Goal: Task Accomplishment & Management: Use online tool/utility

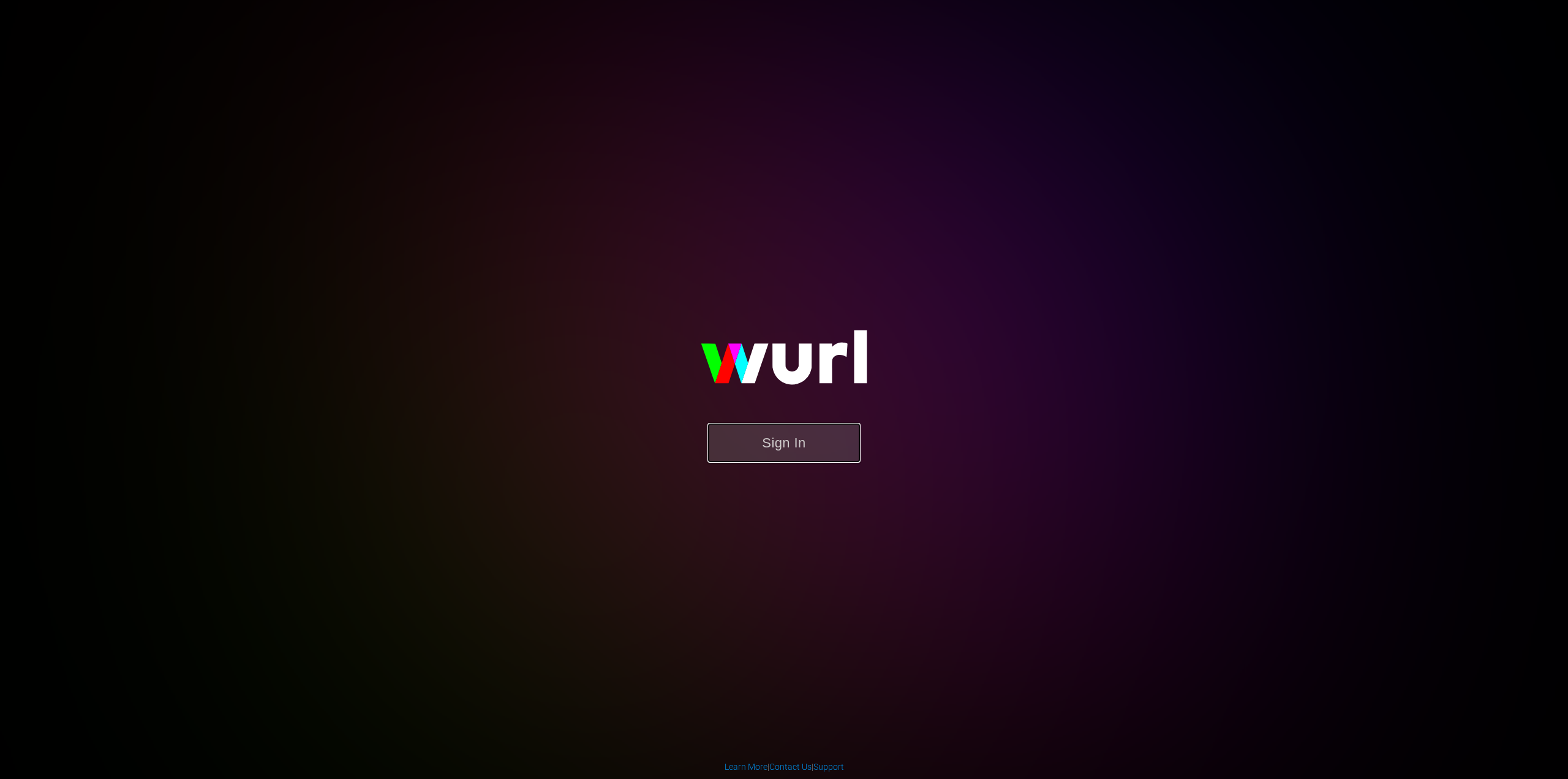
click at [767, 451] on button "Sign In" at bounding box center [784, 443] width 153 height 40
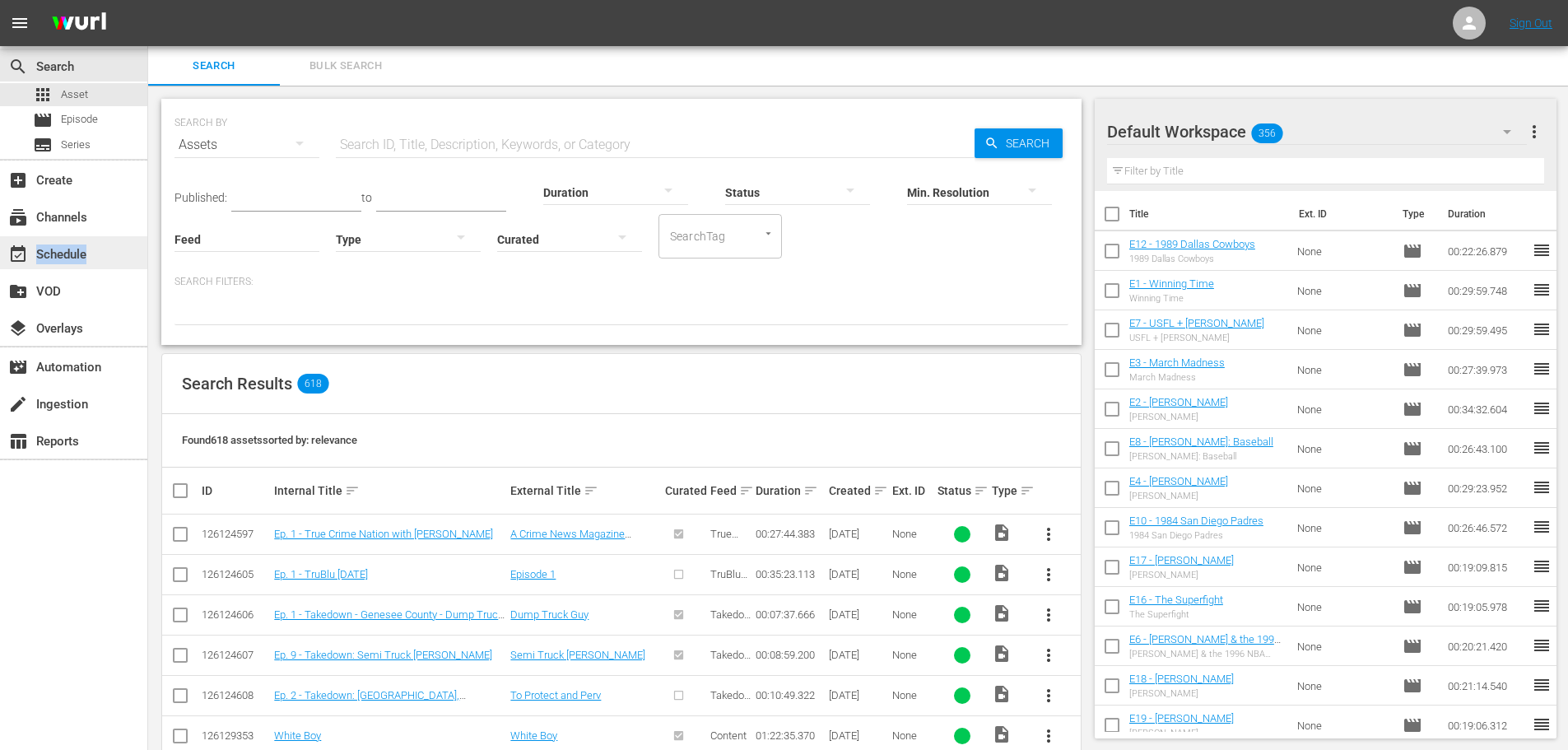
click at [86, 254] on div "event_available Schedule" at bounding box center [46, 251] width 92 height 15
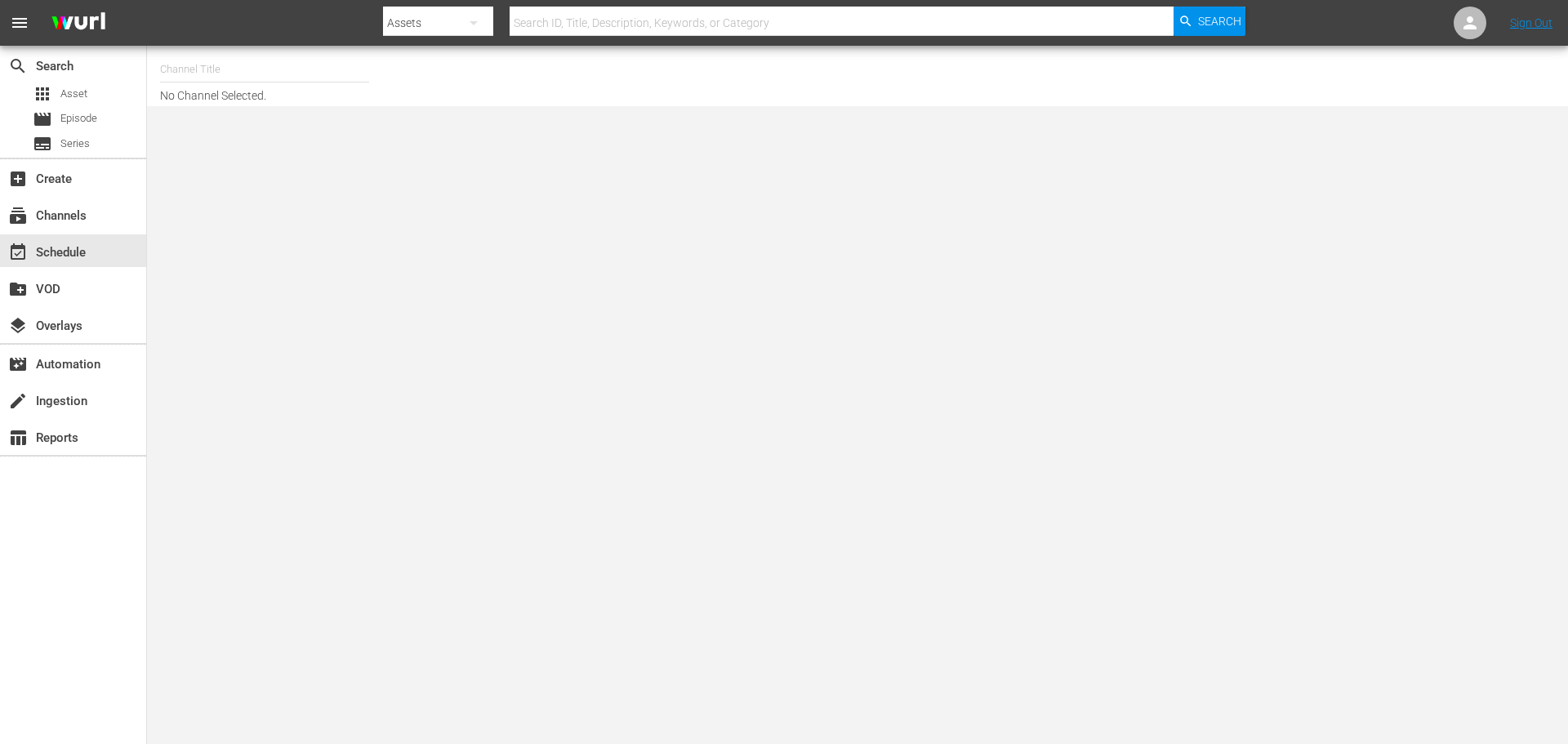
click at [194, 93] on div "Channel Title No Channel Selected." at bounding box center [541, 76] width 761 height 52
click at [196, 77] on input "text" at bounding box center [265, 69] width 210 height 40
click at [204, 59] on input "text" at bounding box center [265, 69] width 210 height 40
click at [86, 219] on div "subscriptions Channels" at bounding box center [45, 212] width 92 height 14
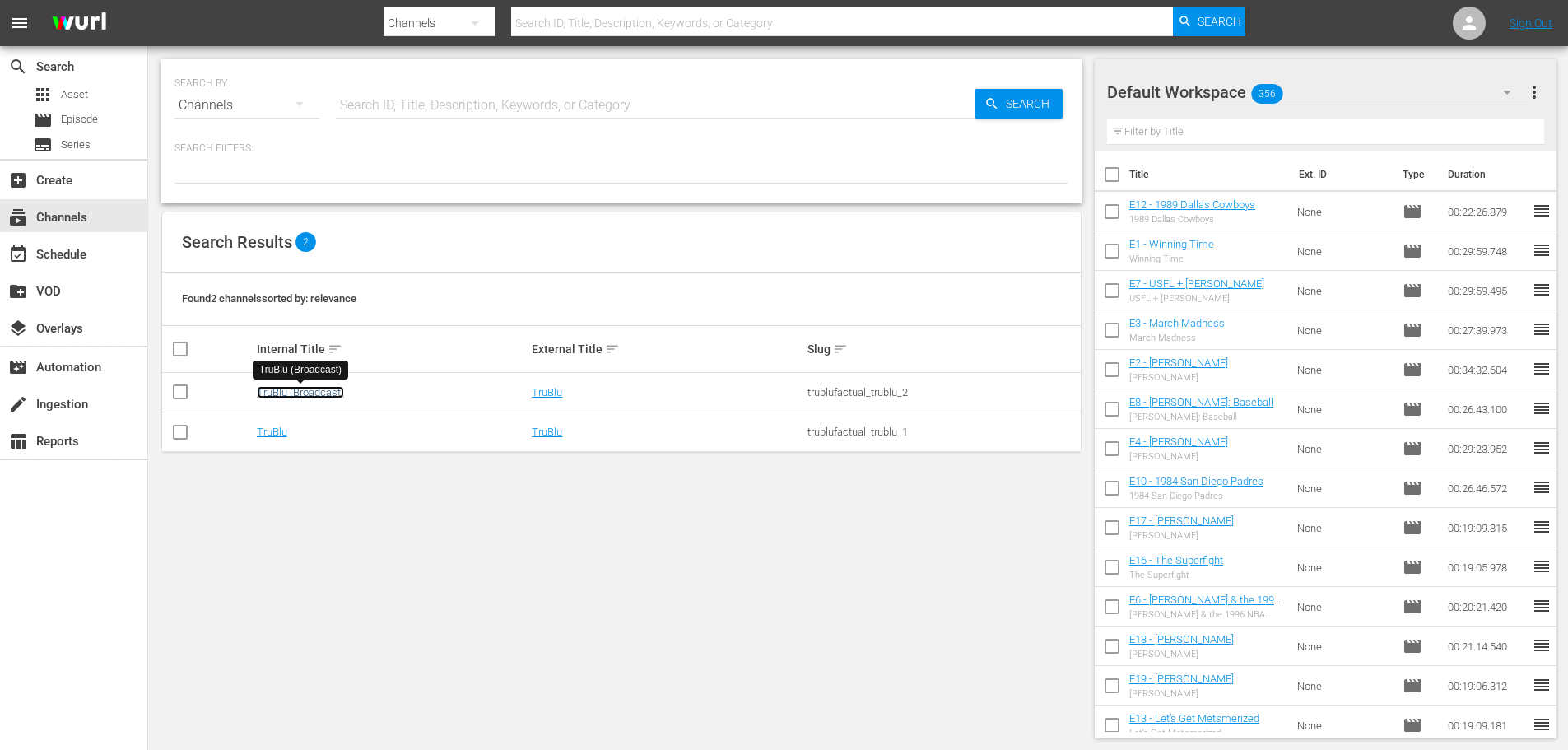
click at [291, 396] on link "TruBlu (Broadcast)" at bounding box center [301, 392] width 88 height 13
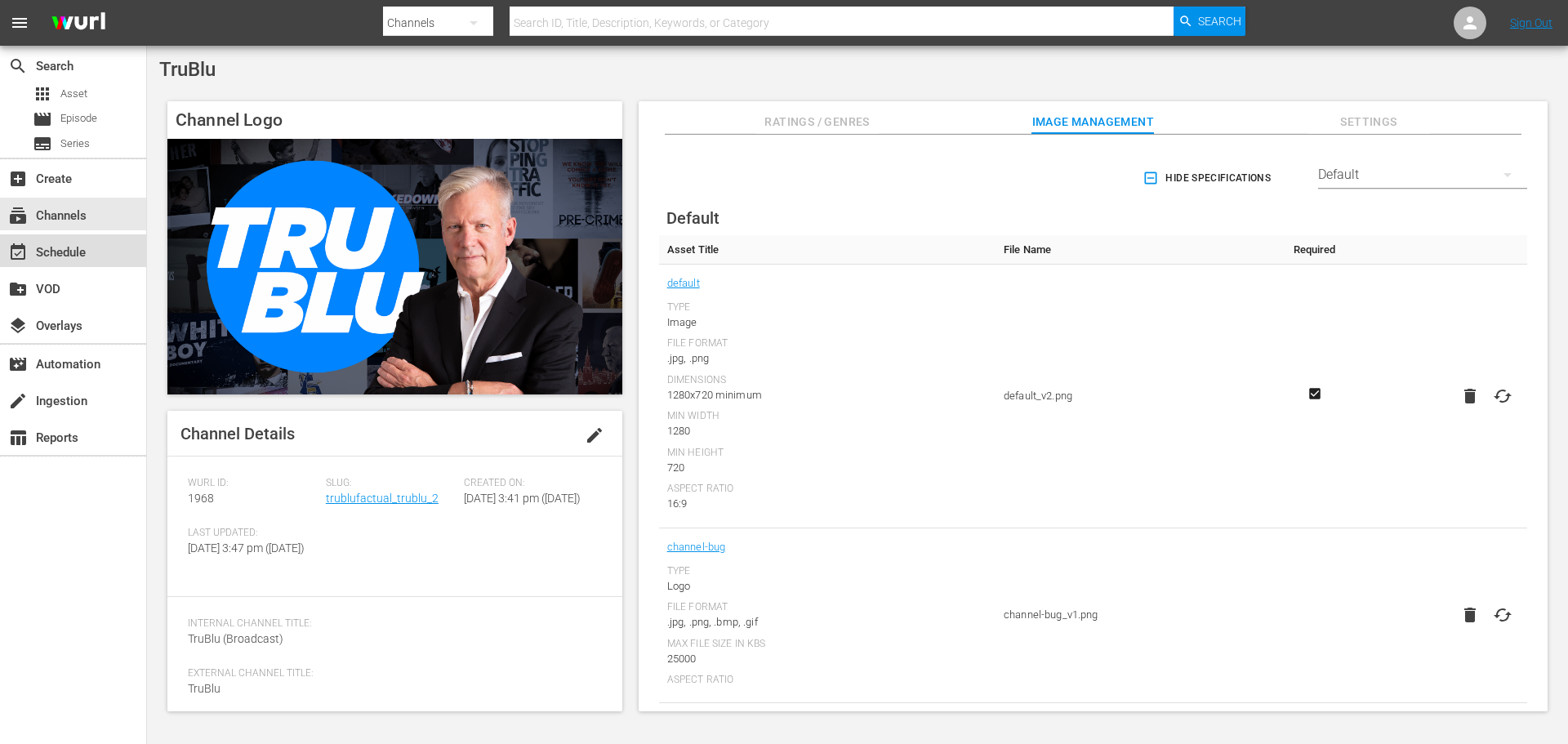
click at [45, 253] on div "event_available Schedule" at bounding box center [45, 249] width 92 height 14
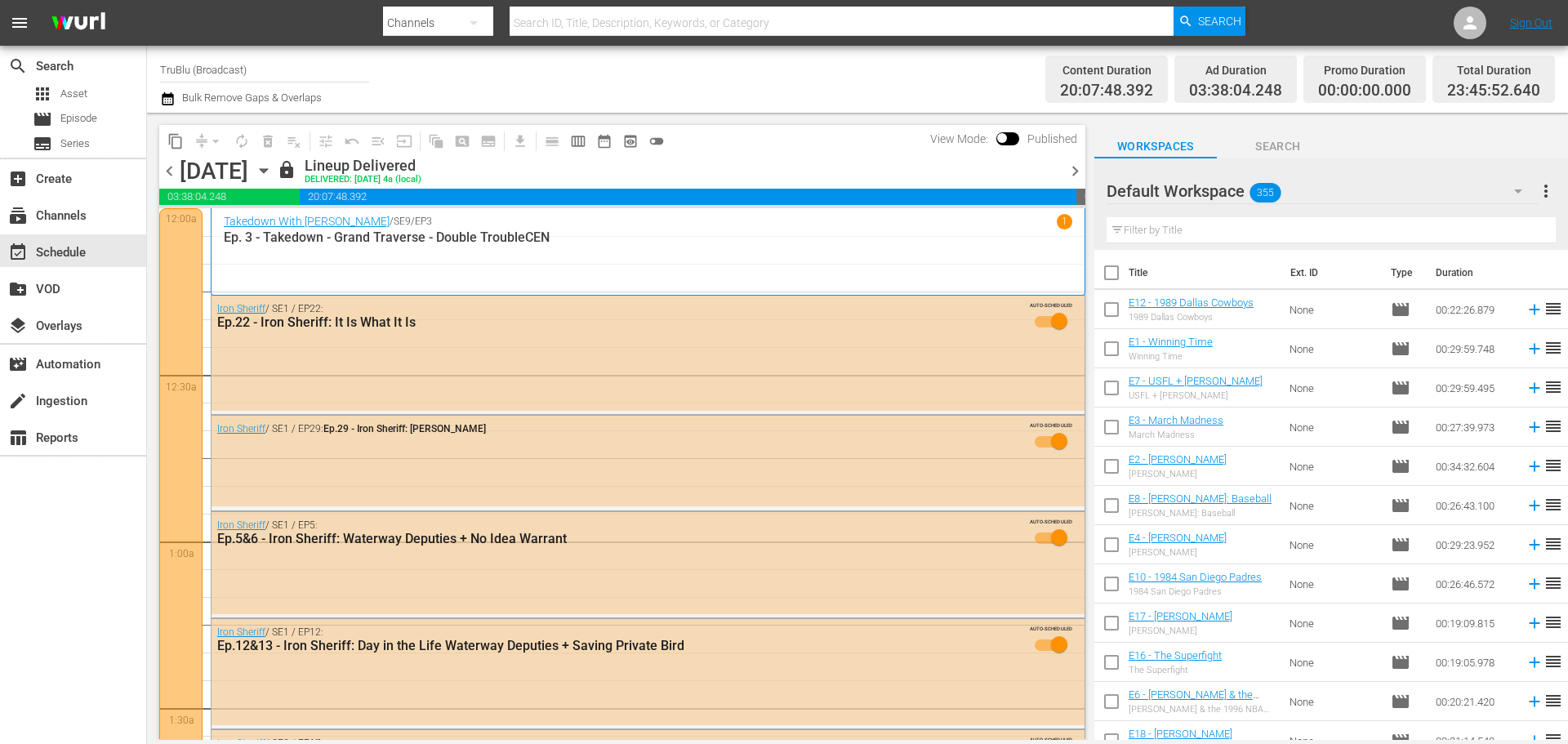
click at [164, 103] on icon "button" at bounding box center [168, 98] width 15 height 19
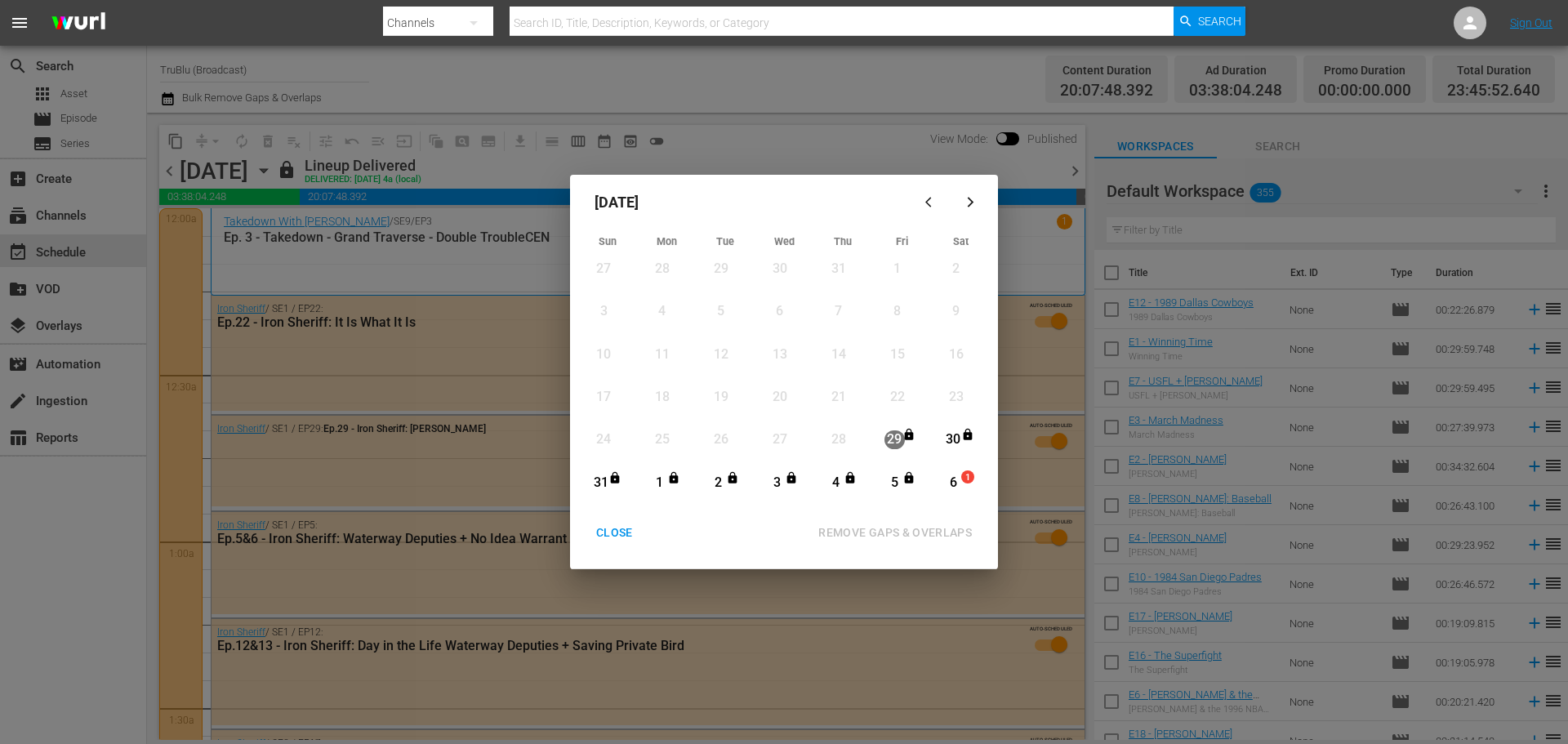
click at [617, 479] on icon "Month View" at bounding box center [615, 477] width 9 height 12
click at [972, 201] on icon "button" at bounding box center [970, 202] width 13 height 13
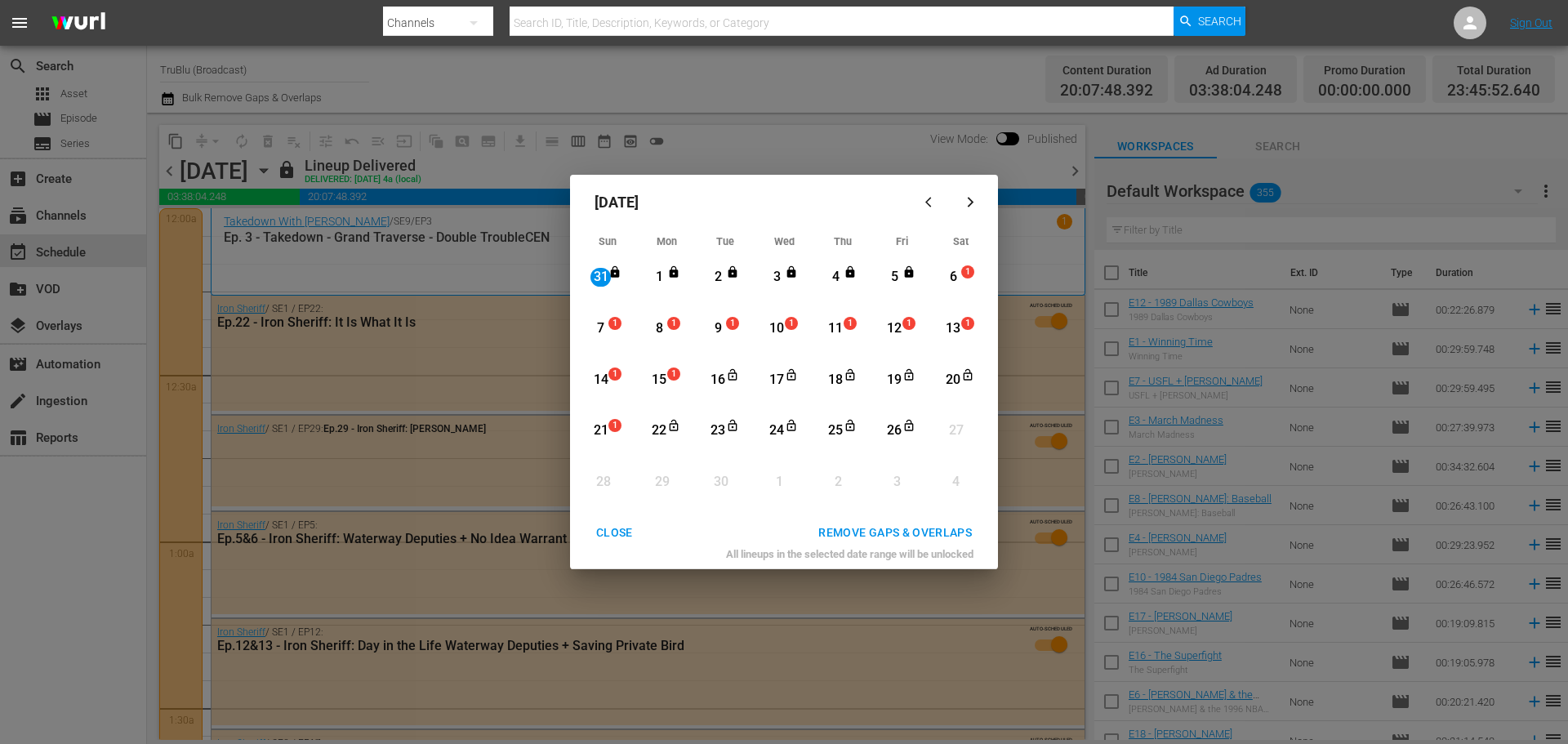
click at [614, 524] on div "CLOSE" at bounding box center [614, 532] width 63 height 20
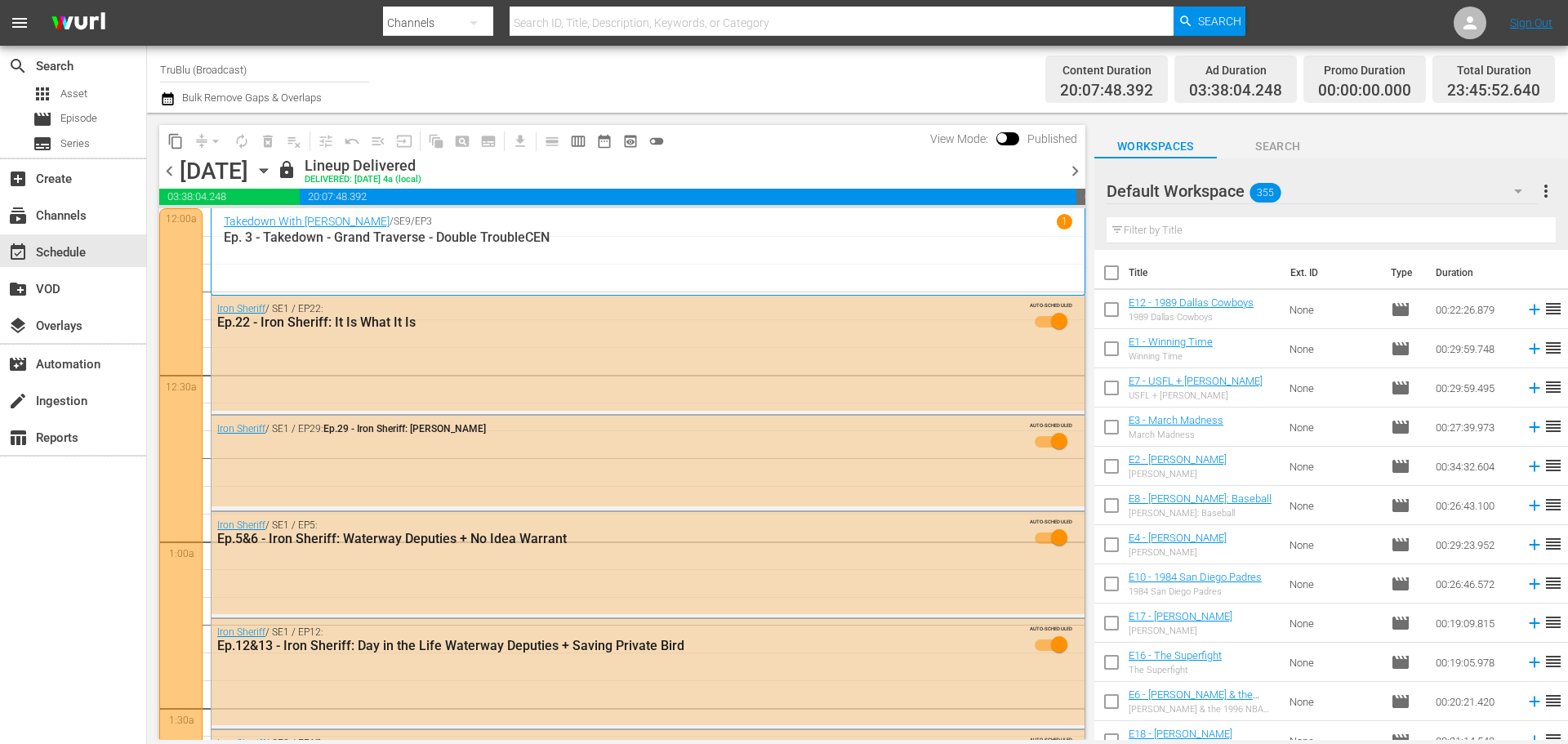
click at [273, 174] on div "Friday, August 29th August 29th" at bounding box center [226, 171] width 93 height 27
click at [273, 168] on icon "button" at bounding box center [264, 170] width 18 height 18
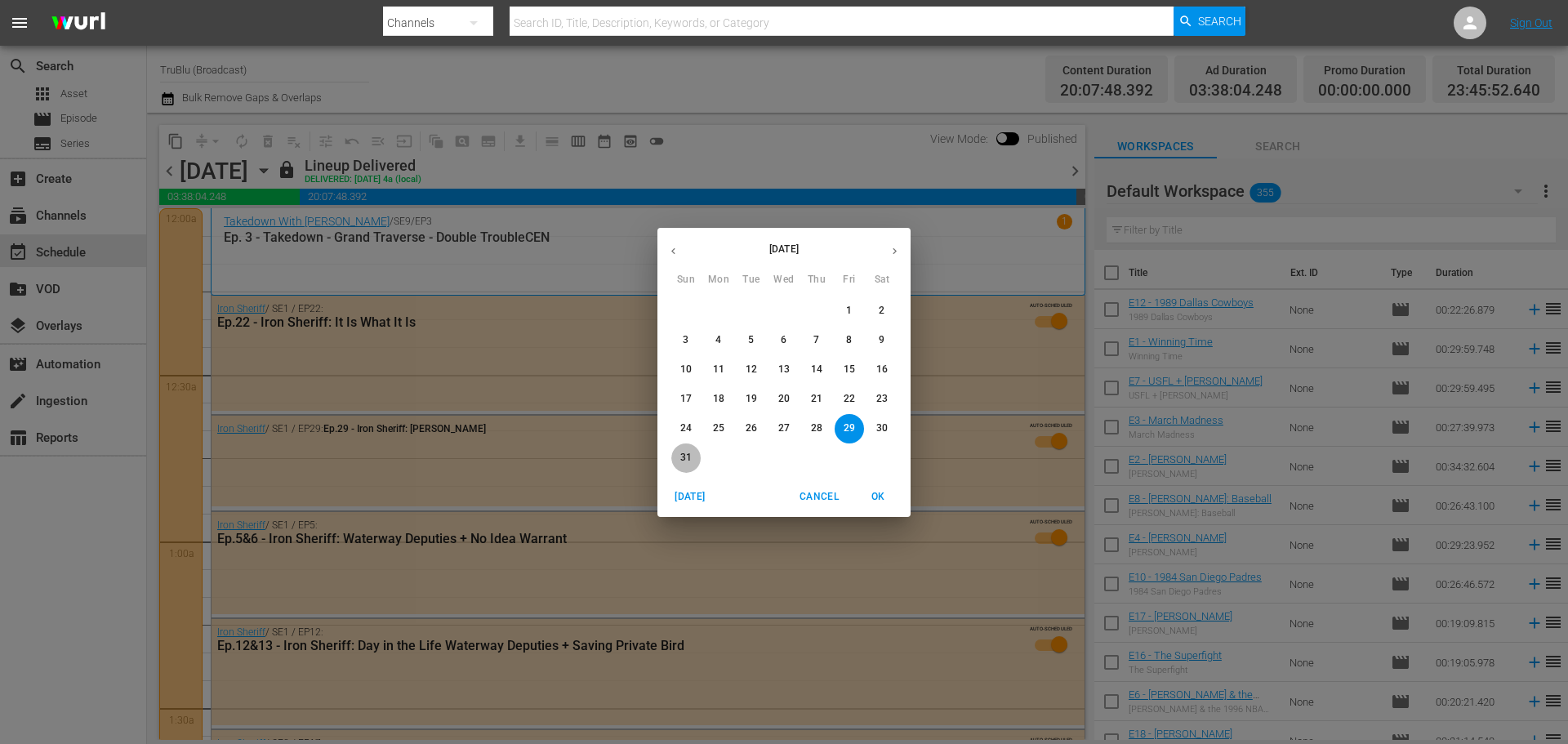
click at [691, 449] on button "31" at bounding box center [686, 457] width 29 height 29
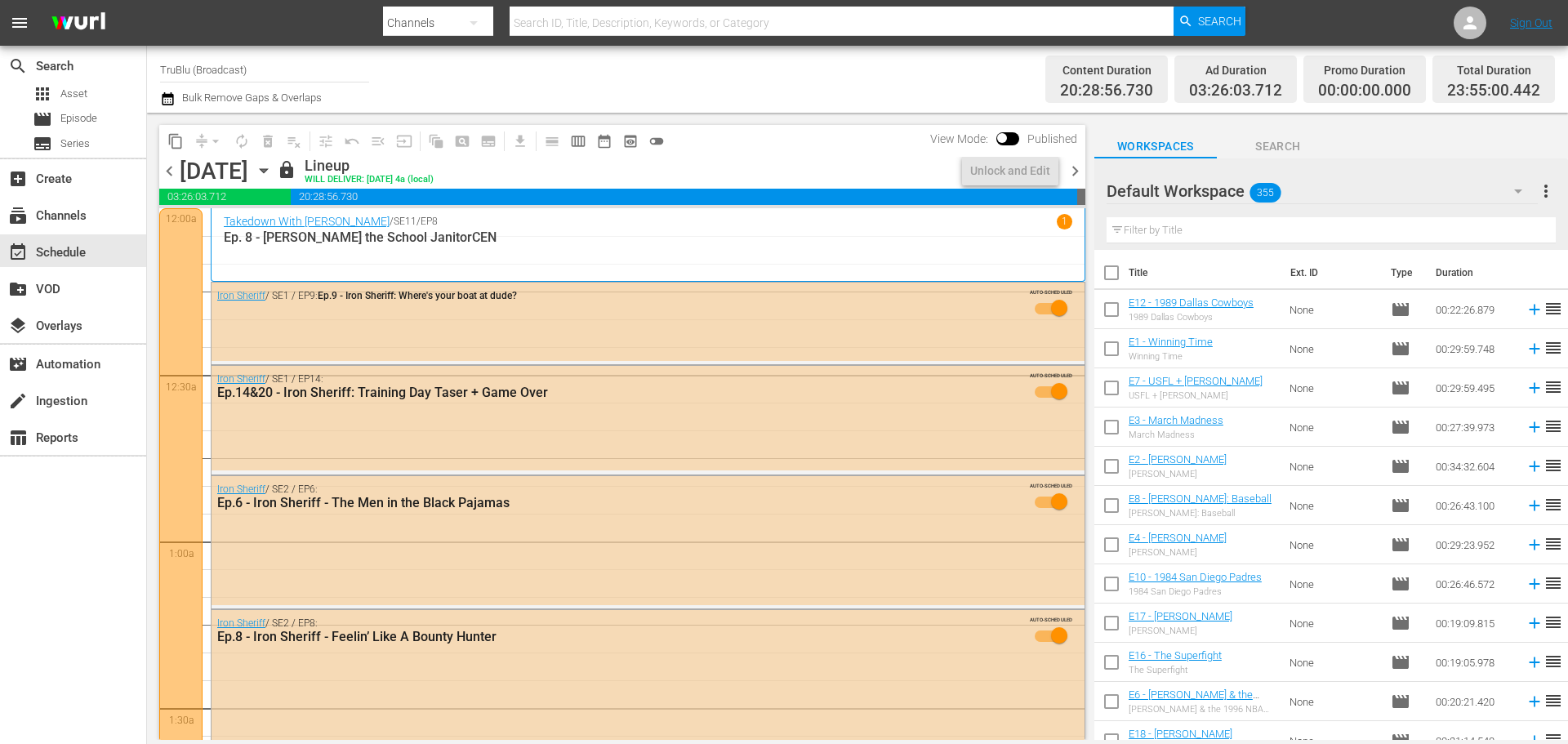
click at [1077, 173] on span "chevron_right" at bounding box center [1075, 171] width 20 height 20
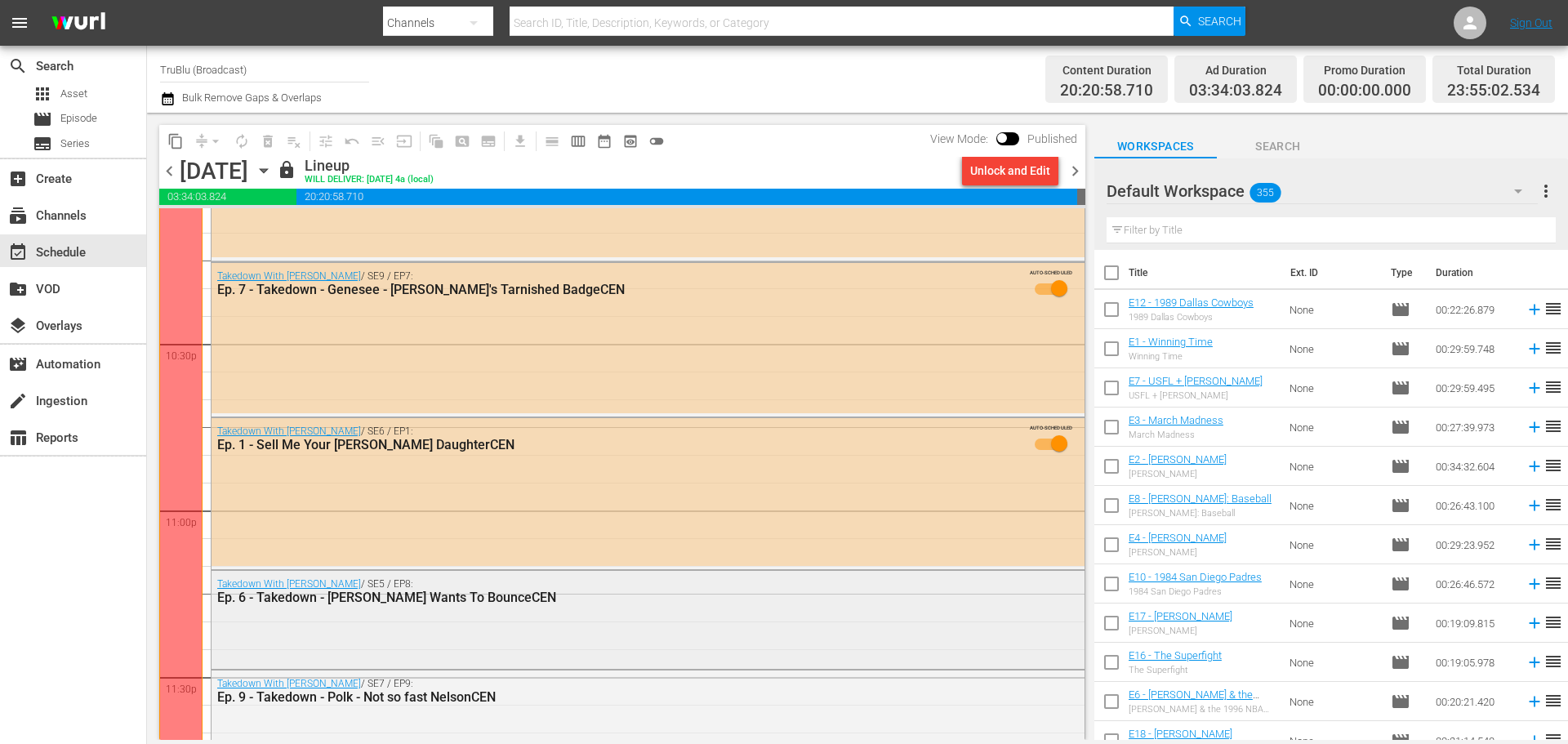
scroll to position [7479, 0]
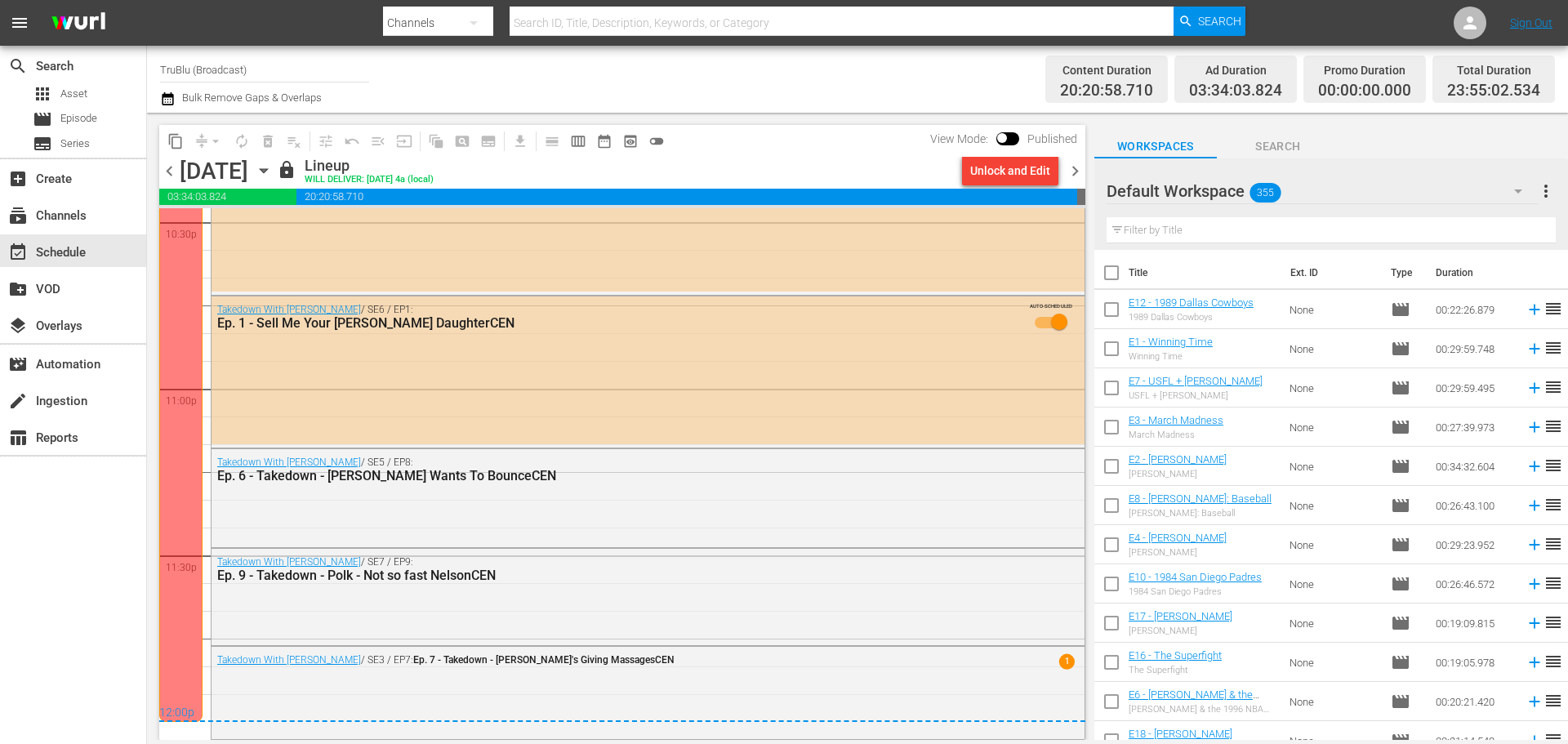
click at [1074, 171] on span "chevron_right" at bounding box center [1075, 171] width 20 height 20
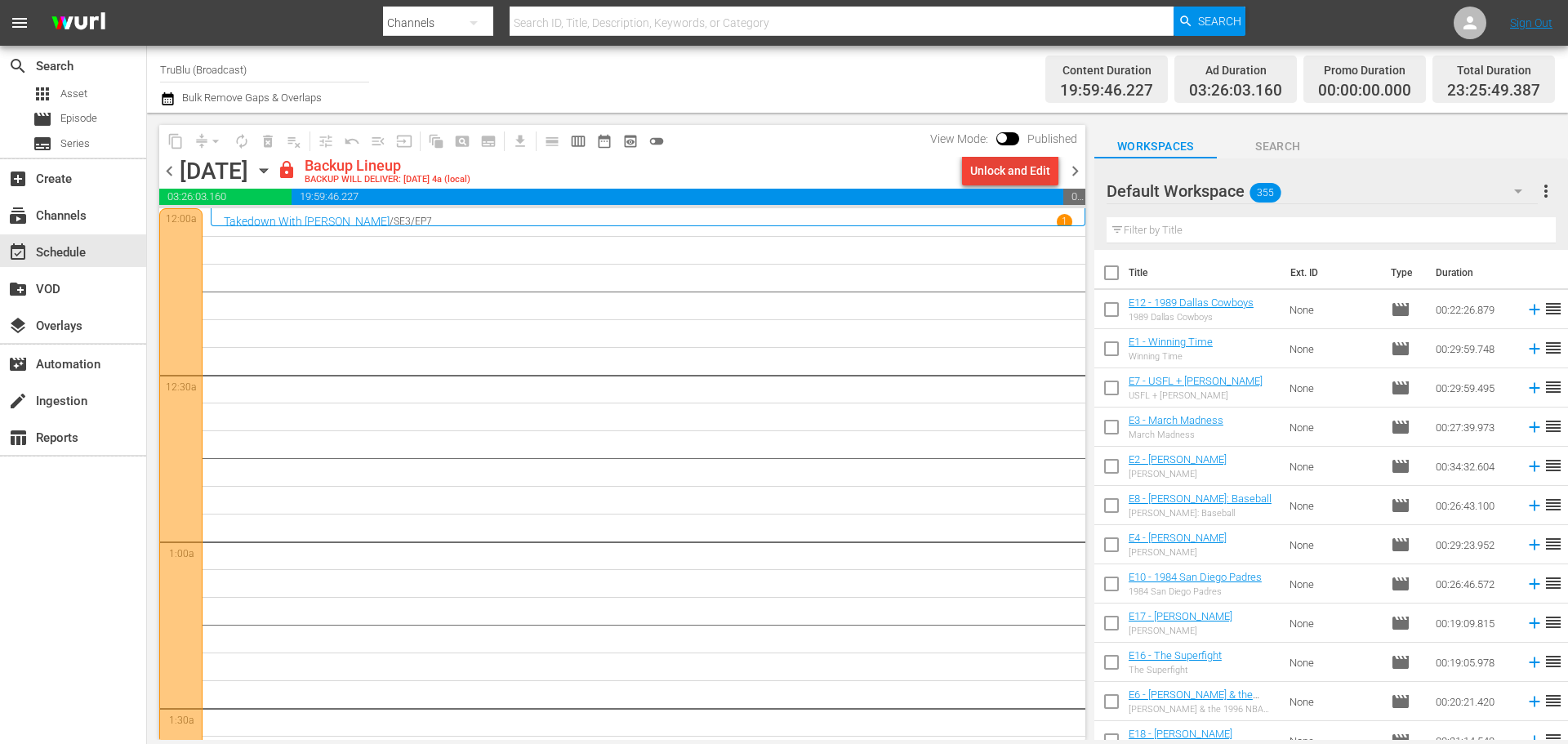
click at [986, 171] on div "Unlock and Edit" at bounding box center [1010, 171] width 80 height 29
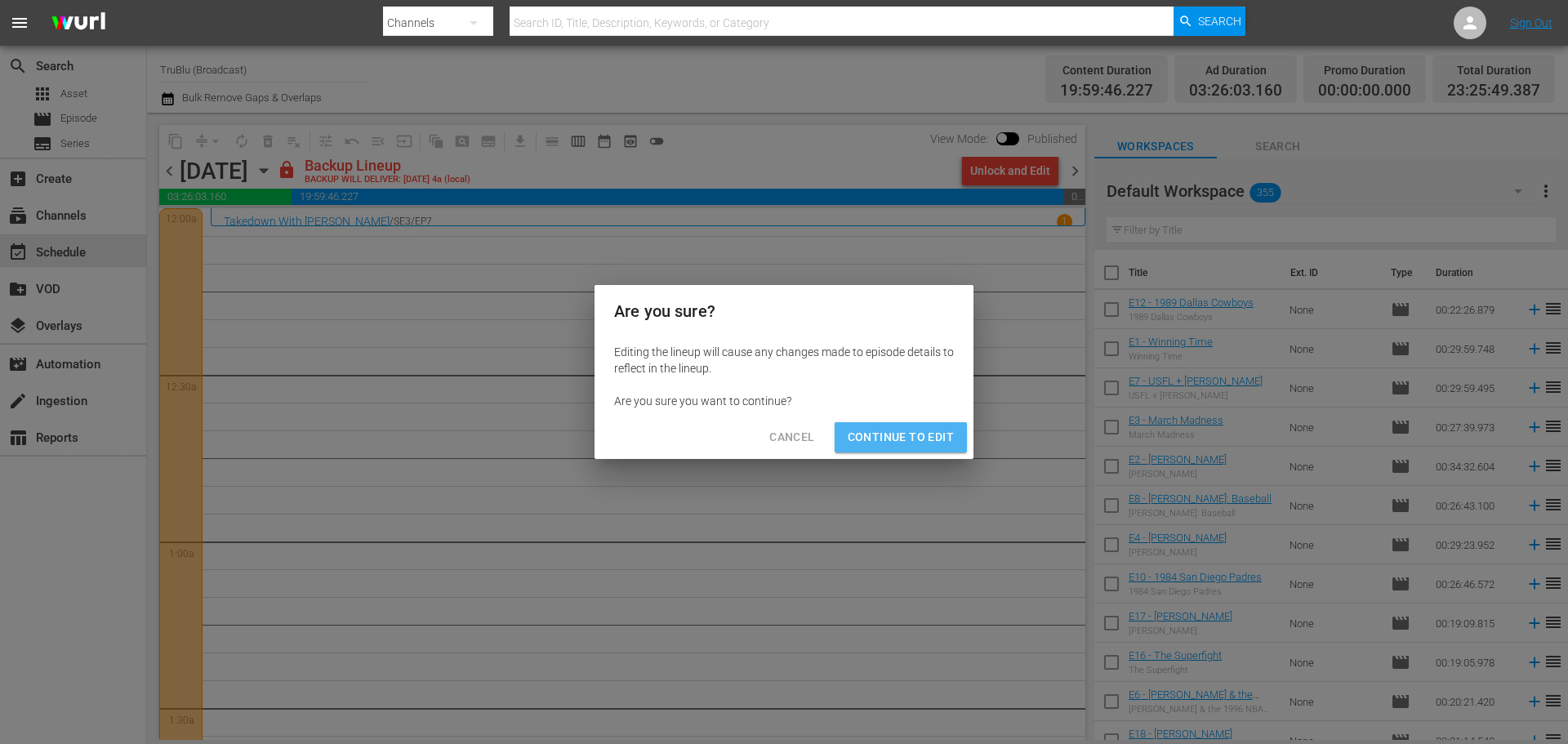
click at [909, 440] on span "Continue to Edit" at bounding box center [901, 436] width 106 height 20
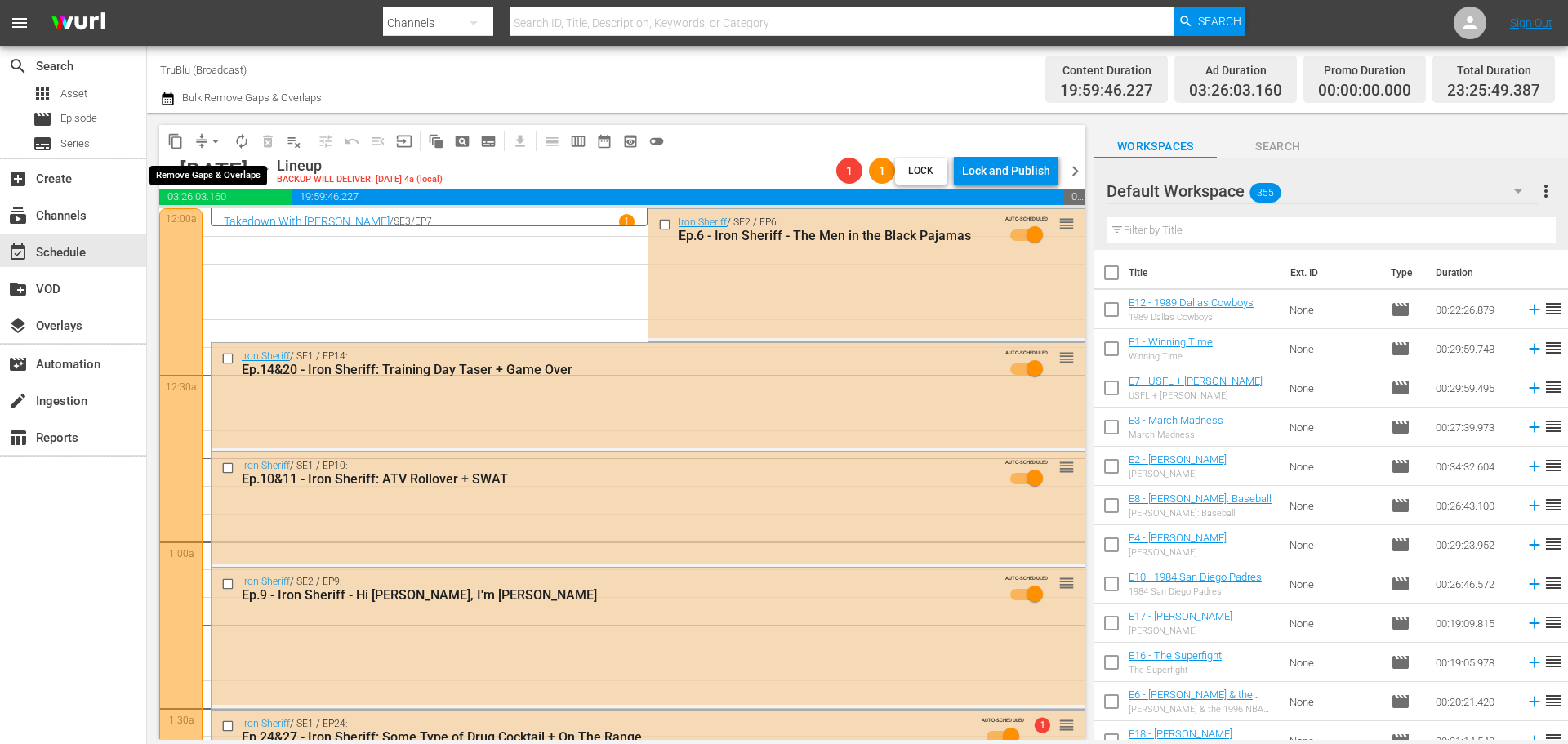
click at [200, 136] on span "compress" at bounding box center [201, 141] width 16 height 16
click at [204, 149] on span "compress" at bounding box center [201, 141] width 16 height 16
click at [212, 141] on span "arrow_drop_down" at bounding box center [215, 141] width 16 height 16
click at [233, 221] on li "Align to End of Previous Day" at bounding box center [216, 228] width 172 height 27
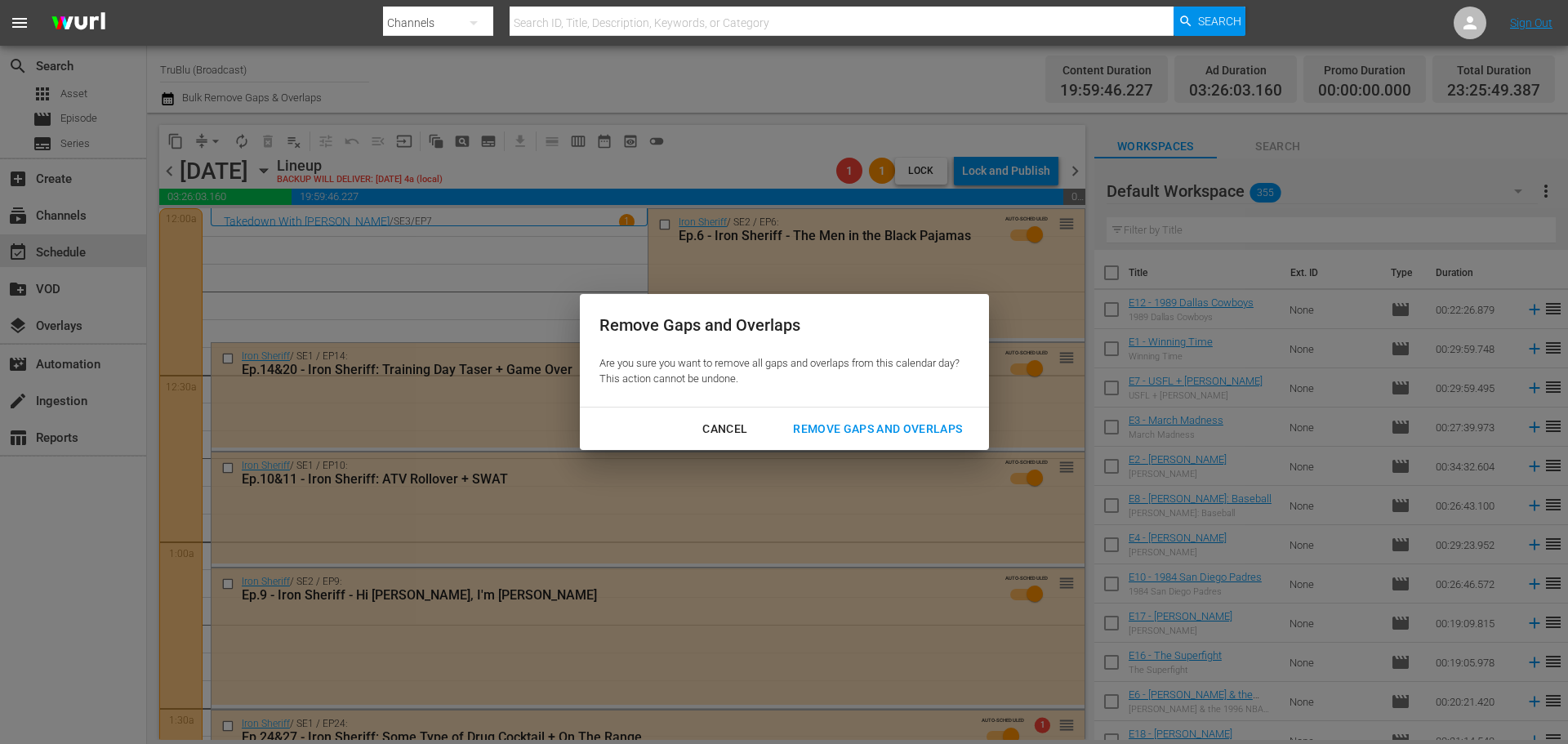
click at [898, 436] on div "Remove Gaps and Overlaps" at bounding box center [878, 428] width 195 height 20
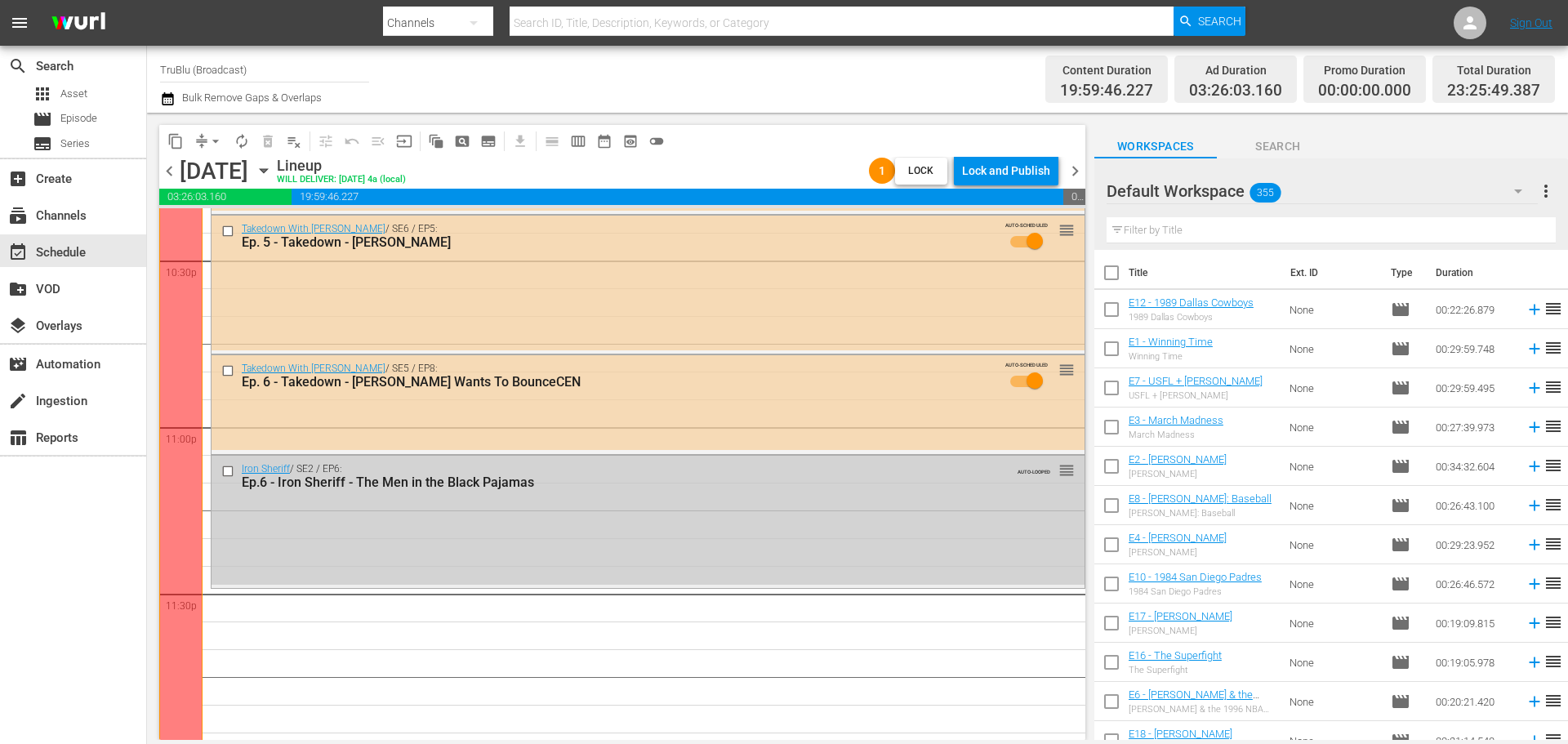
scroll to position [7461, 0]
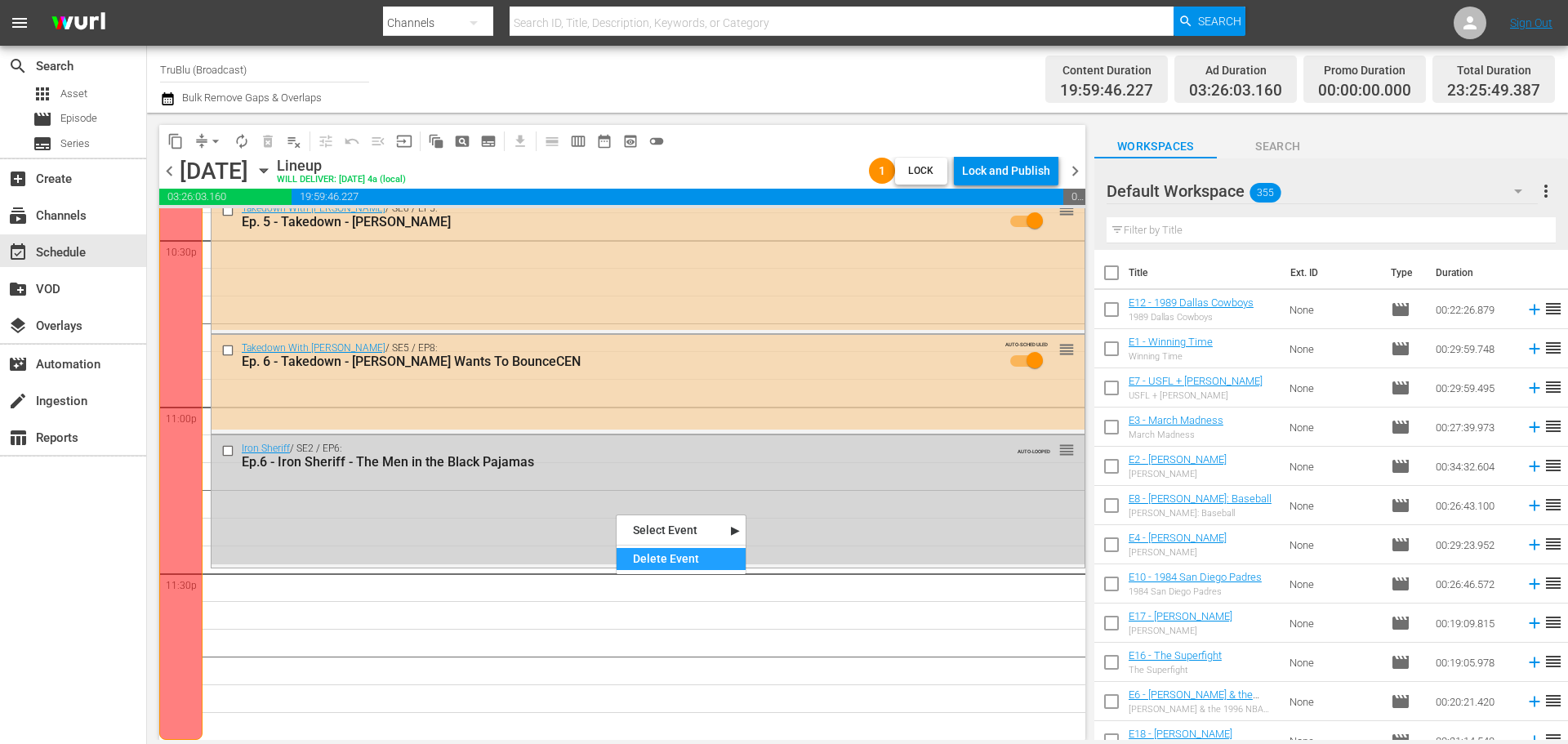
click at [655, 560] on div "Delete Event" at bounding box center [682, 559] width 129 height 22
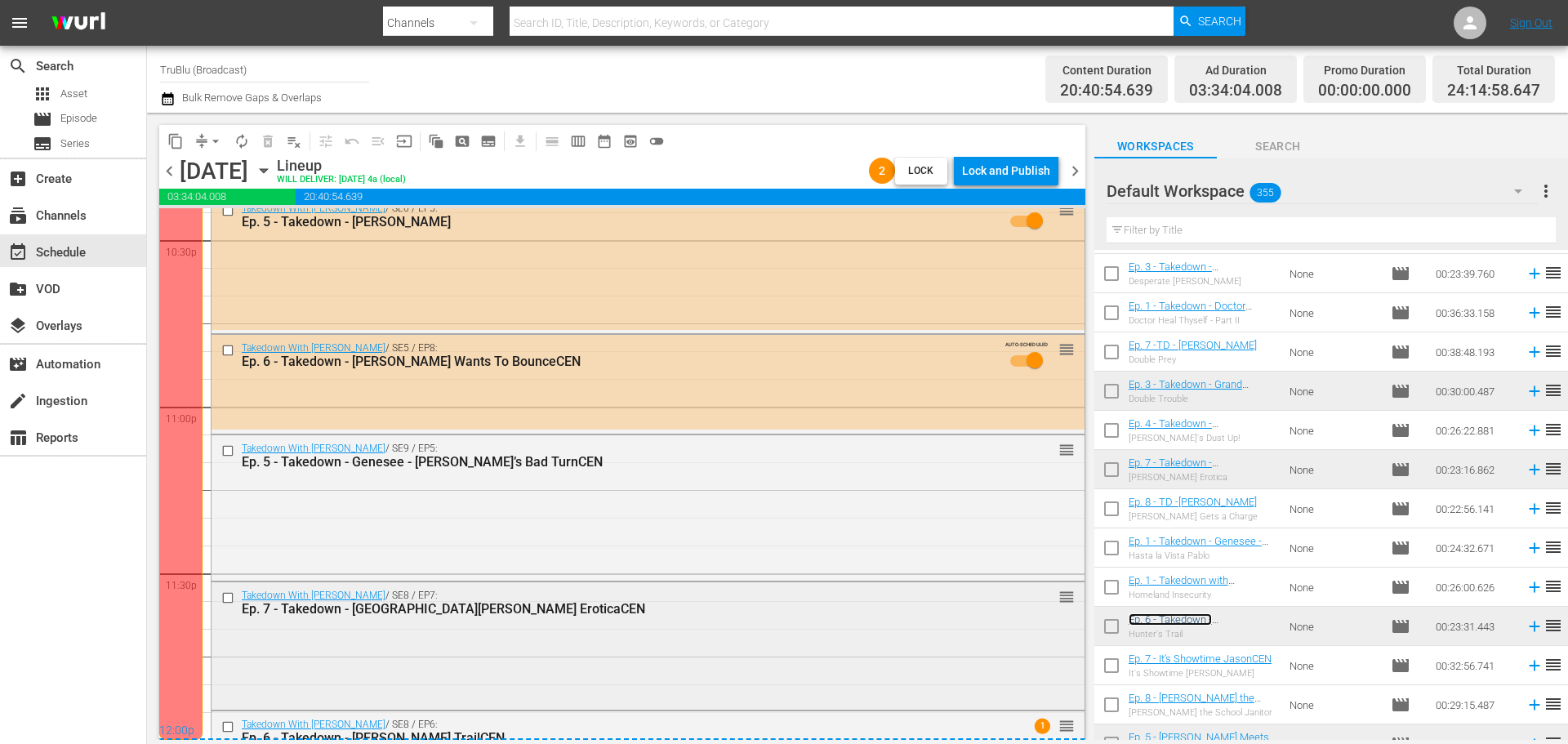
scroll to position [7563, 0]
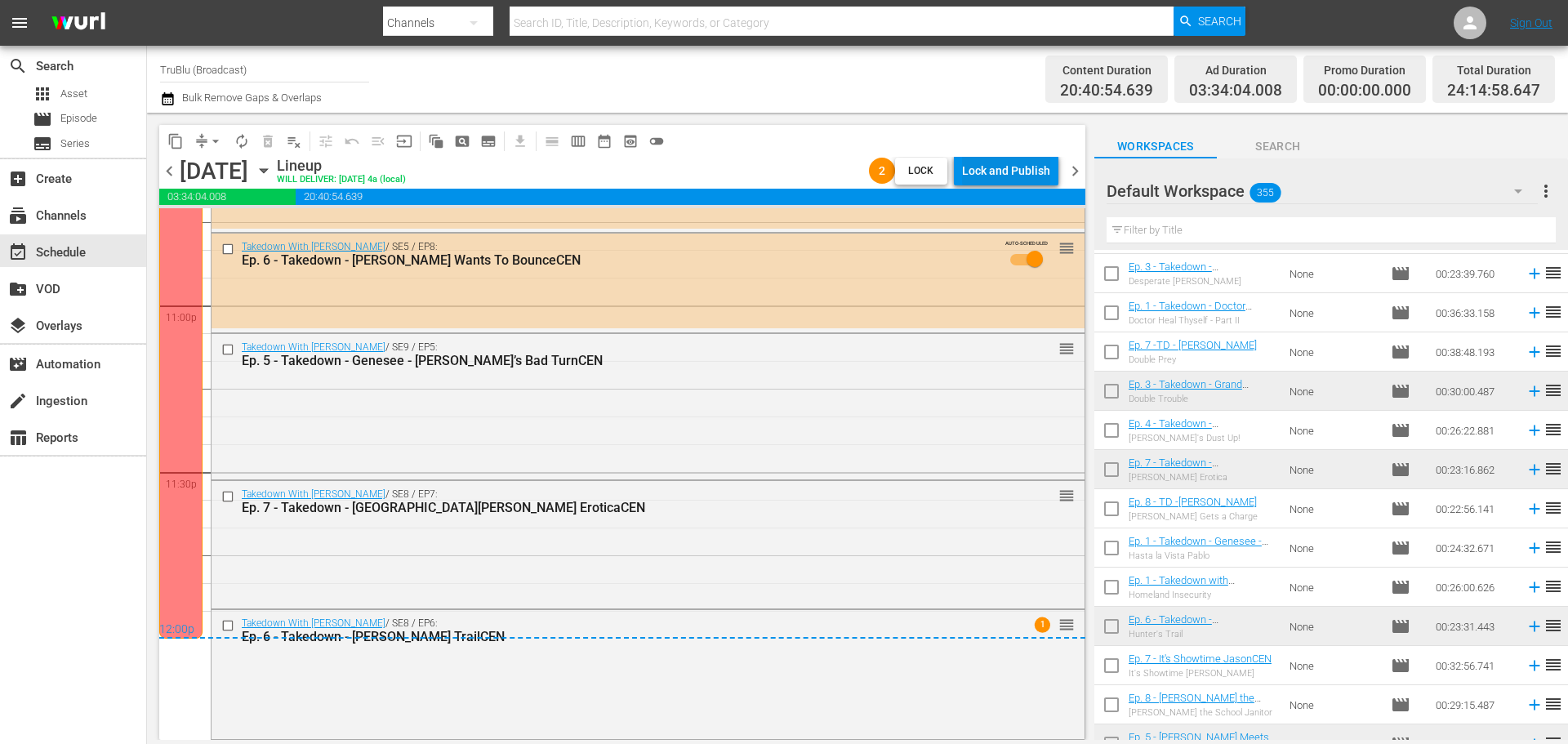
click at [981, 164] on div "Lock and Publish" at bounding box center [1005, 171] width 88 height 29
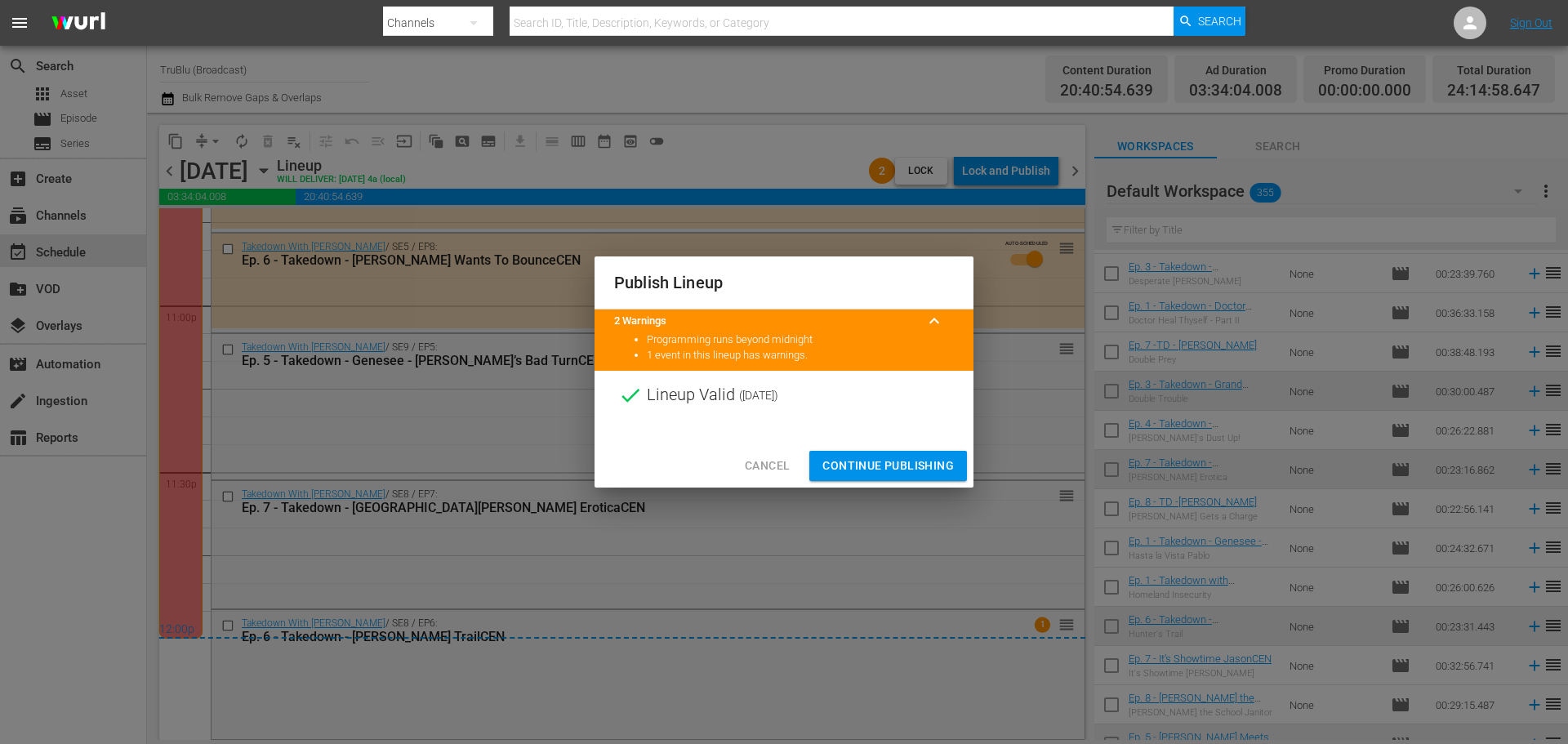
click at [910, 465] on span "Continue Publishing" at bounding box center [888, 465] width 131 height 20
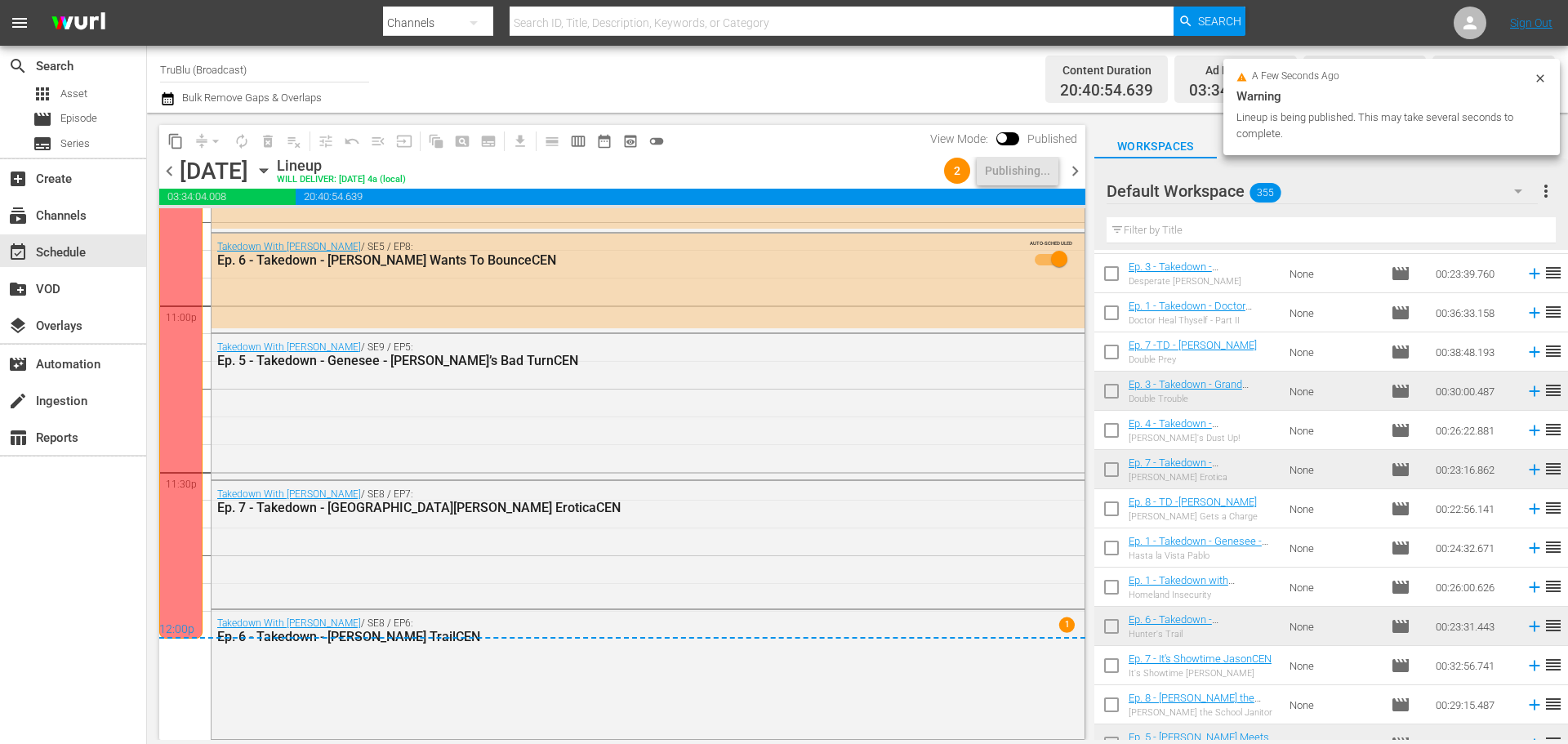
click at [1076, 172] on span "chevron_right" at bounding box center [1075, 171] width 20 height 20
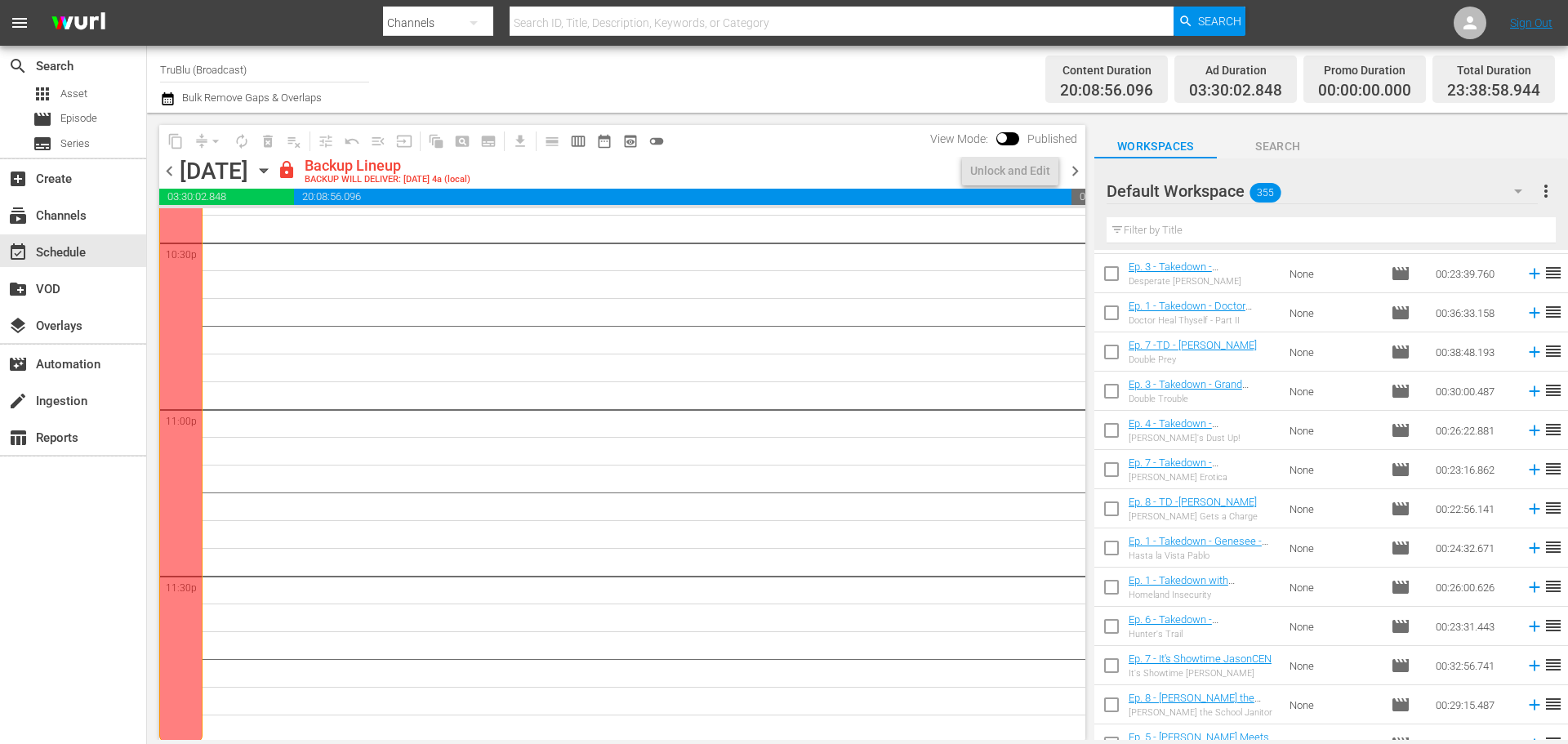
scroll to position [7461, 0]
click at [976, 165] on div "Unlock and Edit" at bounding box center [1010, 171] width 80 height 29
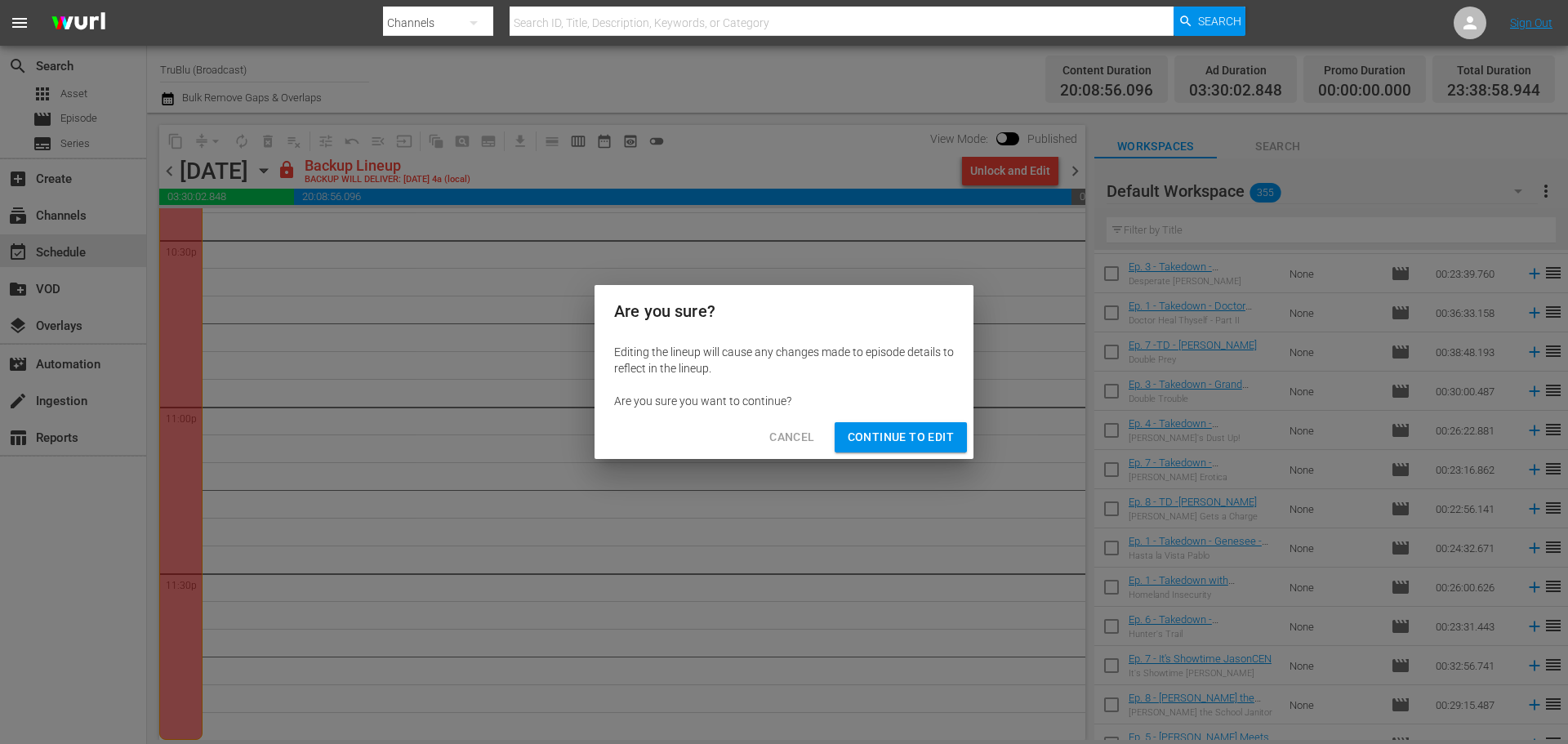
click at [916, 425] on button "Continue to Edit" at bounding box center [900, 436] width 132 height 30
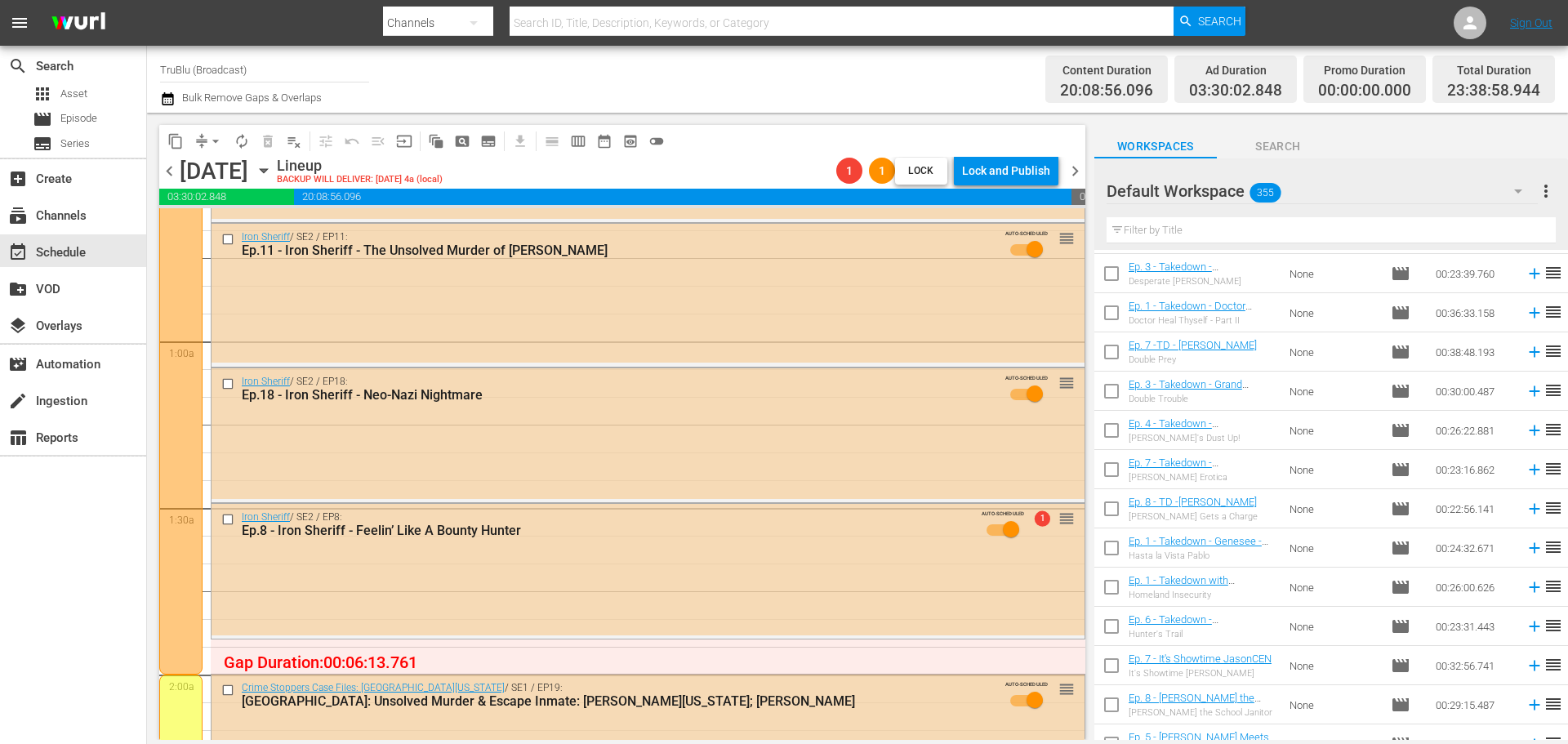
scroll to position [0, 0]
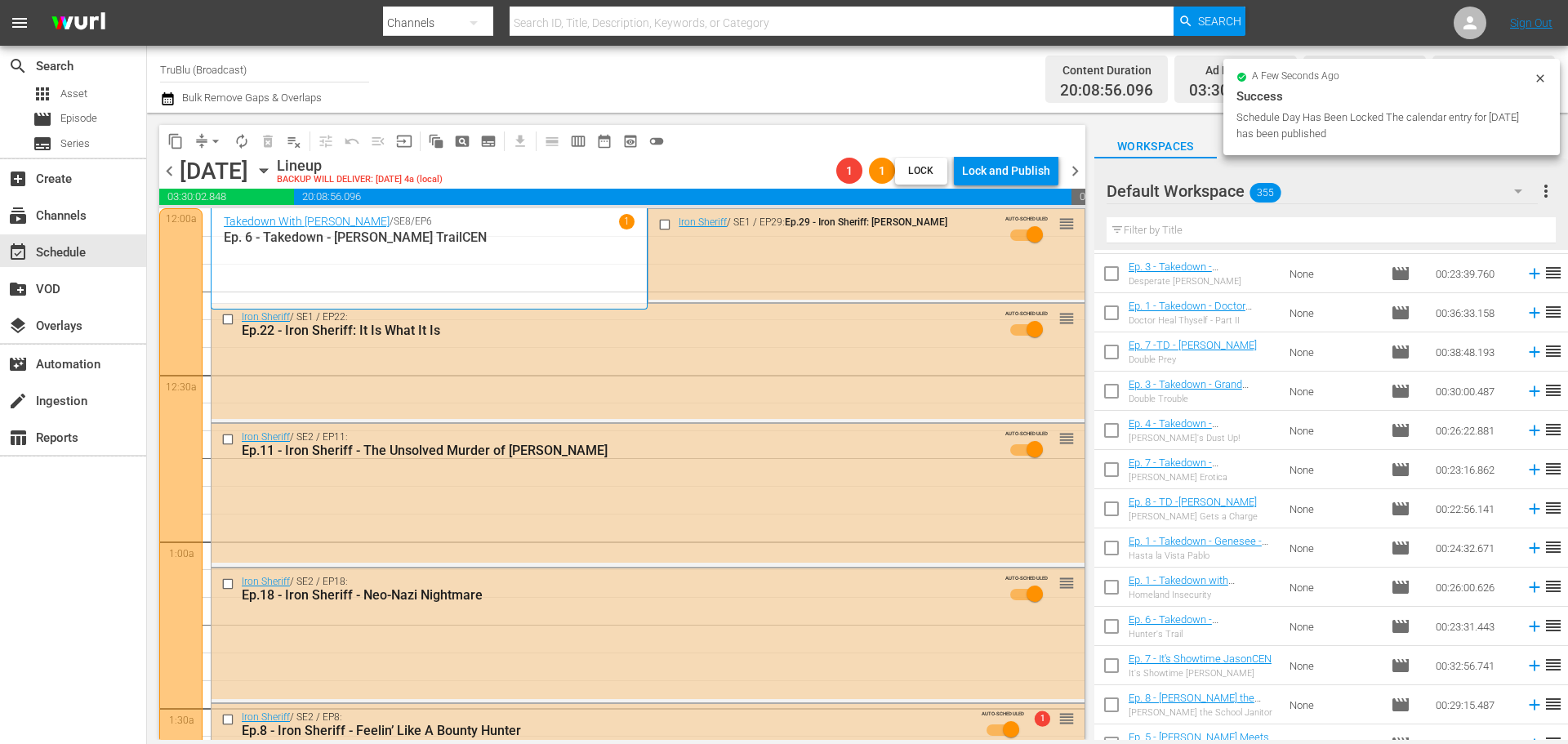
click at [209, 137] on span "arrow_drop_down" at bounding box center [215, 141] width 16 height 16
click at [232, 231] on li "Align to End of Previous Day" at bounding box center [216, 228] width 172 height 27
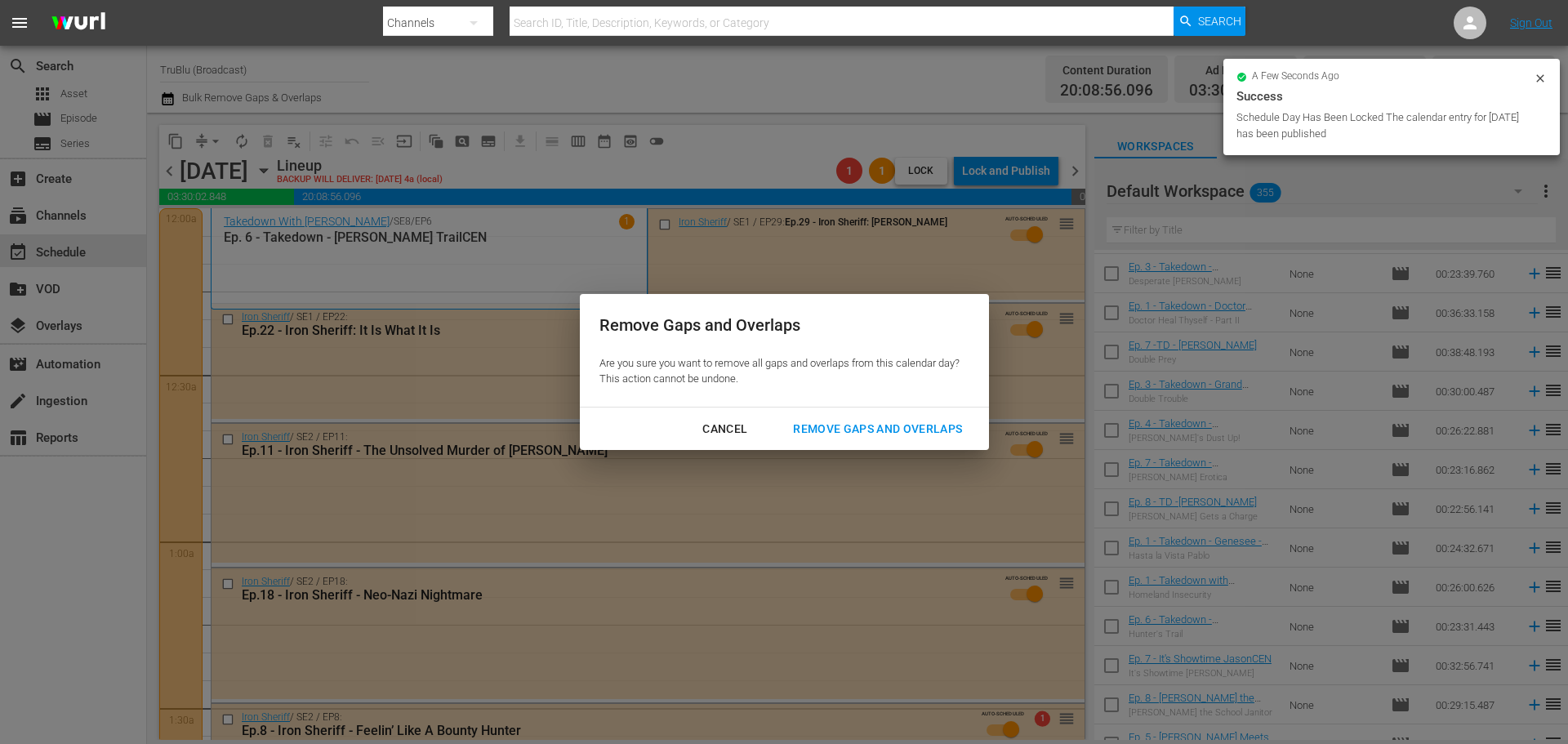
click at [903, 430] on div "Remove Gaps and Overlaps" at bounding box center [878, 428] width 195 height 20
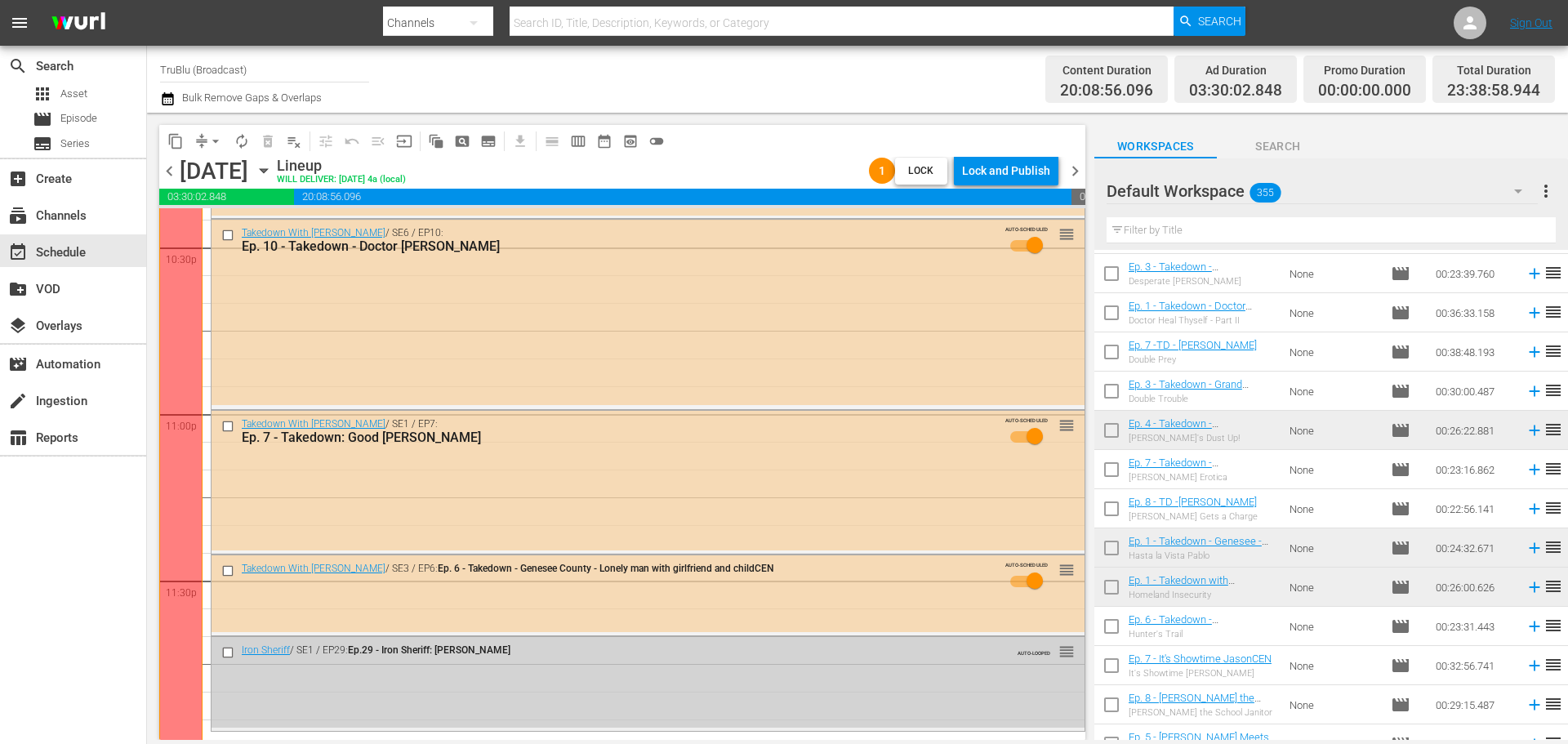
scroll to position [7461, 0]
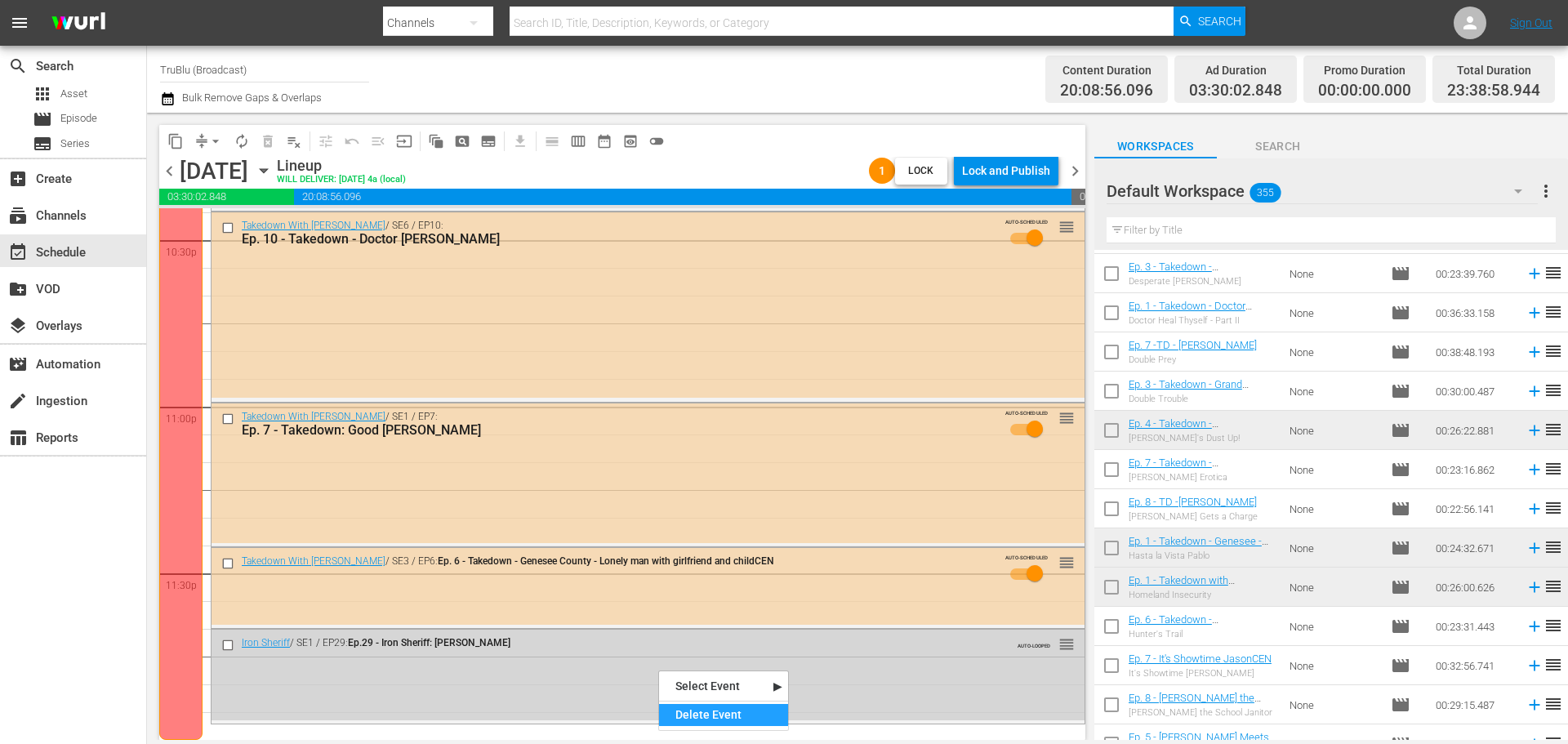
click at [691, 718] on div "Delete Event" at bounding box center [724, 714] width 129 height 22
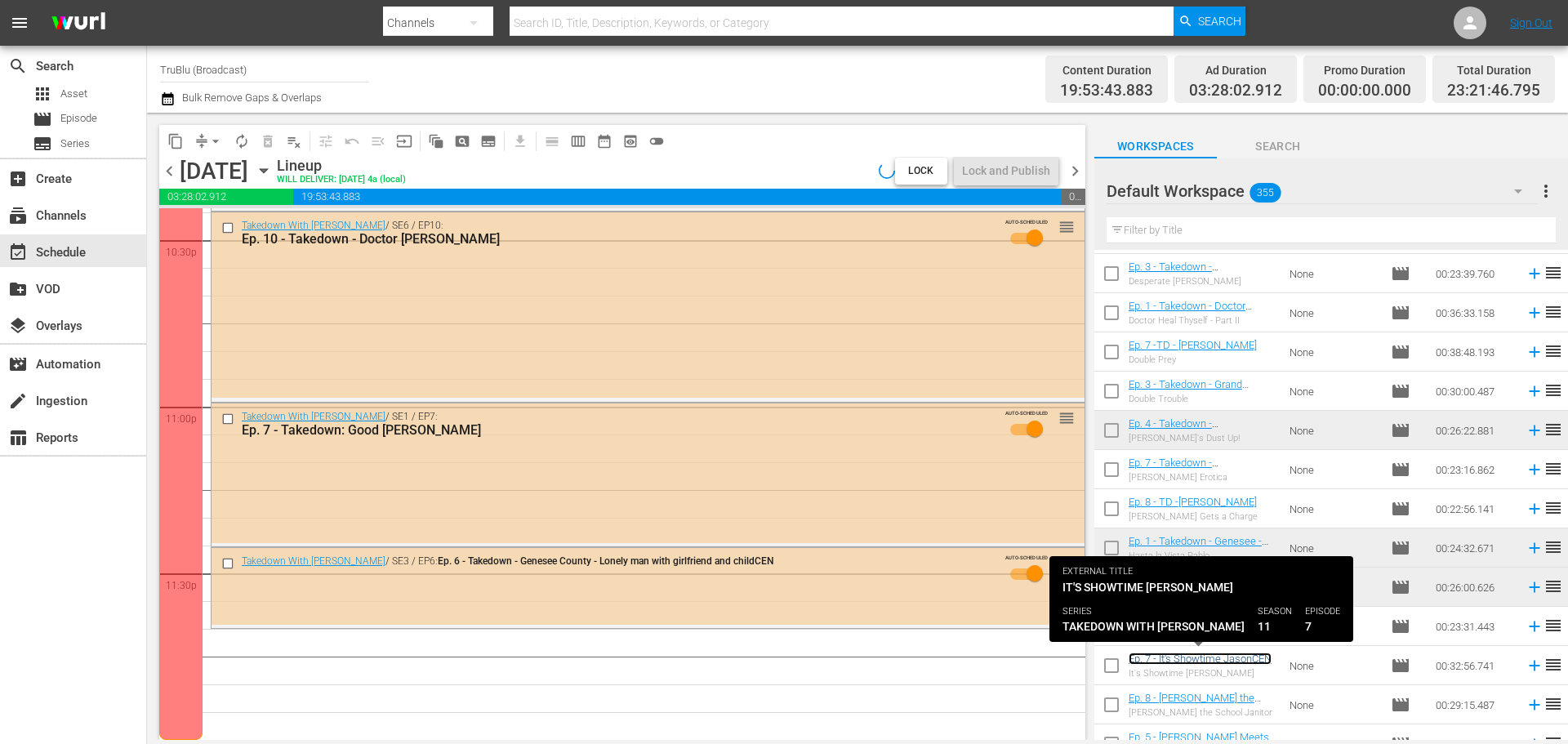
click at [1198, 656] on link "Ep. 7 - It's Showtime JasonCEN" at bounding box center [1200, 658] width 143 height 13
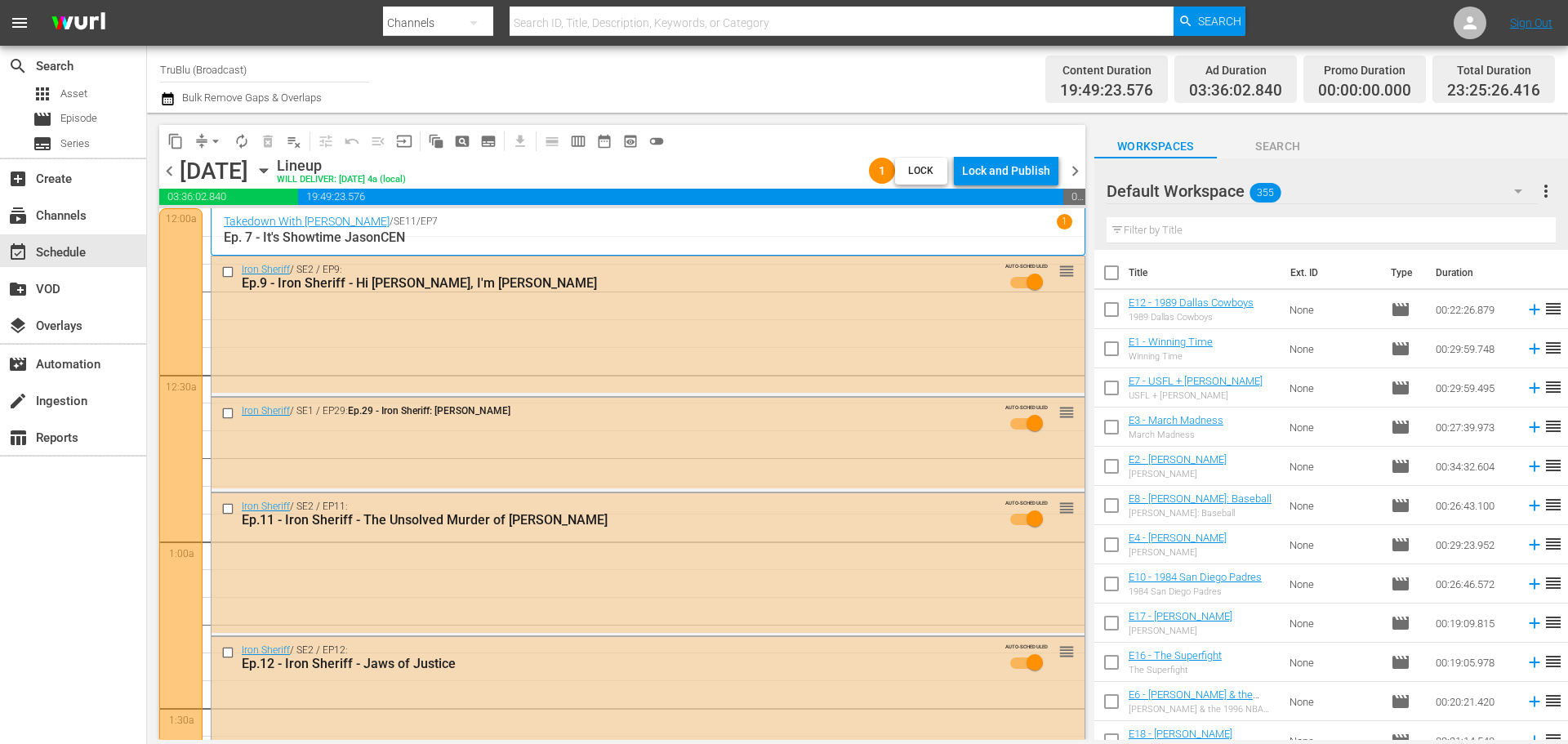
scroll to position [1905, 0]
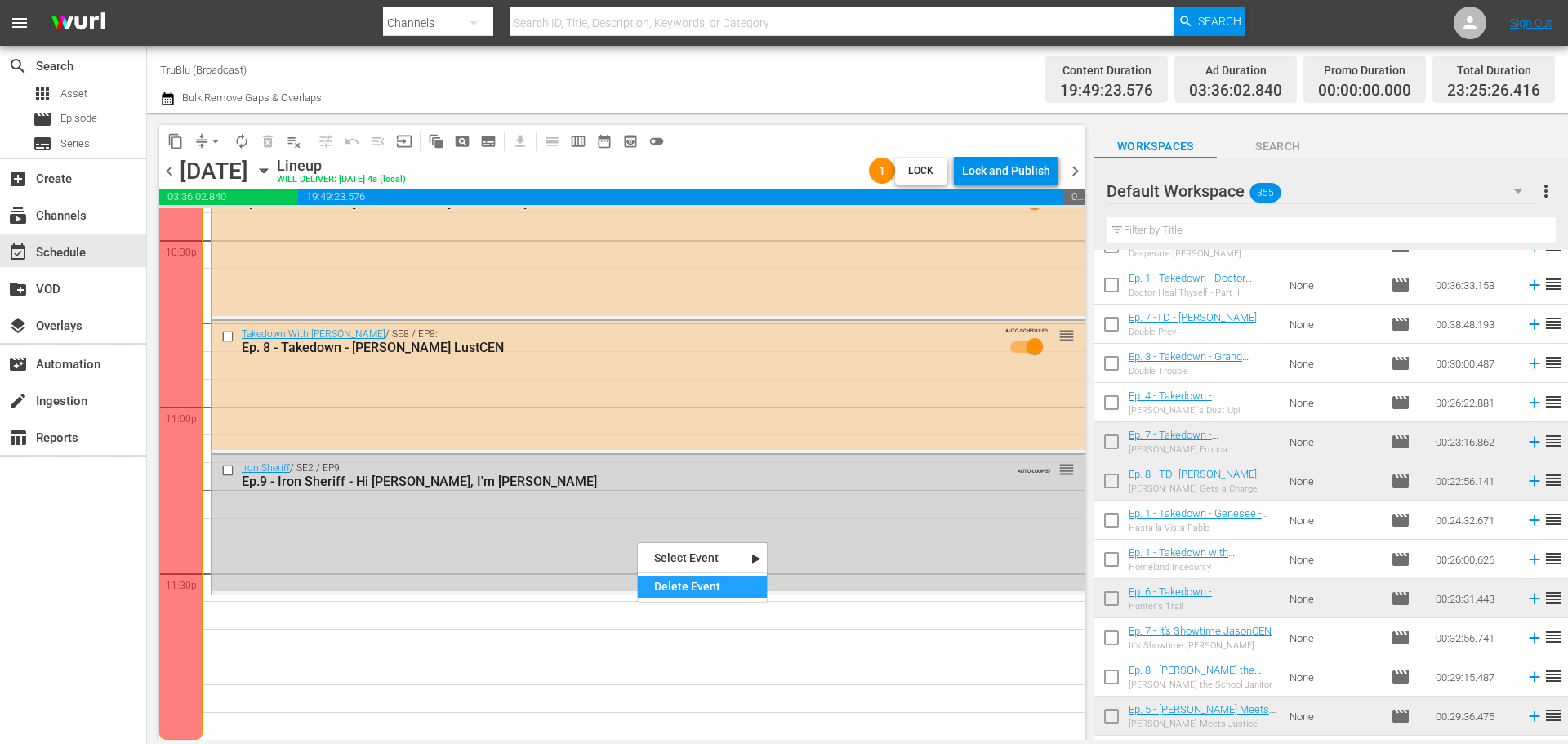
click at [667, 584] on div "Delete Event" at bounding box center [703, 586] width 129 height 22
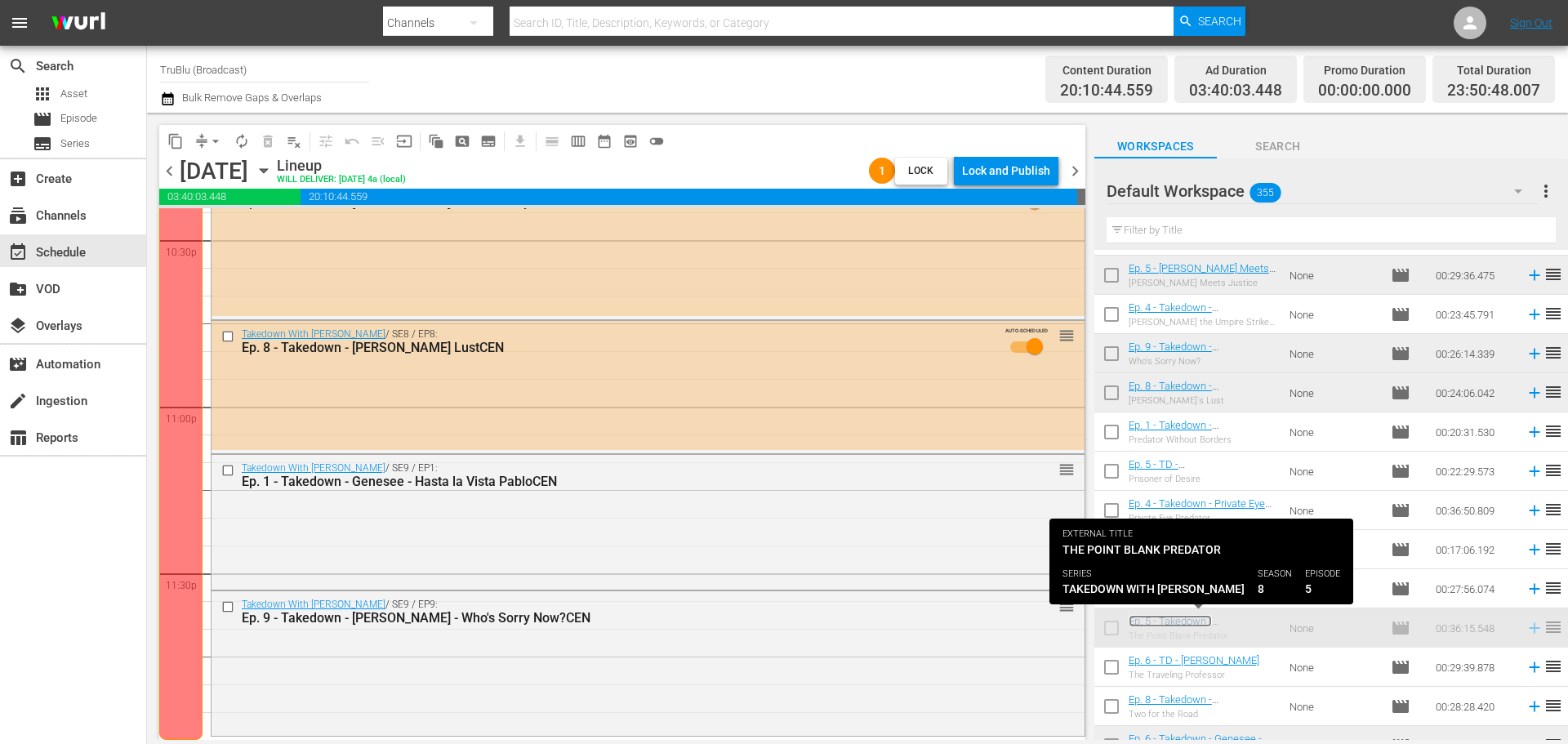
scroll to position [7461, 0]
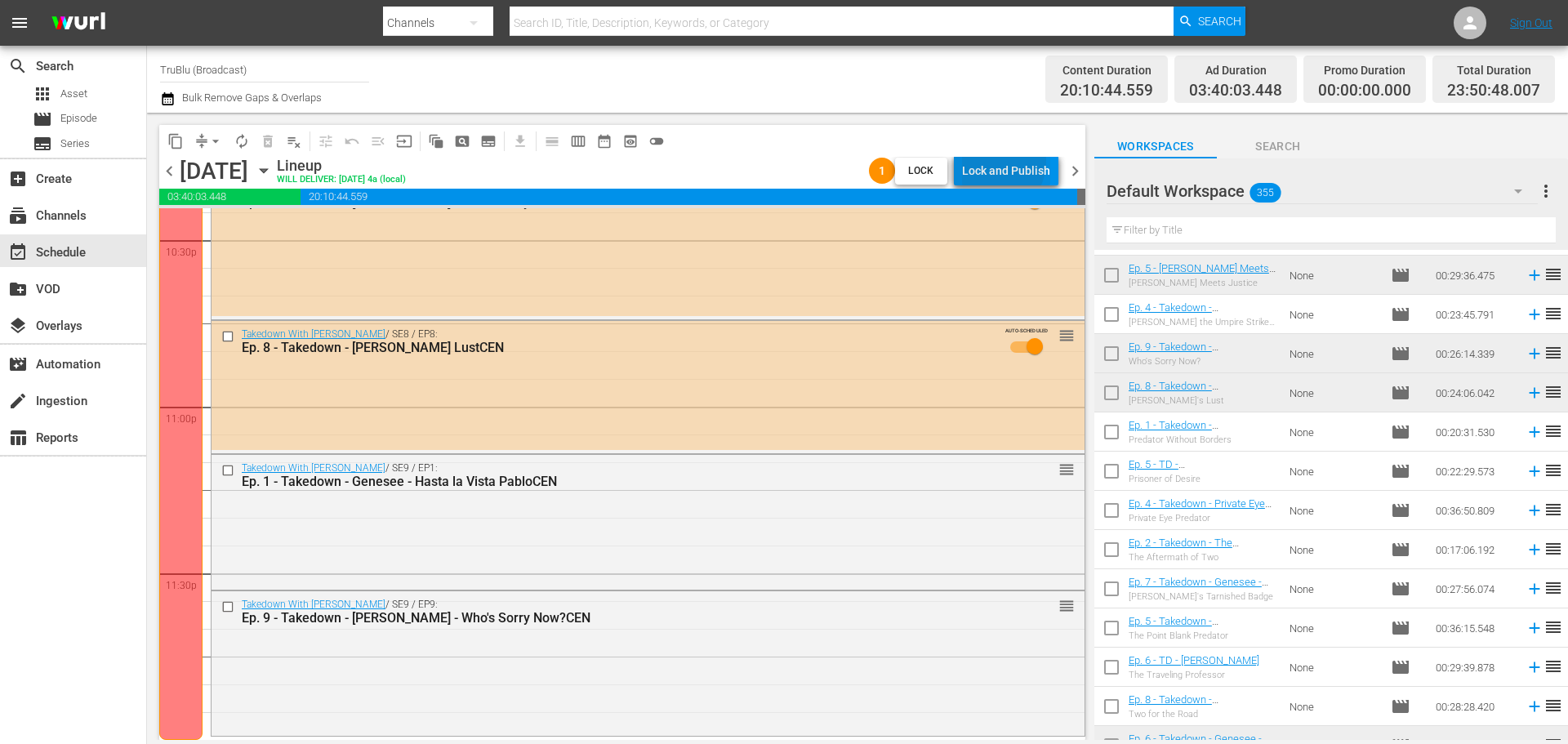
click at [998, 161] on div "Lock and Publish" at bounding box center [1005, 171] width 88 height 29
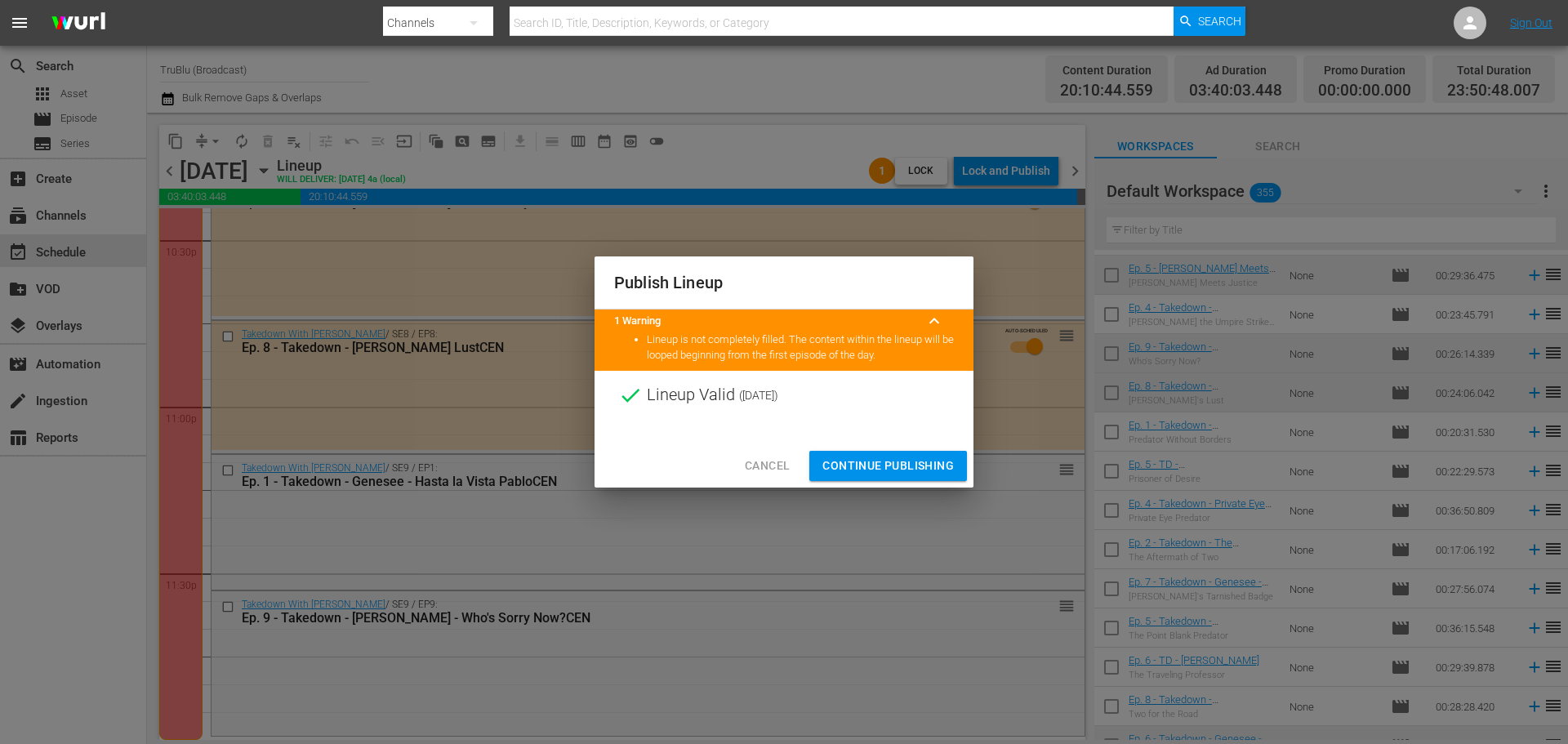
drag, startPoint x: 879, startPoint y: 463, endPoint x: 799, endPoint y: 397, distance: 103.7
click at [882, 467] on span "Continue Publishing" at bounding box center [888, 465] width 131 height 20
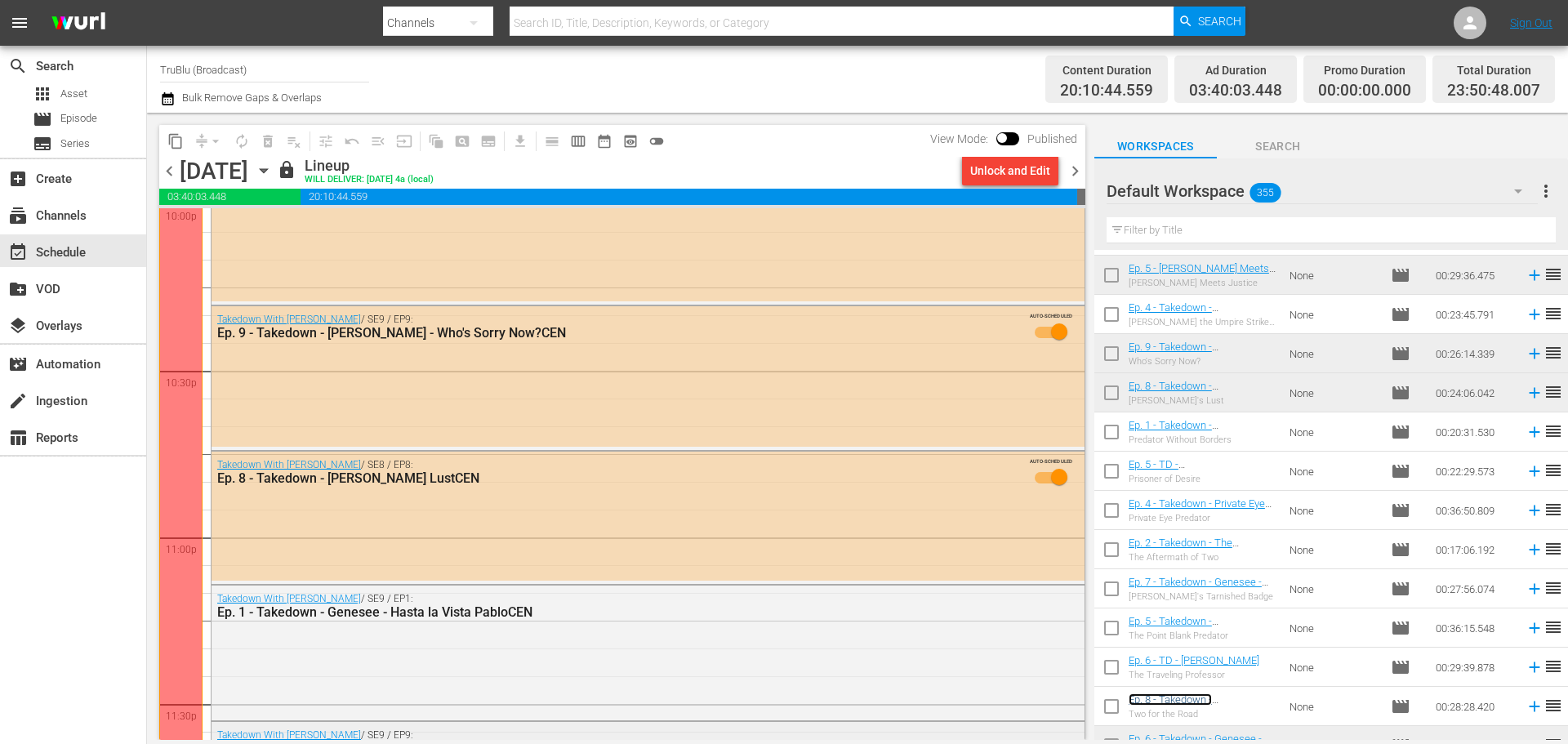
scroll to position [7271, 0]
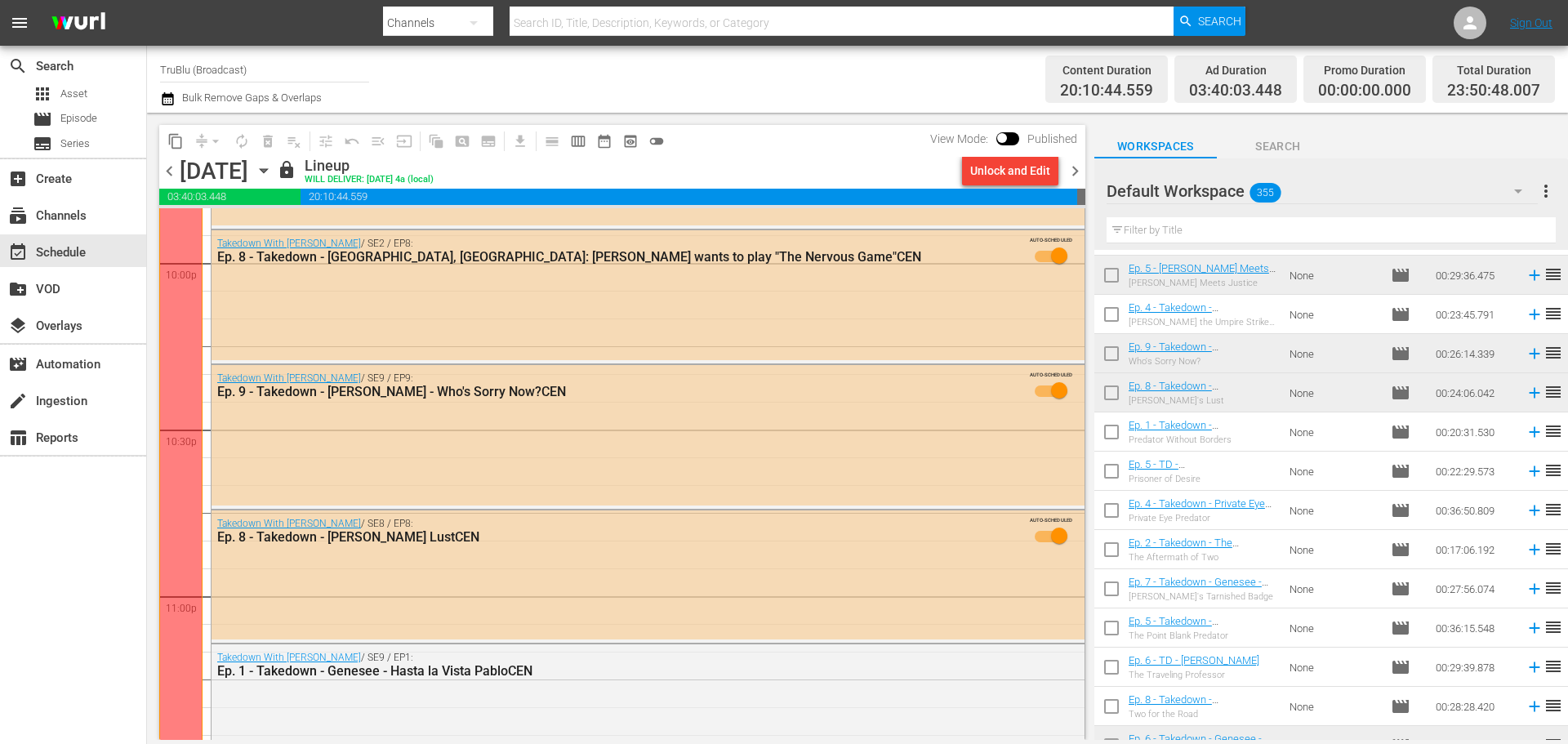
drag, startPoint x: 1074, startPoint y: 167, endPoint x: 1060, endPoint y: 180, distance: 19.1
click at [1074, 167] on span "chevron_right" at bounding box center [1075, 171] width 20 height 20
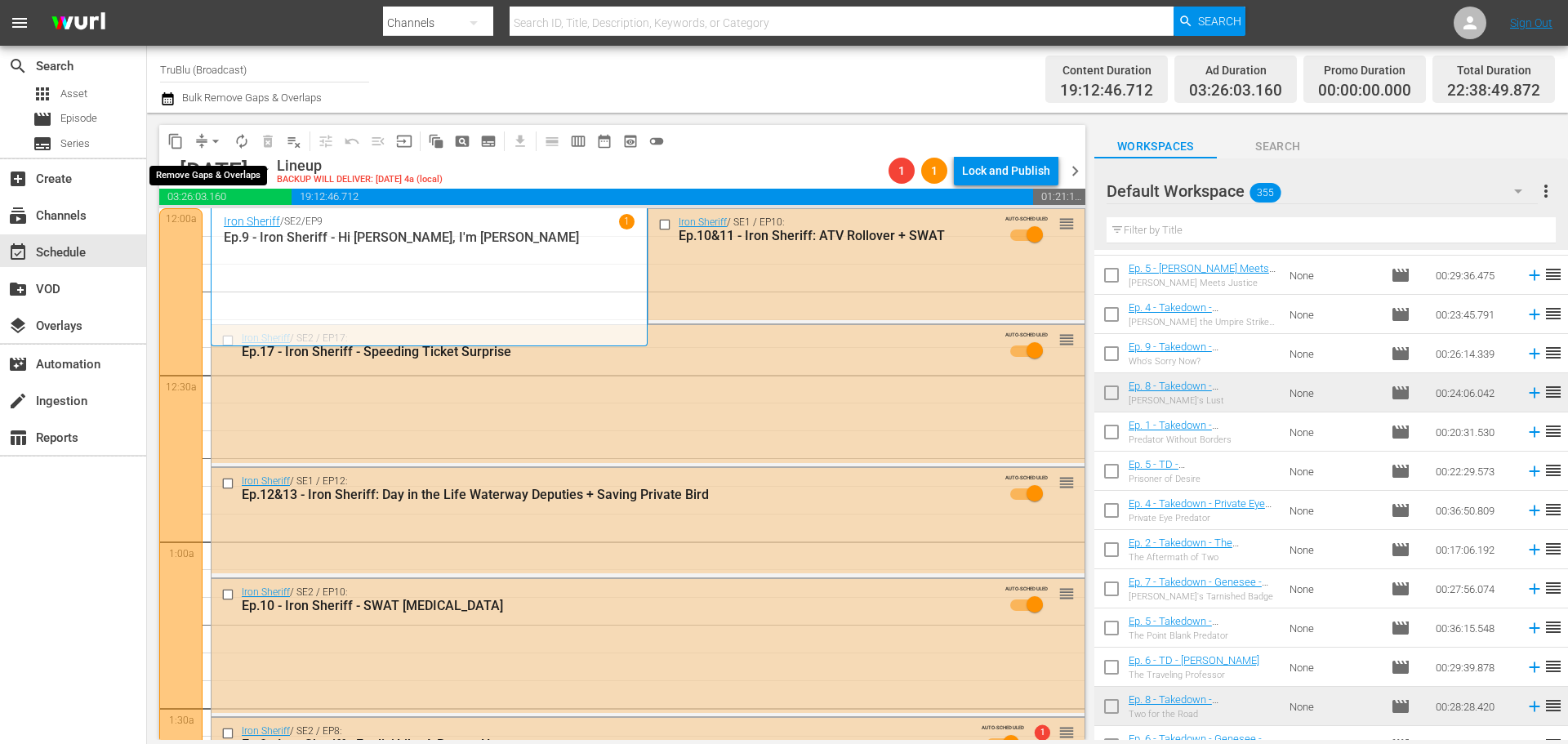
click at [208, 139] on span "arrow_drop_down" at bounding box center [215, 141] width 16 height 16
click at [246, 228] on li "Align to End of Previous Day" at bounding box center [216, 228] width 172 height 27
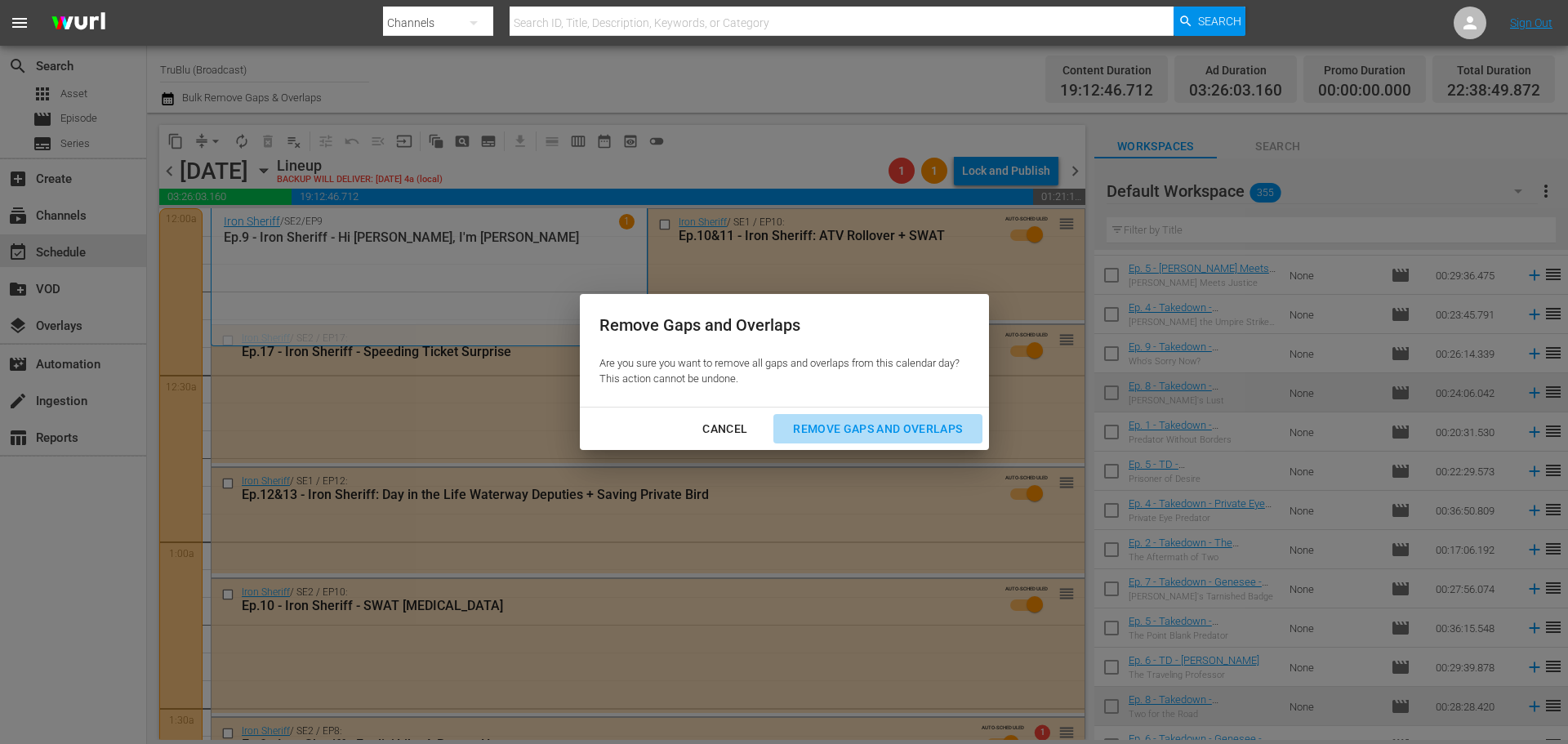
click at [882, 429] on div "Remove Gaps and Overlaps" at bounding box center [878, 428] width 195 height 20
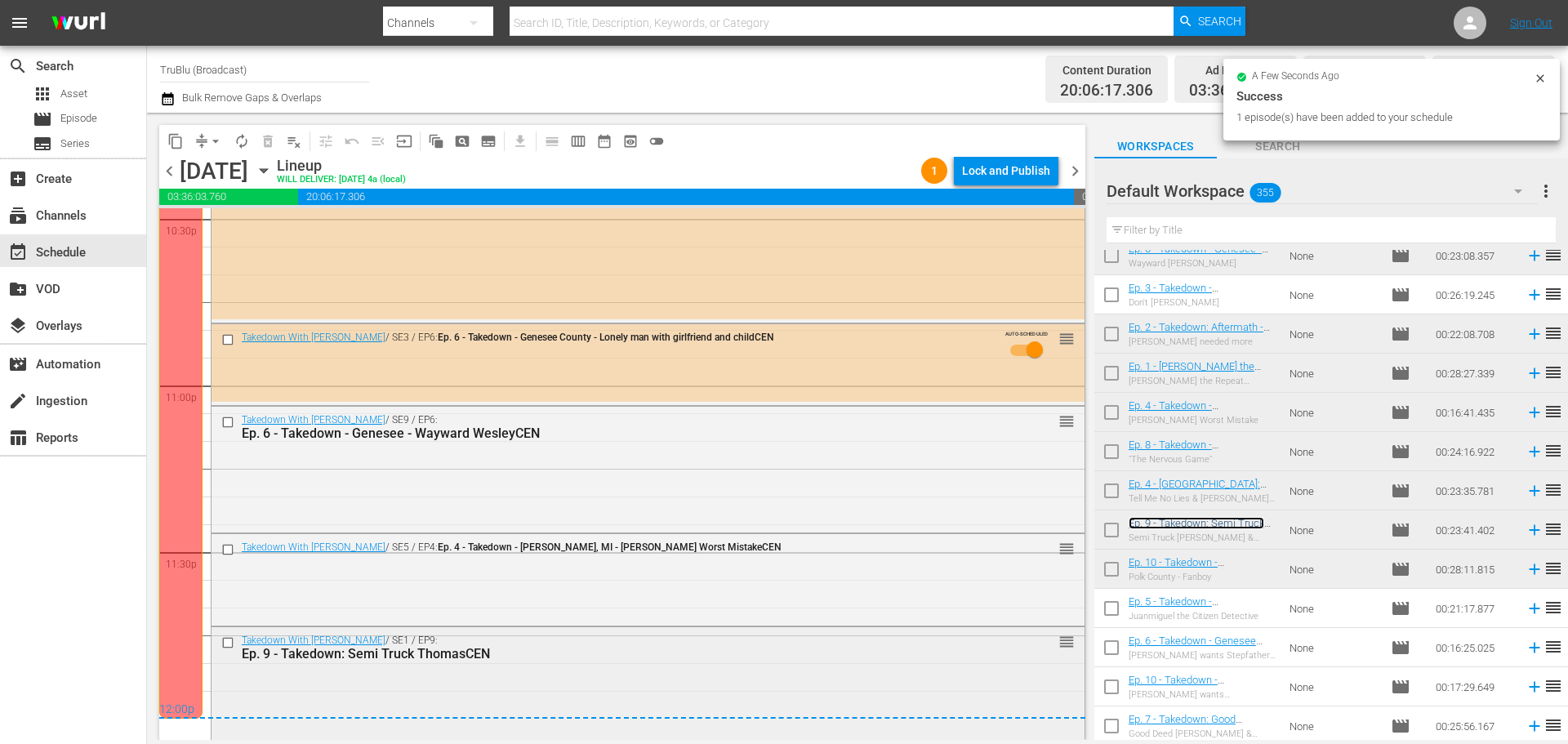
scroll to position [7501, 0]
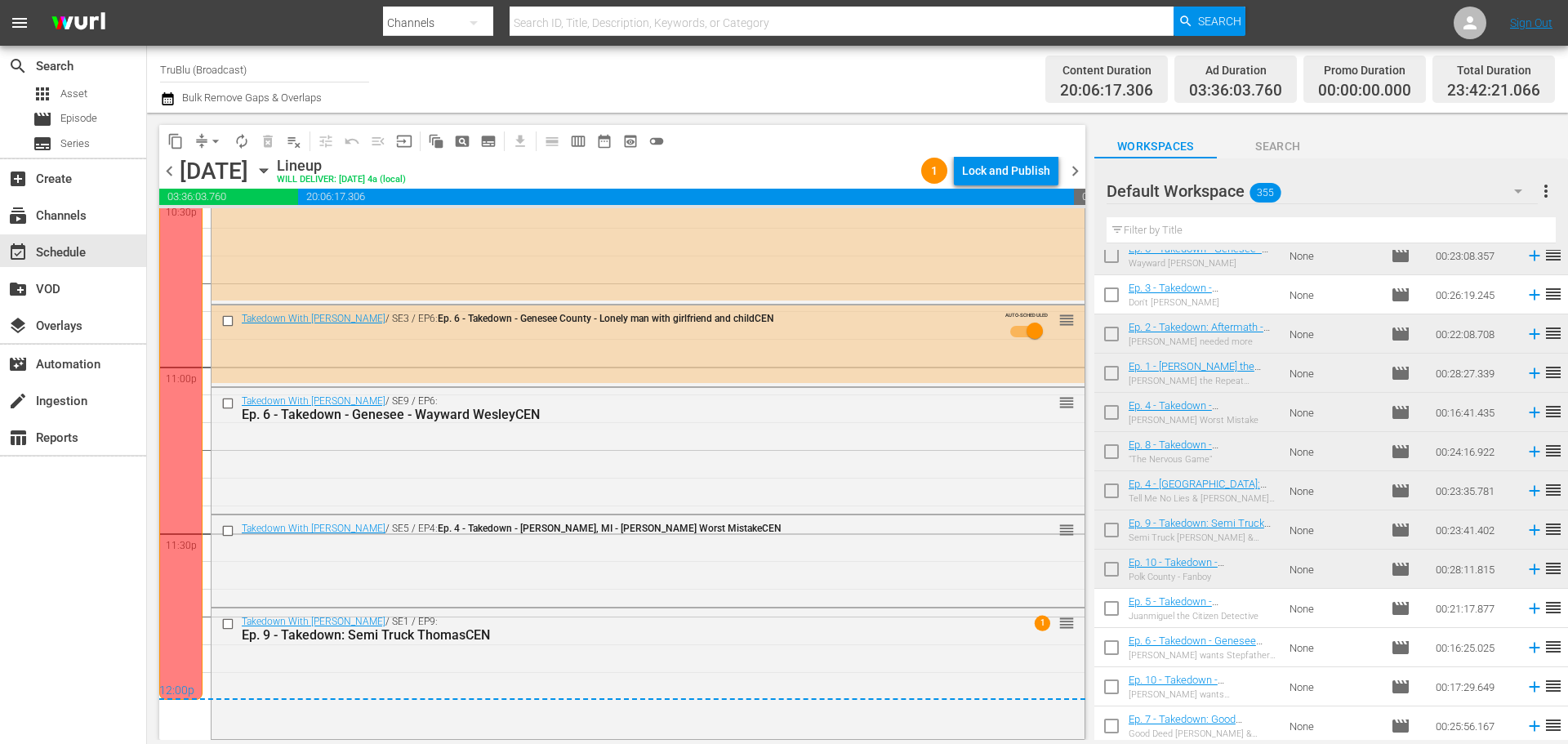
click at [1005, 161] on div "Lock and Publish" at bounding box center [1005, 171] width 88 height 29
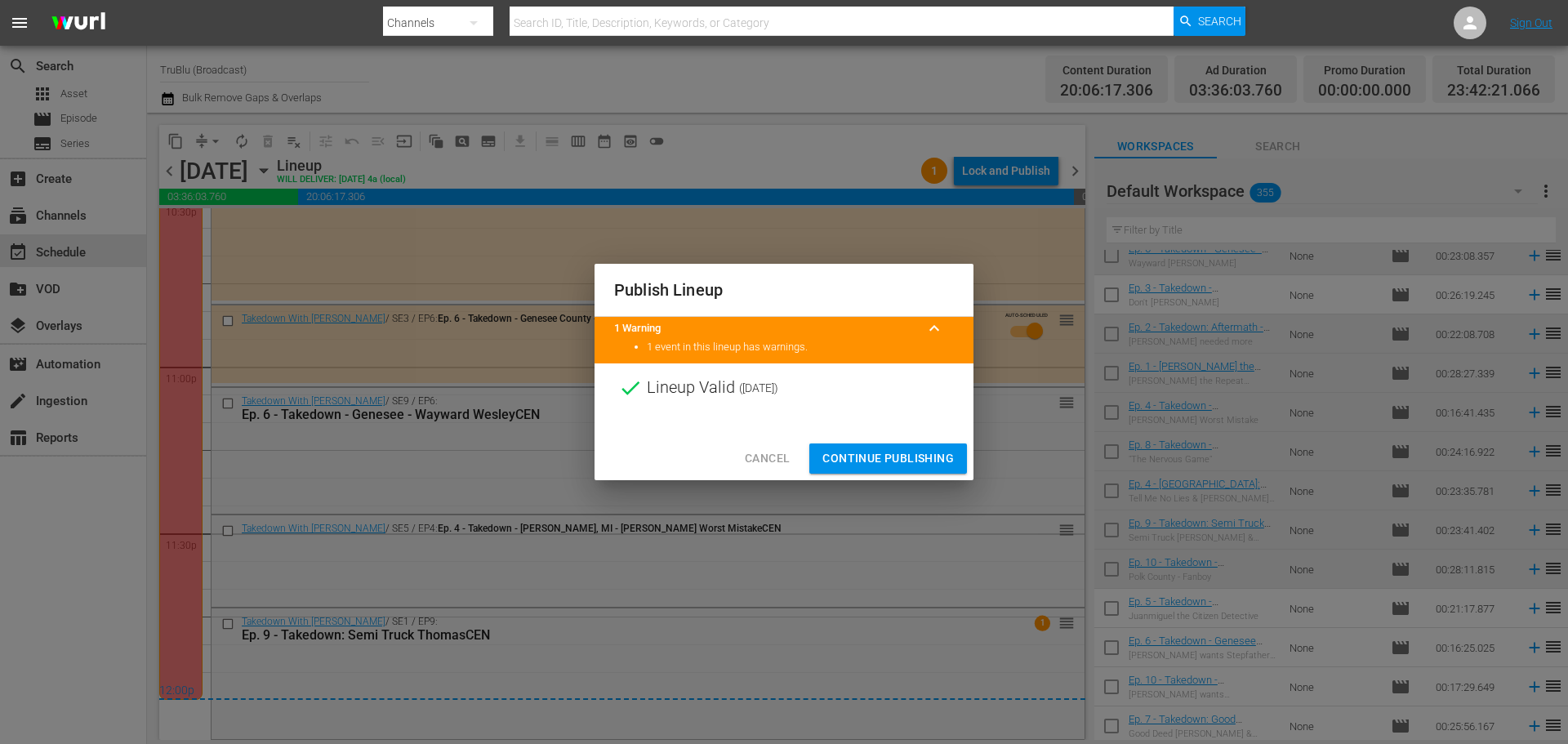
click at [911, 460] on span "Continue Publishing" at bounding box center [888, 457] width 131 height 20
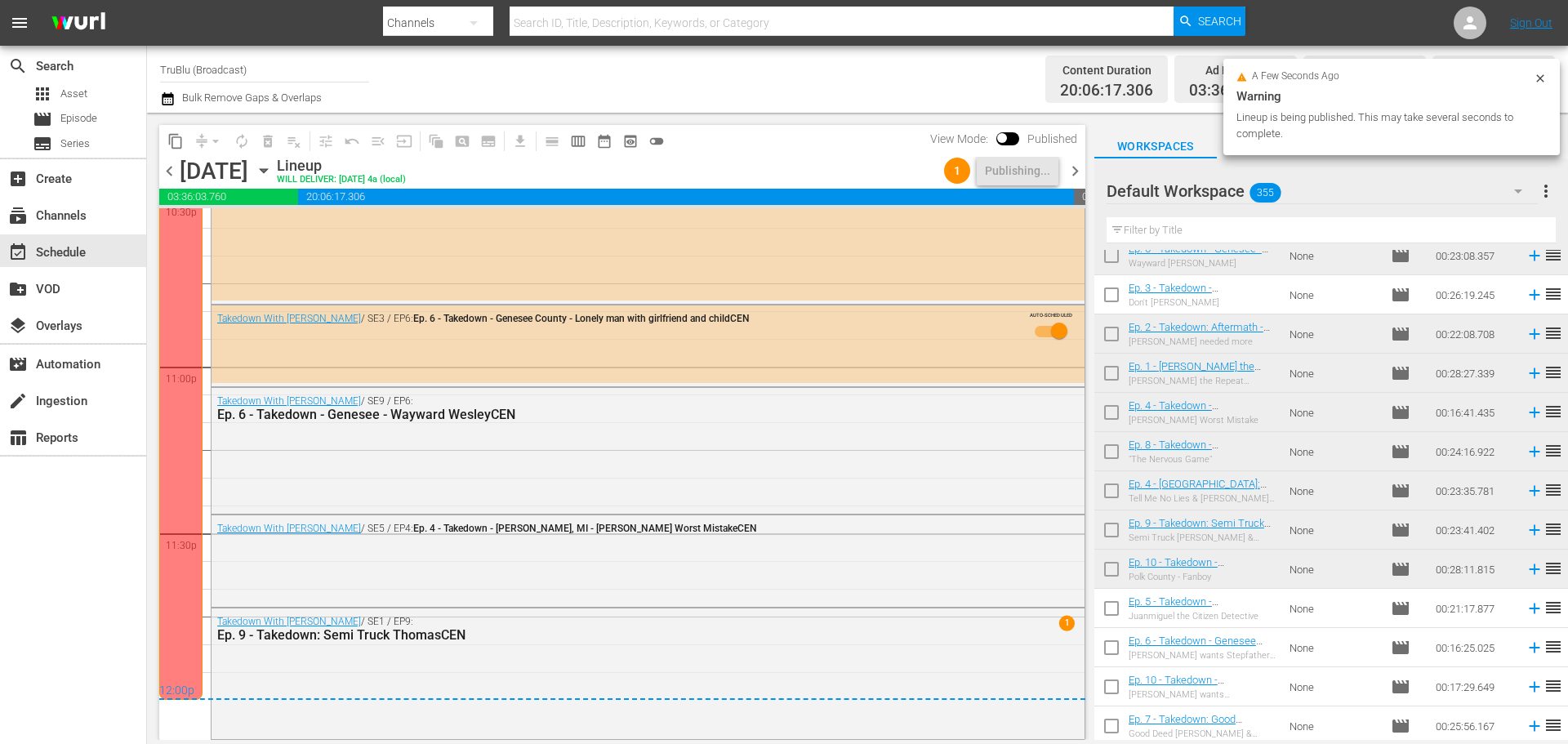
click at [1078, 168] on span "chevron_right" at bounding box center [1075, 171] width 20 height 20
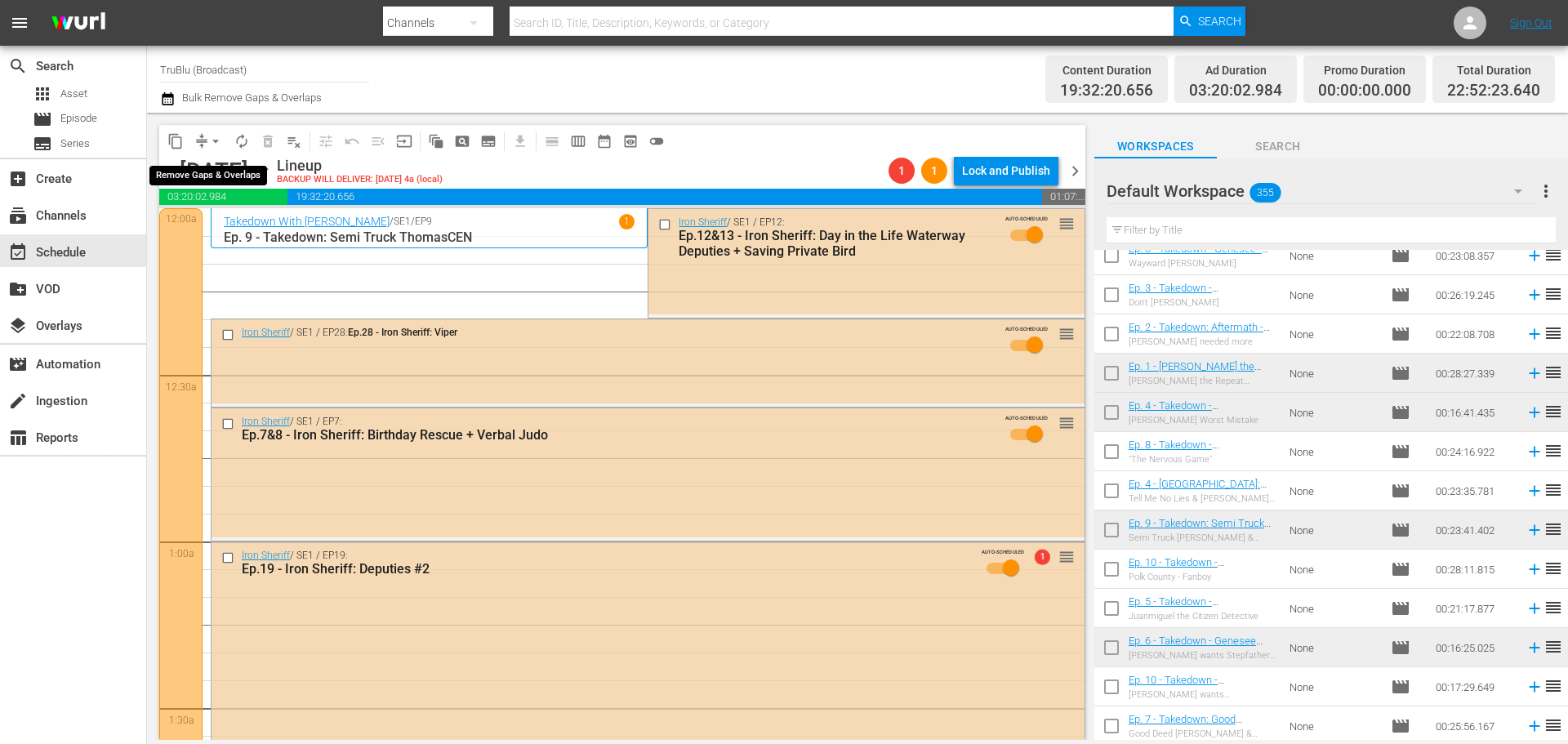
click at [207, 139] on button "arrow_drop_down" at bounding box center [215, 141] width 26 height 26
click at [241, 221] on li "Align to End of Previous Day" at bounding box center [216, 228] width 172 height 27
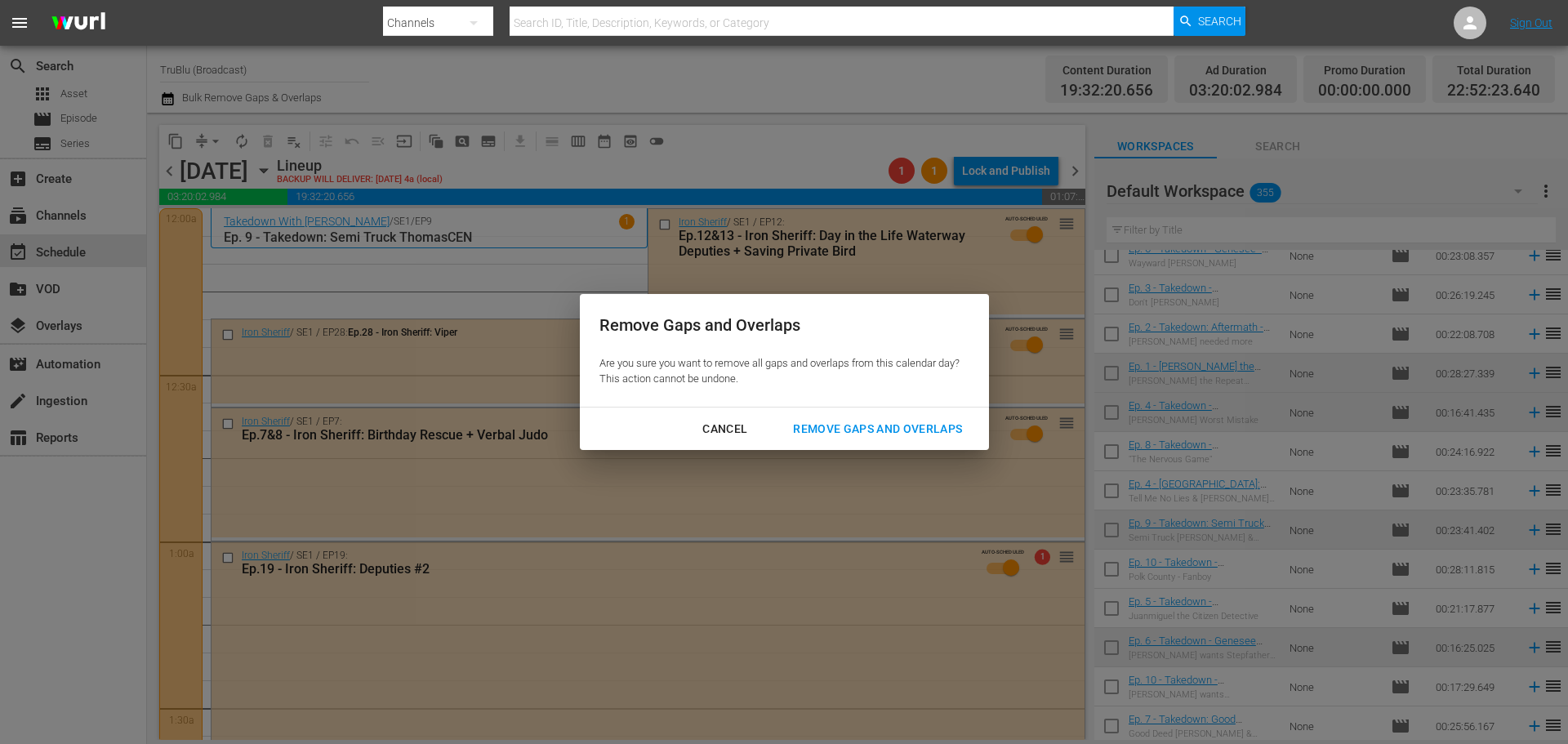
drag, startPoint x: 812, startPoint y: 418, endPoint x: 860, endPoint y: 428, distance: 49.0
click at [812, 419] on div "Remove Gaps and Overlaps" at bounding box center [878, 428] width 195 height 20
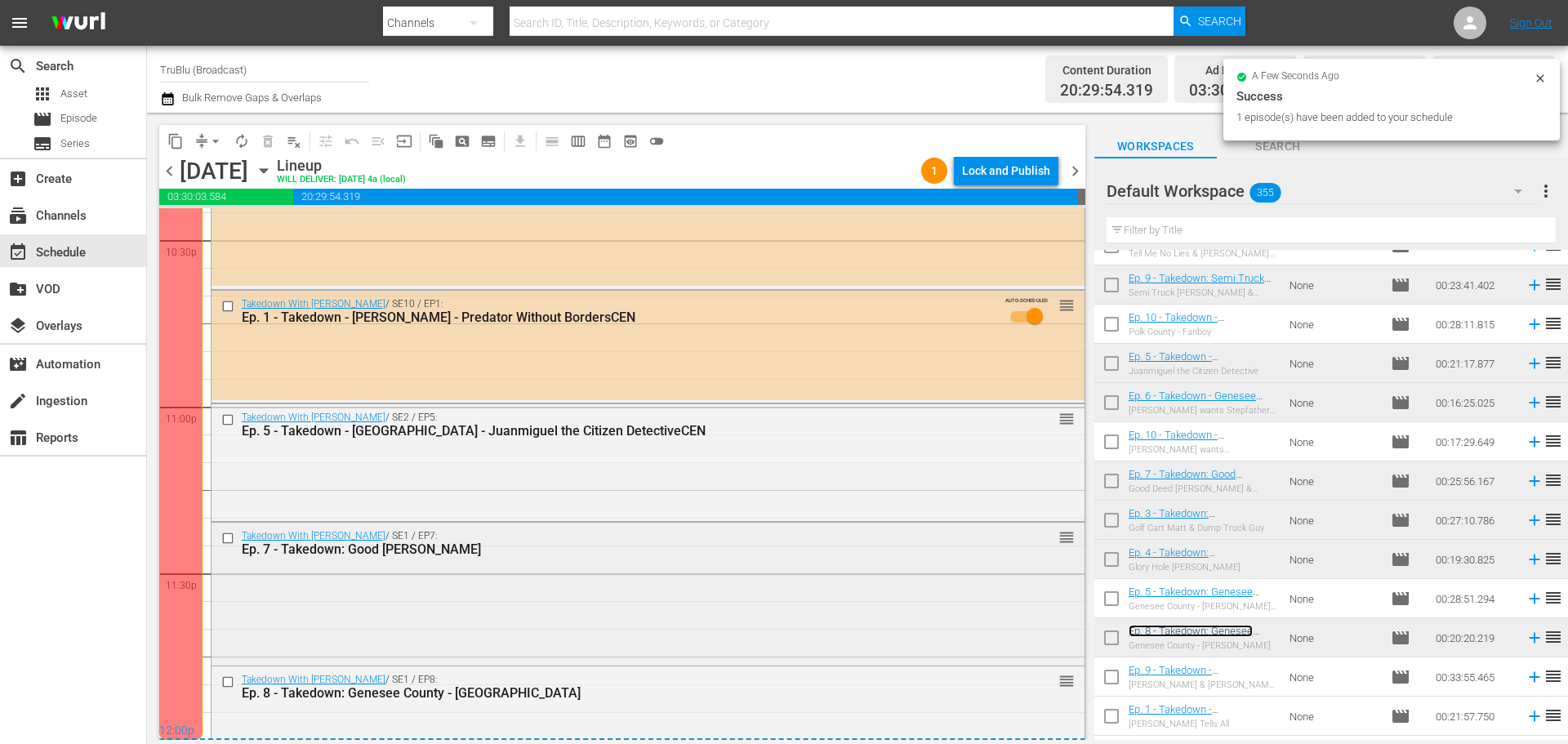
scroll to position [7501, 0]
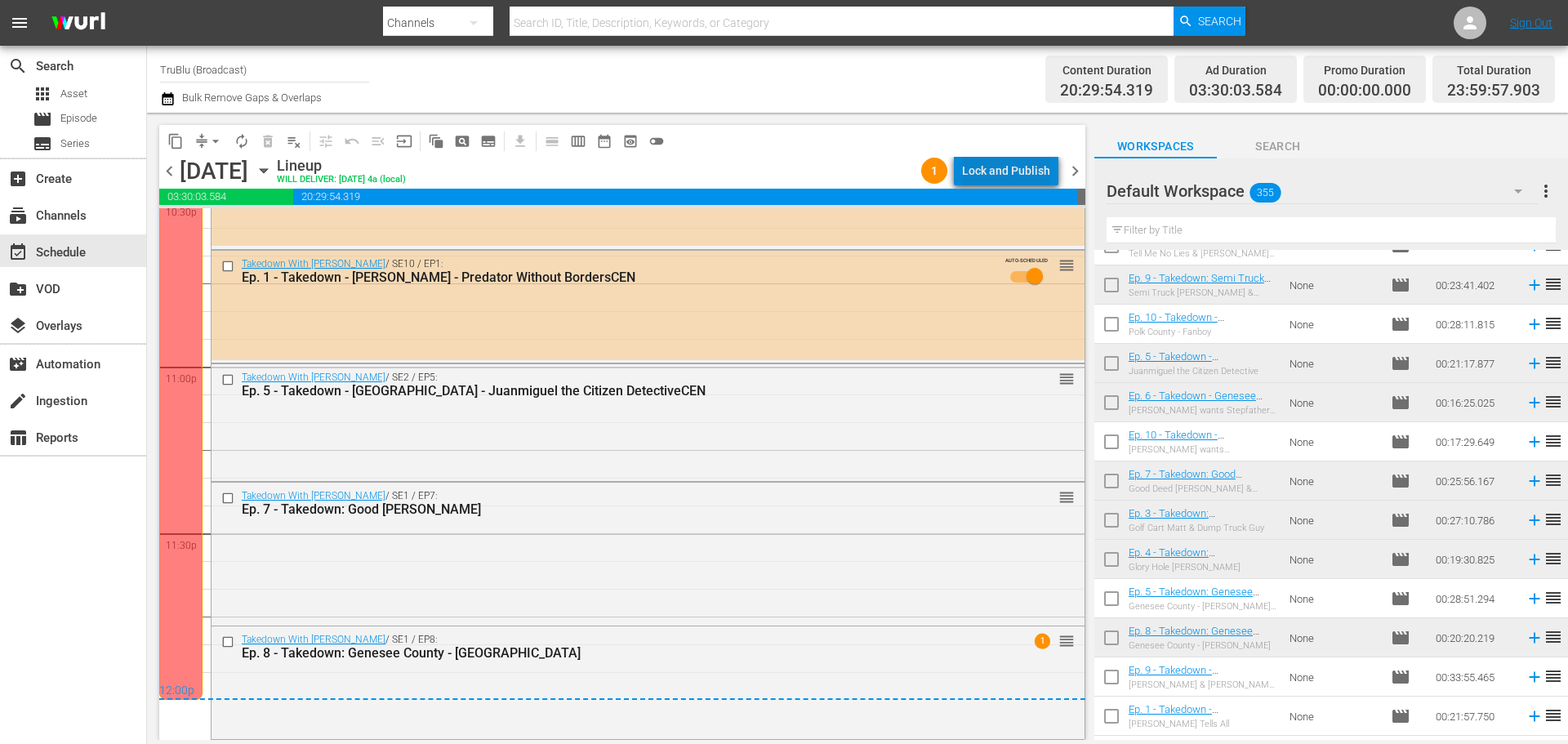
click at [1024, 172] on div "Lock and Publish" at bounding box center [1005, 171] width 88 height 29
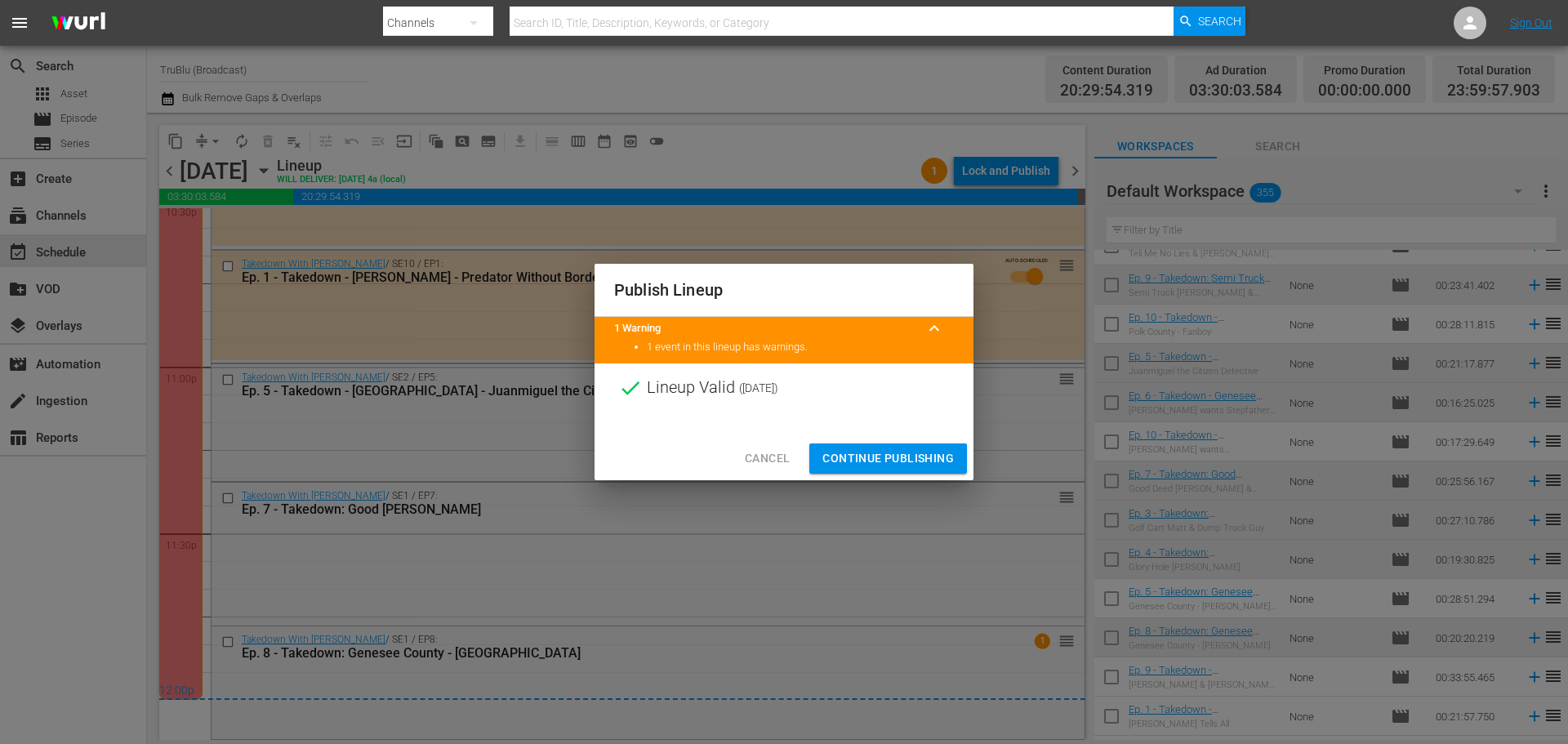
click at [946, 459] on span "Continue Publishing" at bounding box center [888, 457] width 131 height 20
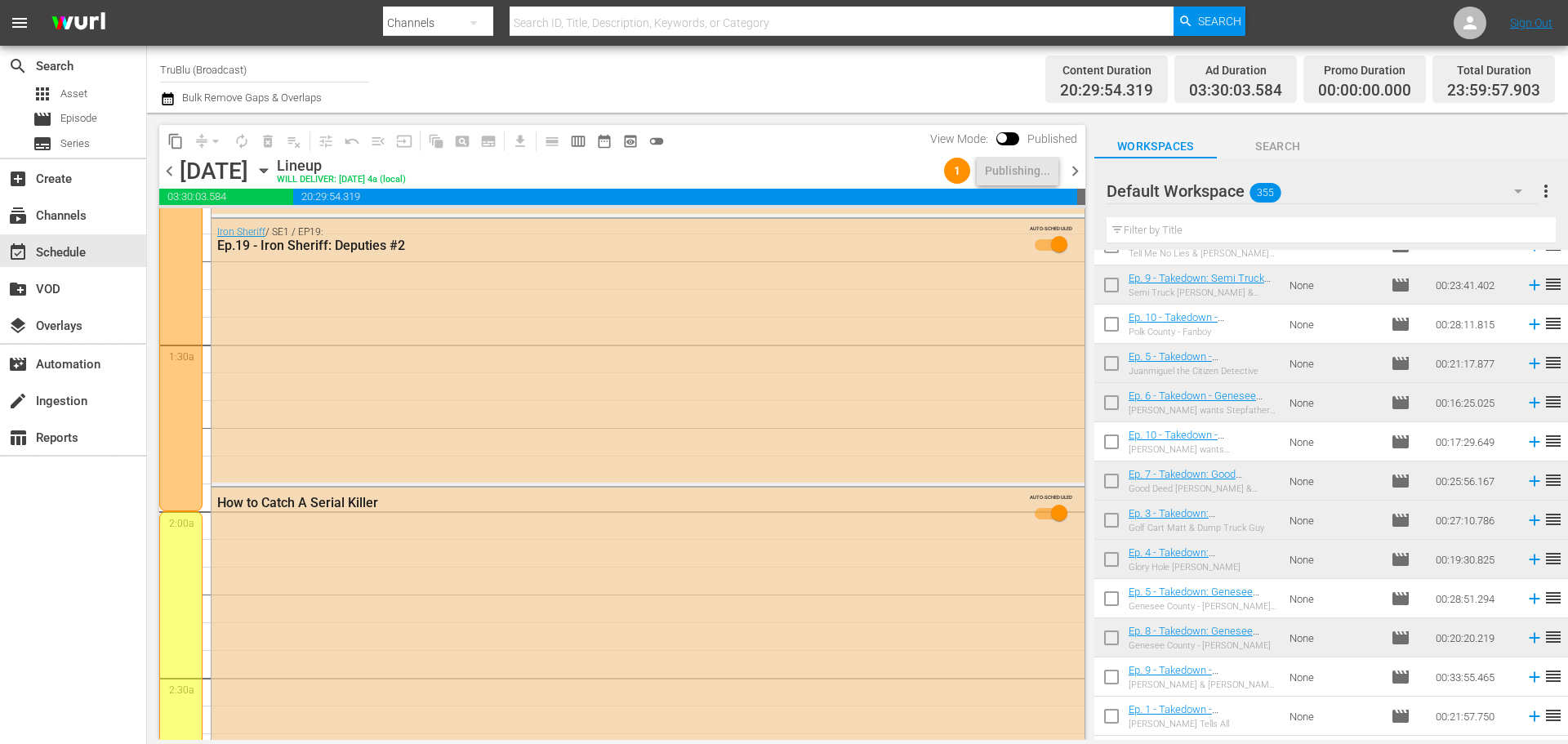
scroll to position [0, 0]
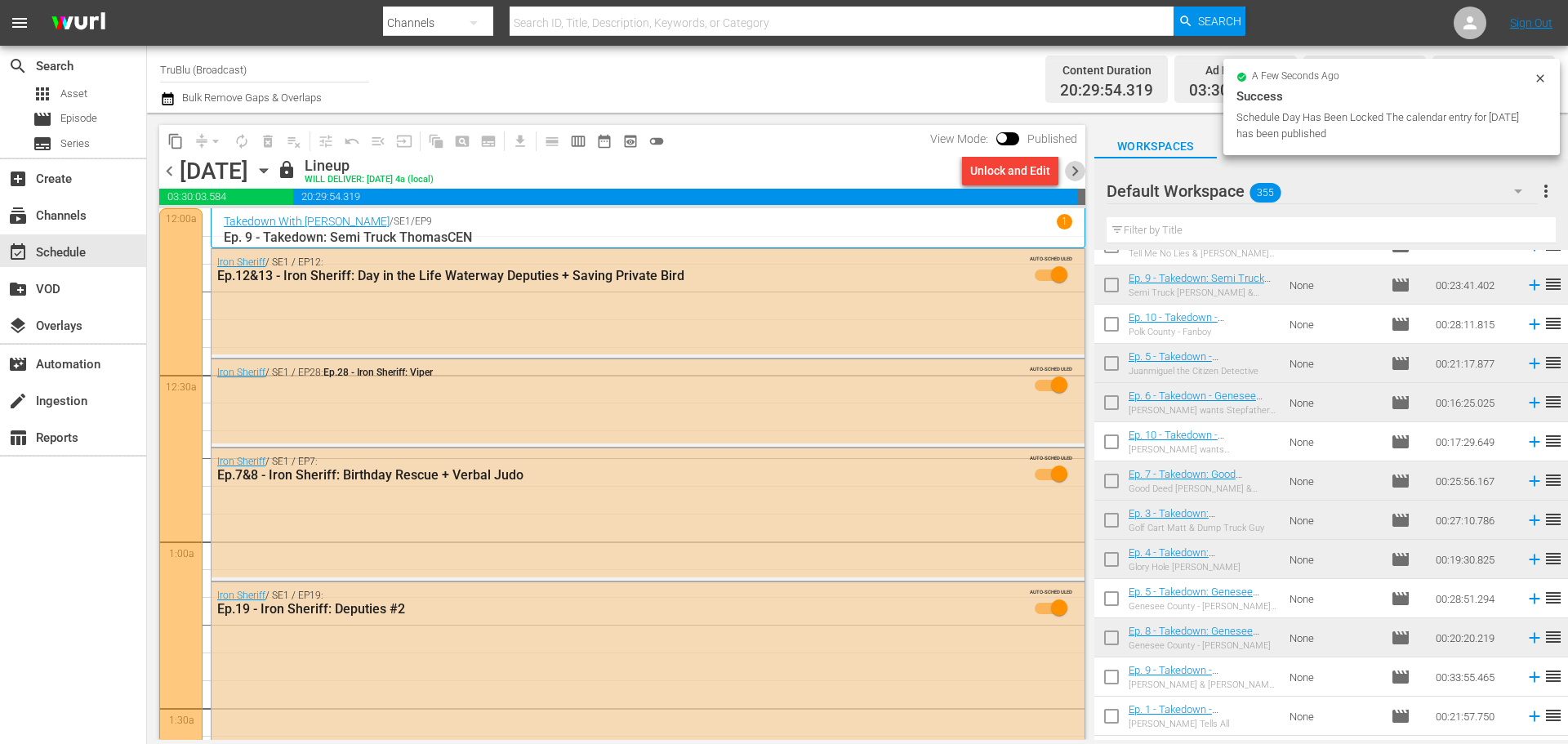
click at [1070, 167] on span "chevron_right" at bounding box center [1075, 171] width 20 height 20
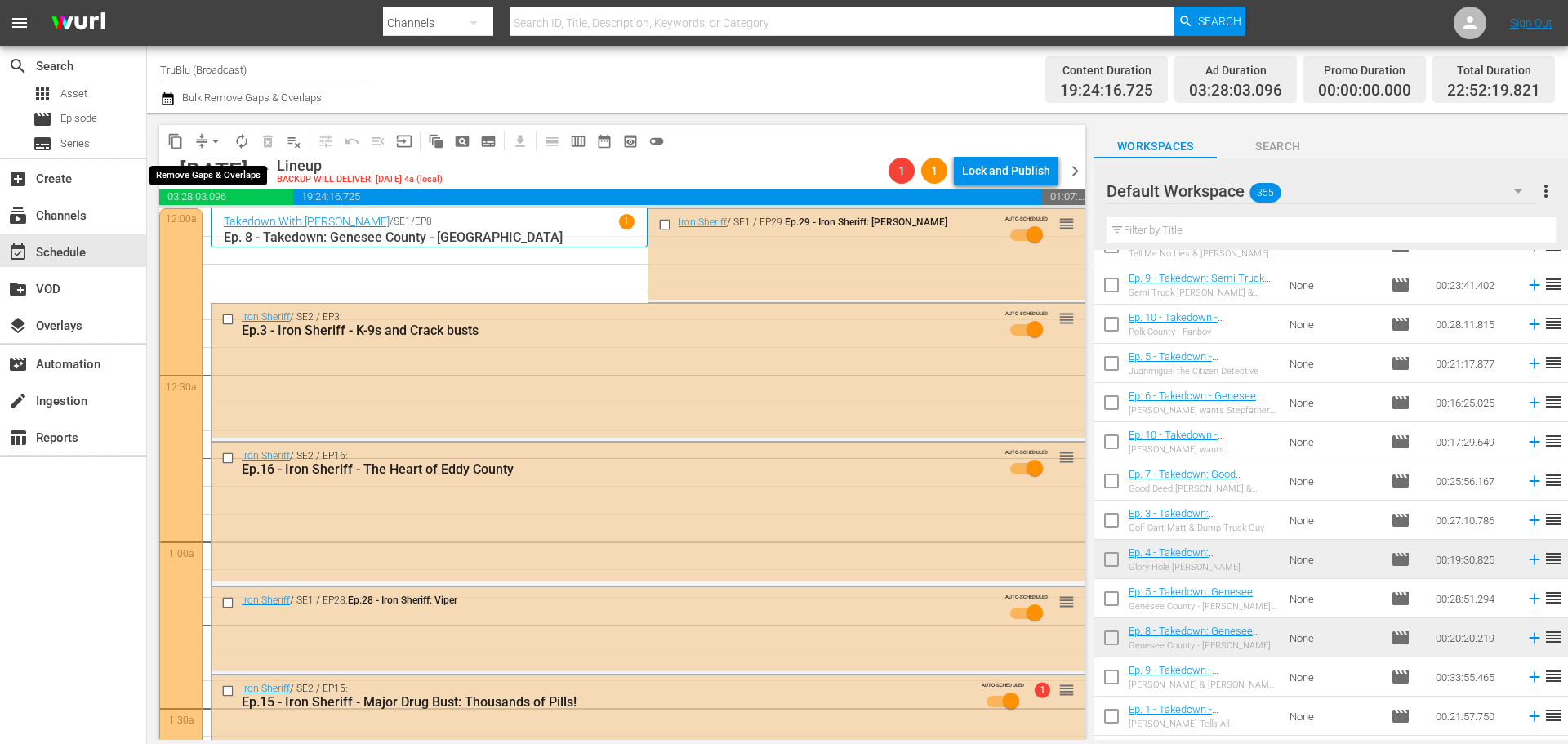
click at [210, 142] on span "arrow_drop_down" at bounding box center [215, 141] width 16 height 16
click at [213, 225] on li "Align to End of Previous Day" at bounding box center [216, 228] width 172 height 27
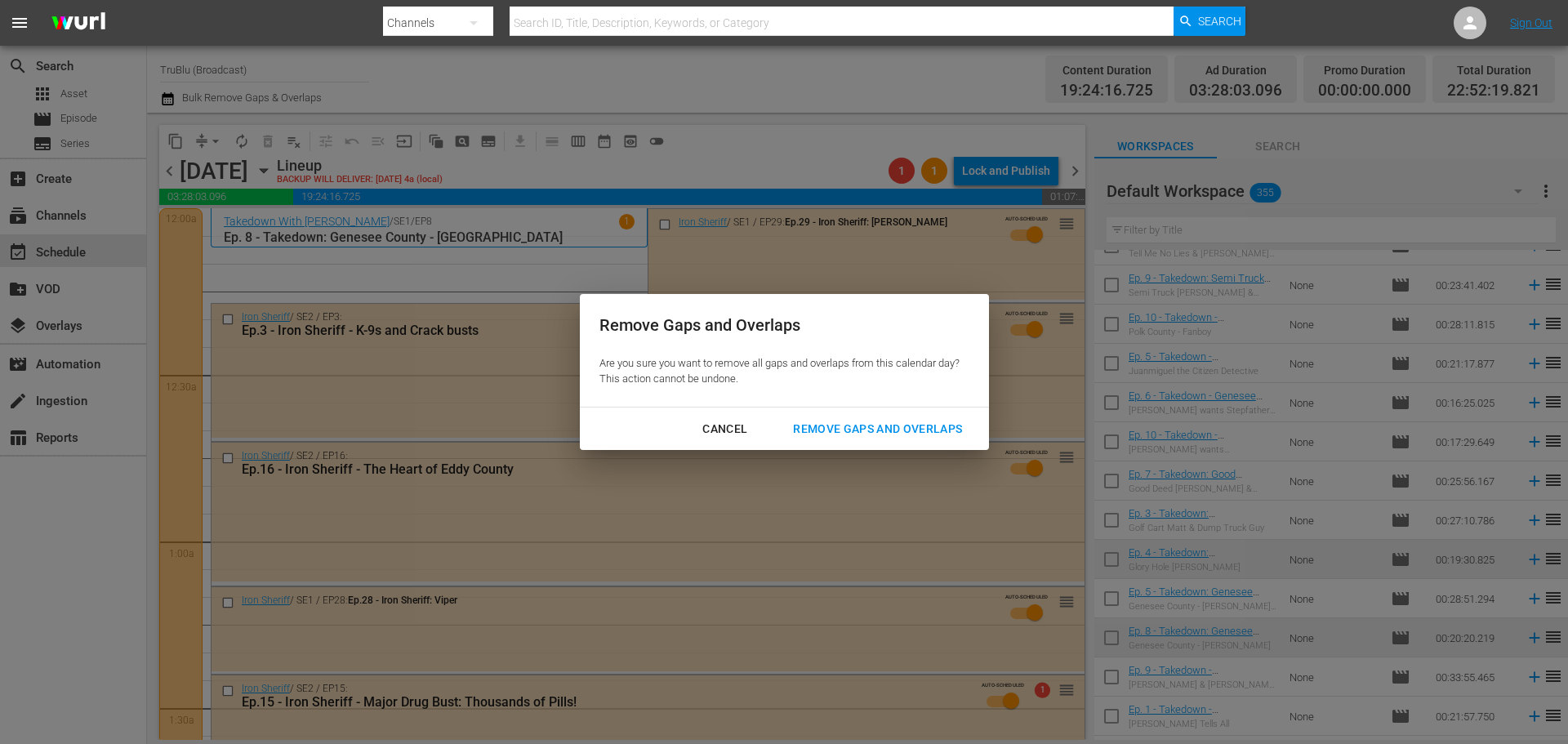
click at [866, 420] on div "Remove Gaps and Overlaps" at bounding box center [878, 428] width 195 height 20
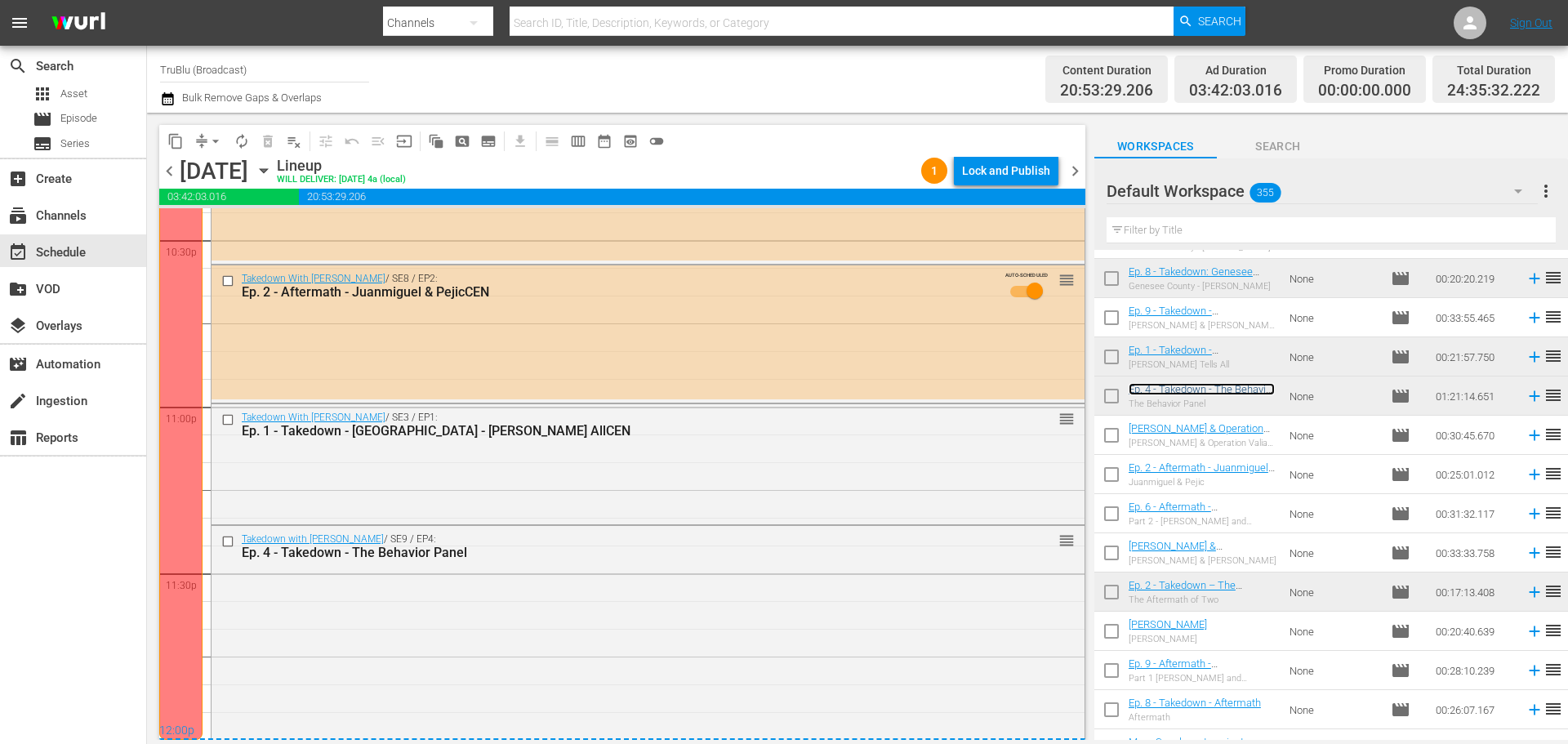
scroll to position [7697, 0]
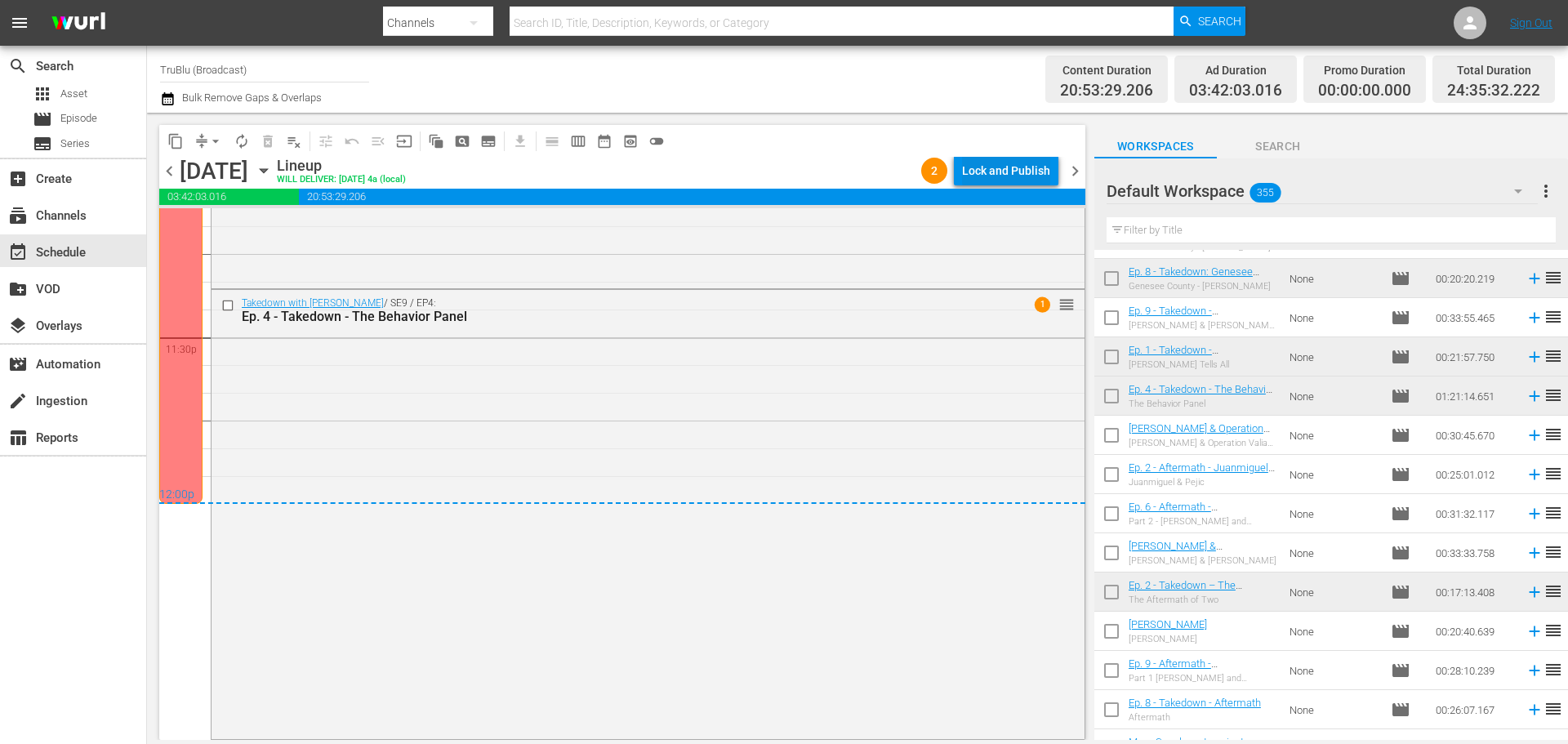
click at [997, 160] on div "Lock and Publish" at bounding box center [1005, 171] width 88 height 29
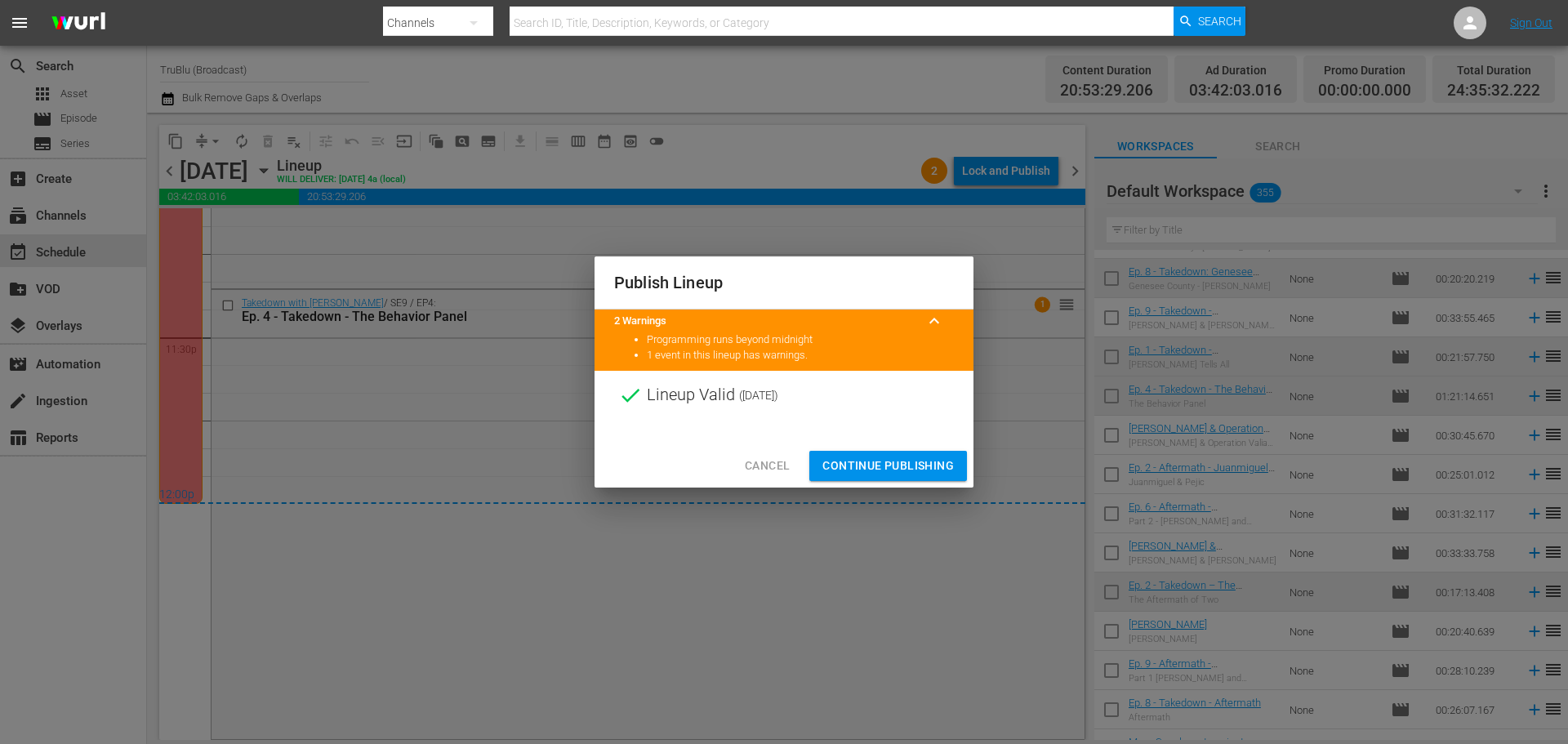
drag, startPoint x: 860, startPoint y: 466, endPoint x: 899, endPoint y: 453, distance: 41.1
click at [861, 466] on span "Continue Publishing" at bounding box center [888, 465] width 131 height 20
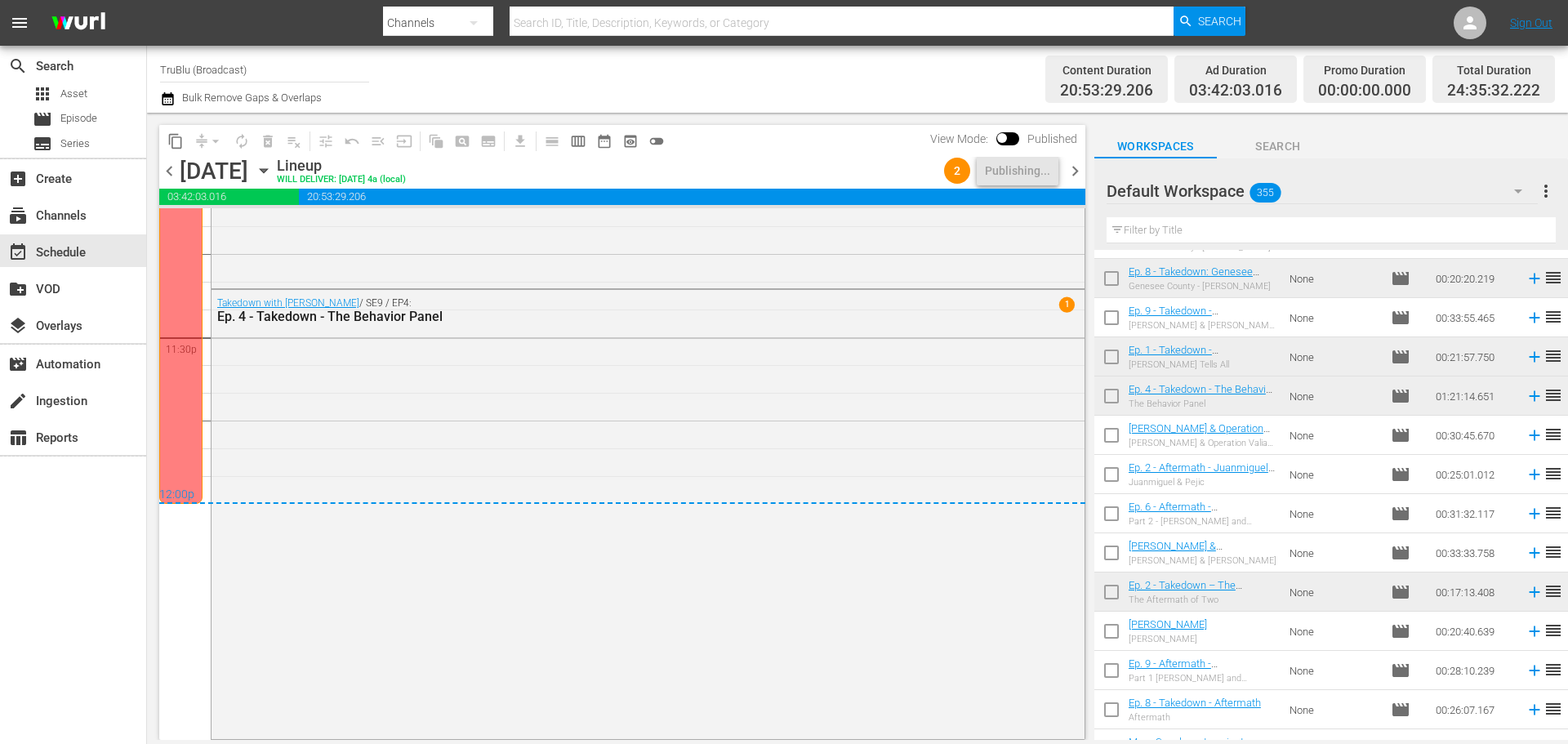
click at [1072, 168] on span "chevron_right" at bounding box center [1075, 171] width 20 height 20
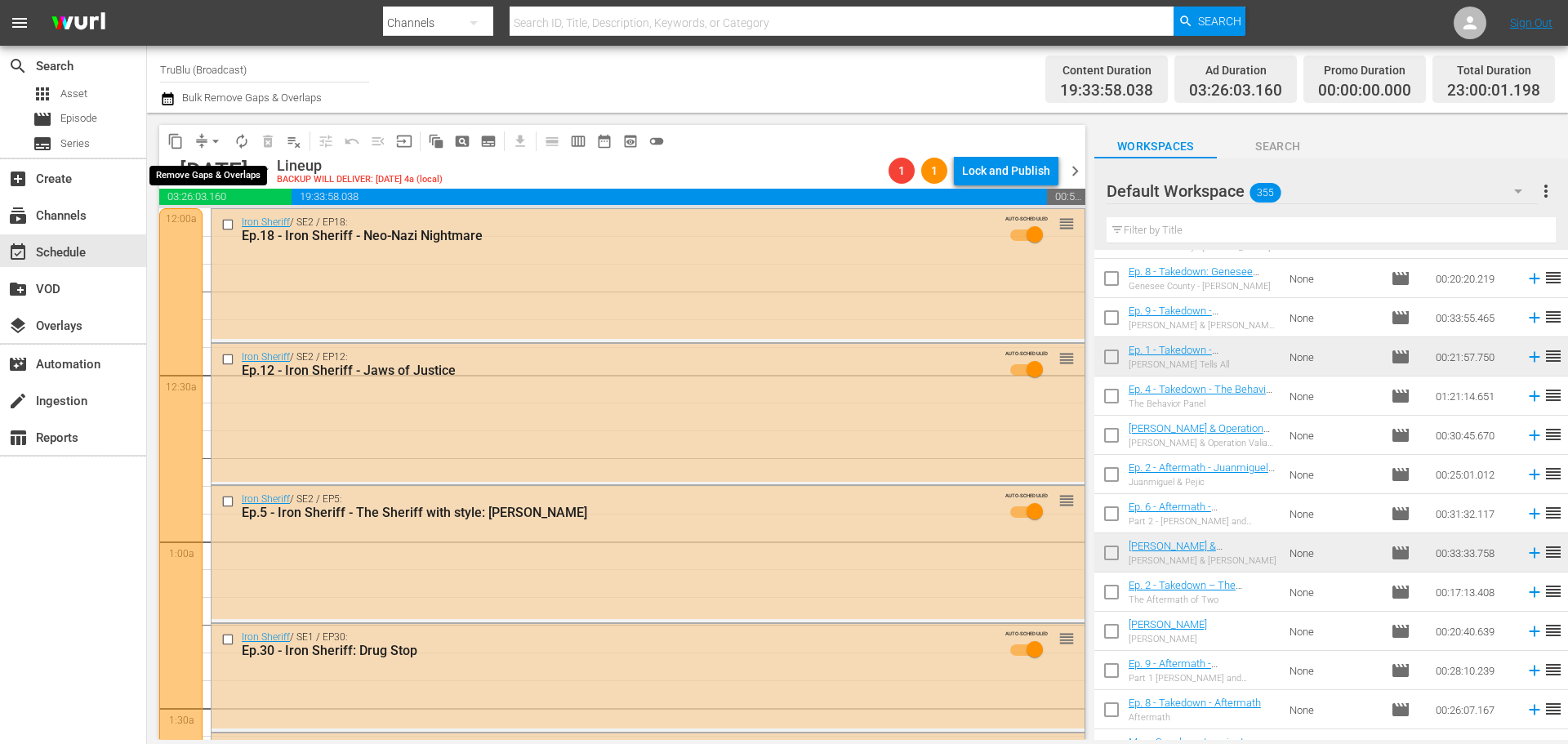
click at [203, 139] on span "compress arrow_drop_down" at bounding box center [208, 141] width 40 height 26
click at [204, 131] on button "compress" at bounding box center [201, 141] width 26 height 26
click at [204, 146] on button "arrow_drop_down" at bounding box center [215, 141] width 26 height 26
click at [215, 199] on li "Align to First Episode" at bounding box center [216, 202] width 135 height 27
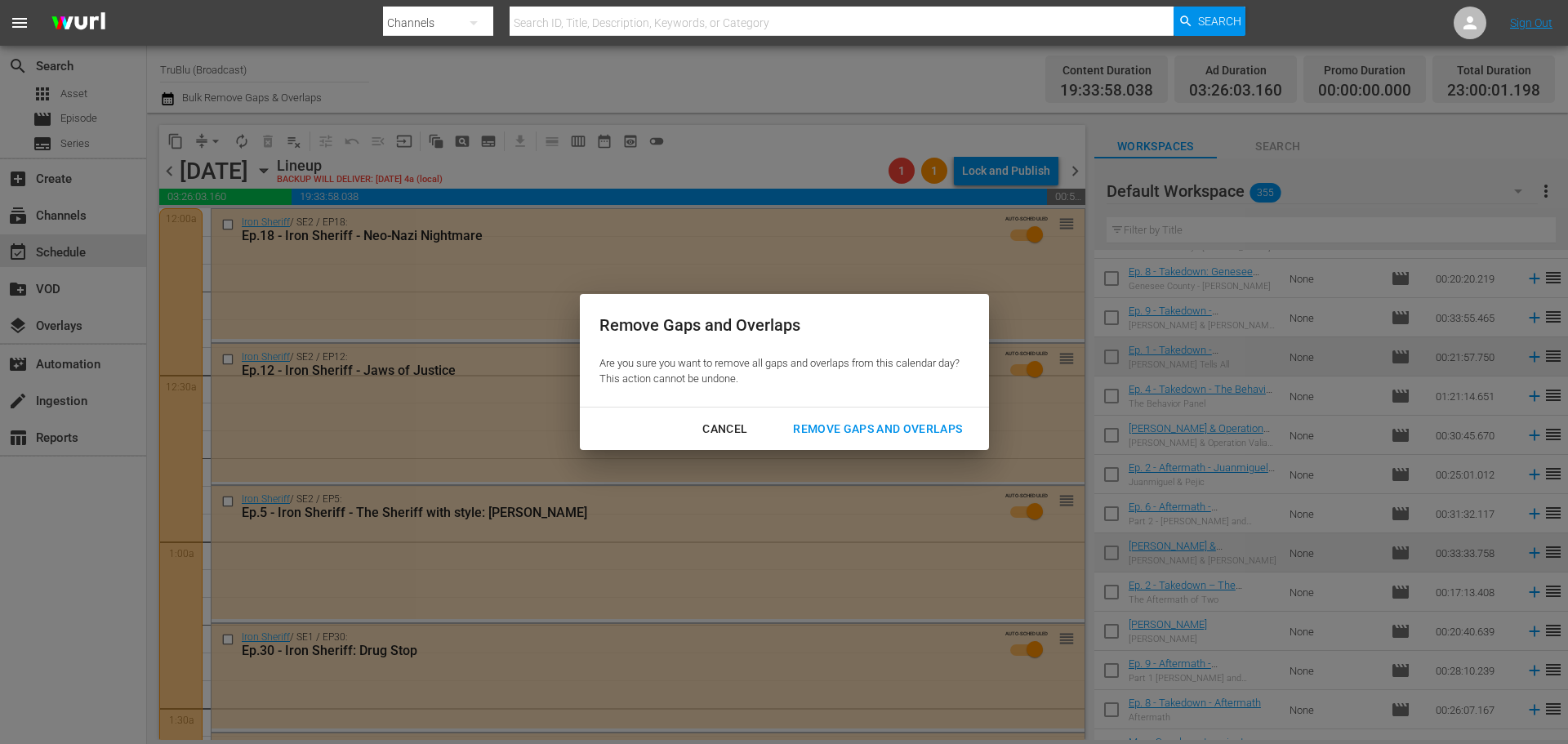
click at [884, 412] on div "Cancel Remove Gaps and Overlaps" at bounding box center [785, 428] width 409 height 43
click at [880, 434] on div "Remove Gaps and Overlaps" at bounding box center [878, 428] width 195 height 20
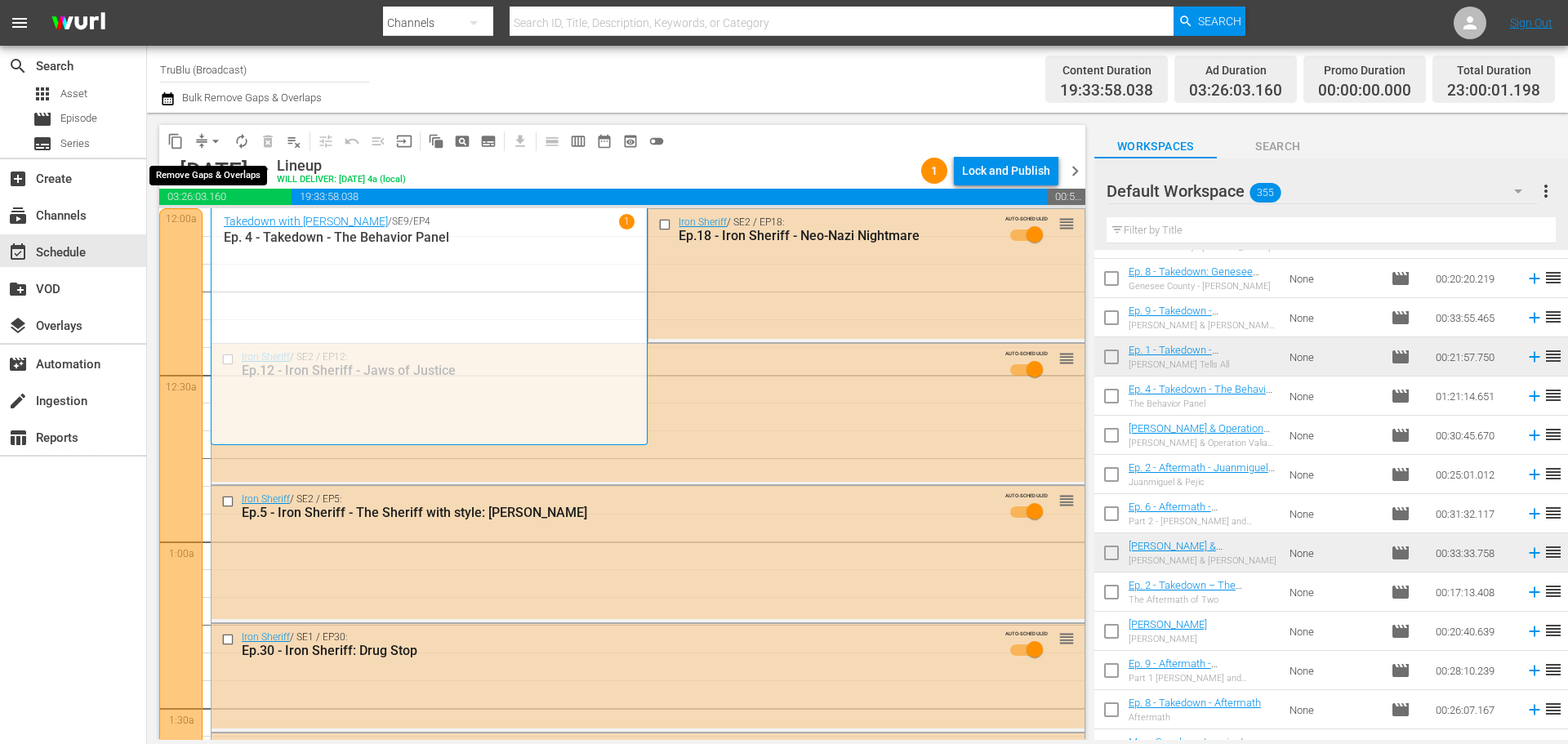
click at [202, 142] on span "compress" at bounding box center [201, 141] width 16 height 16
click at [202, 140] on span "compress" at bounding box center [201, 141] width 16 height 16
click at [205, 137] on button "arrow_drop_down" at bounding box center [215, 141] width 26 height 26
click at [225, 227] on li "Align to End of Previous Day" at bounding box center [216, 228] width 172 height 27
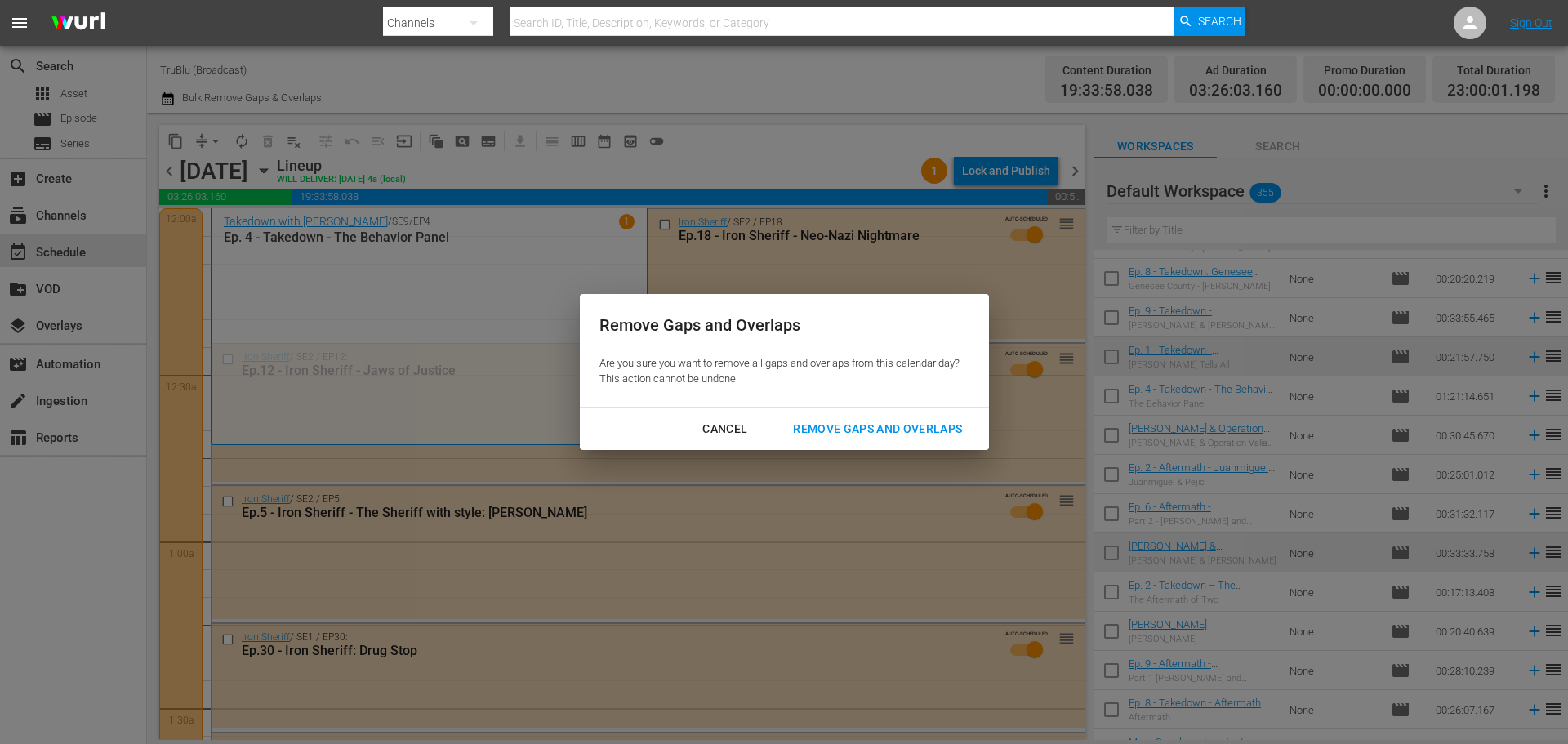
click at [839, 431] on div "Remove Gaps and Overlaps" at bounding box center [878, 428] width 195 height 20
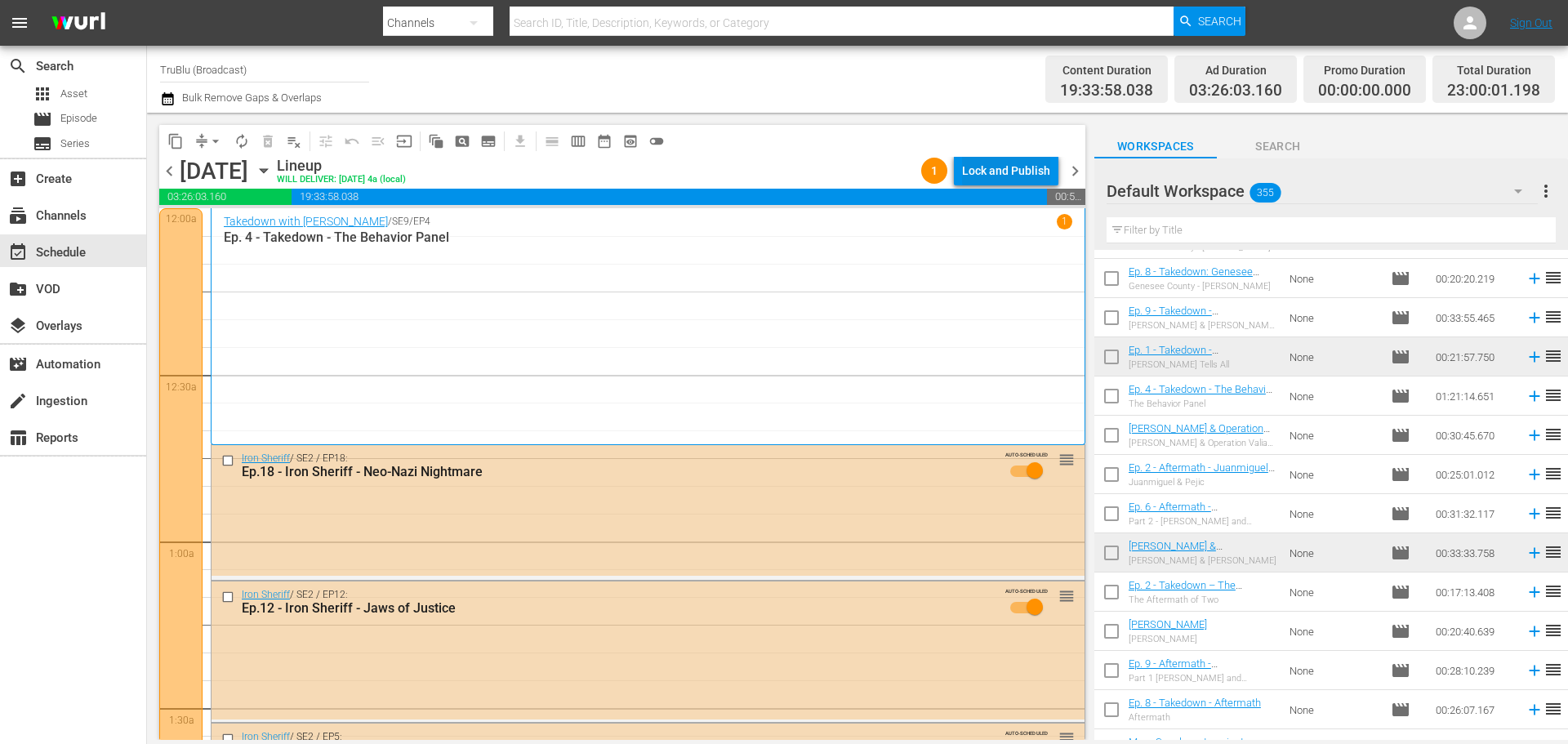
click at [1004, 170] on div "Lock and Publish" at bounding box center [1005, 171] width 88 height 29
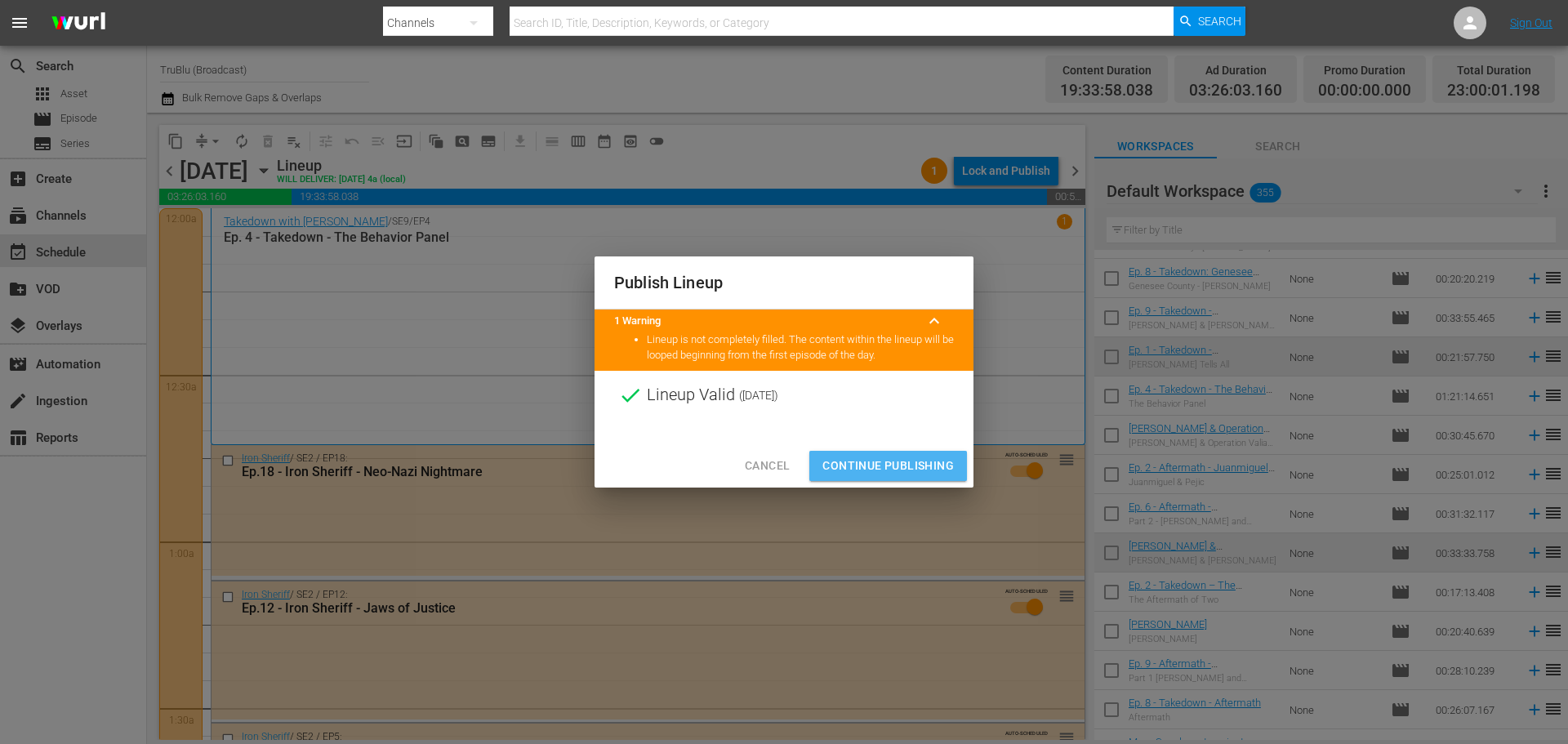
click at [924, 467] on span "Continue Publishing" at bounding box center [888, 465] width 131 height 20
